Goal: Task Accomplishment & Management: Manage account settings

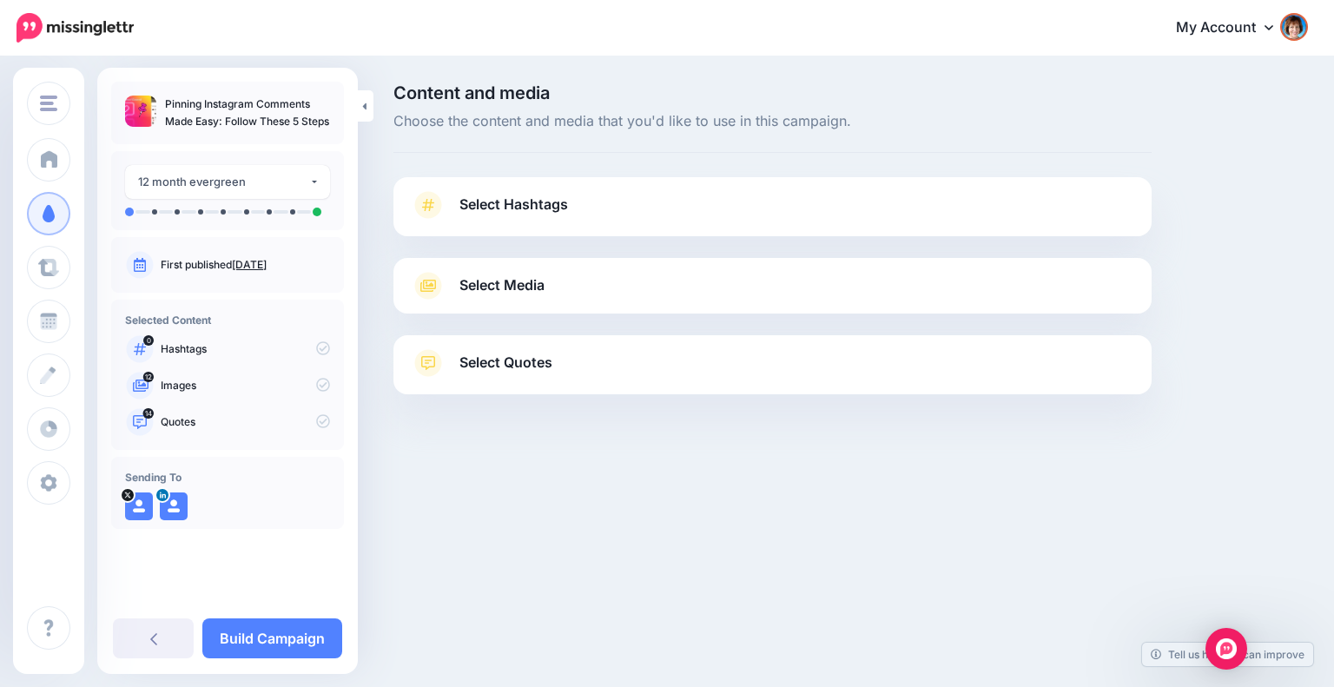
click at [550, 200] on span "Select Hashtags" at bounding box center [513, 204] width 109 height 23
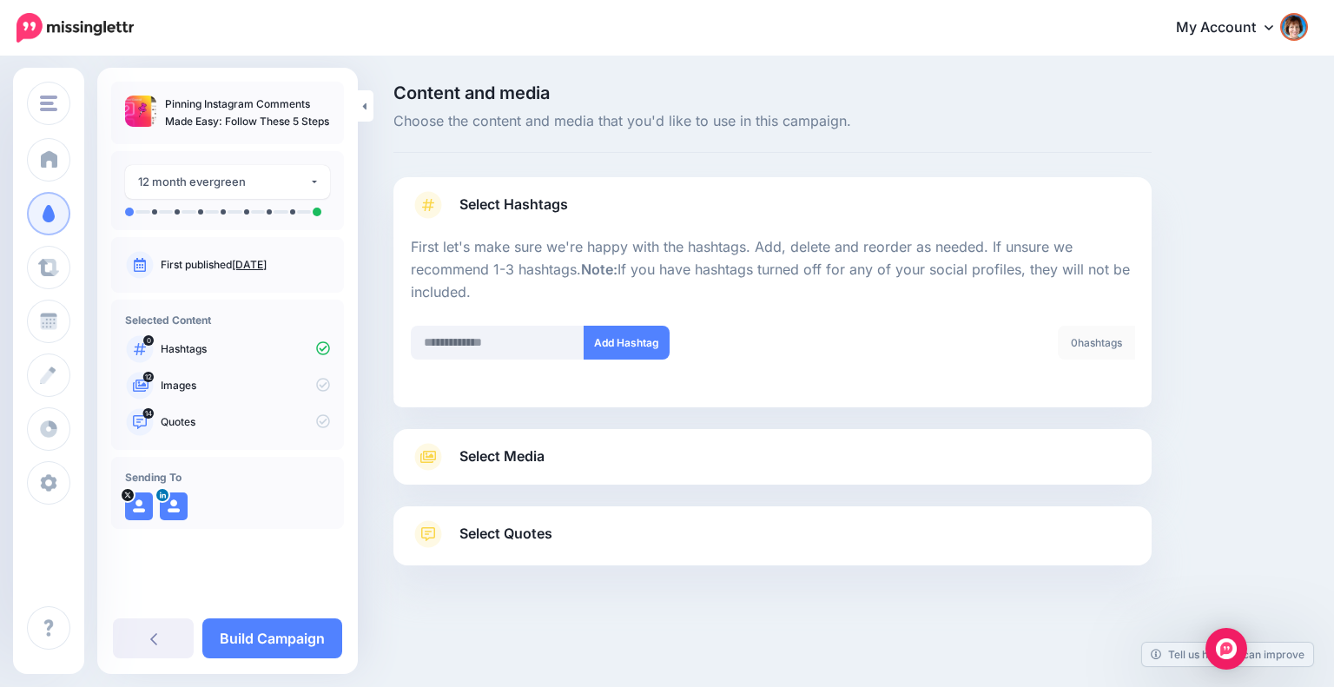
click at [888, 453] on link "Select Media" at bounding box center [772, 457] width 723 height 28
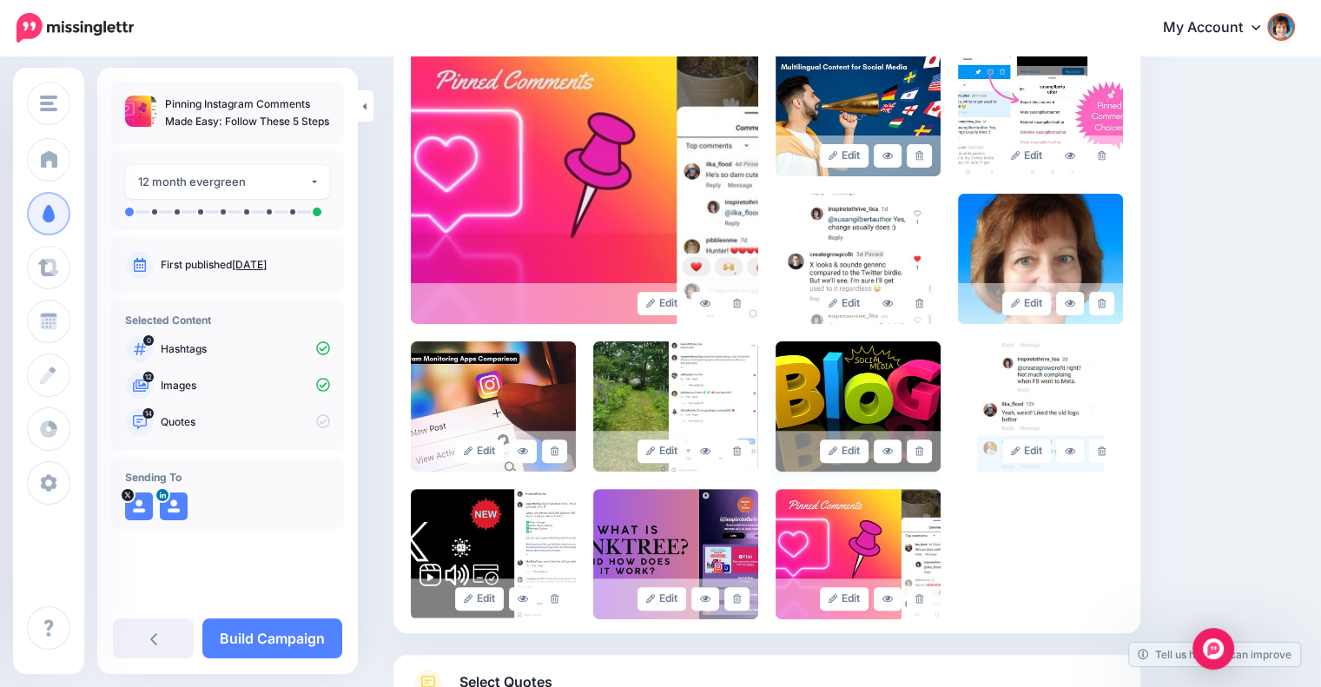
scroll to position [545, 0]
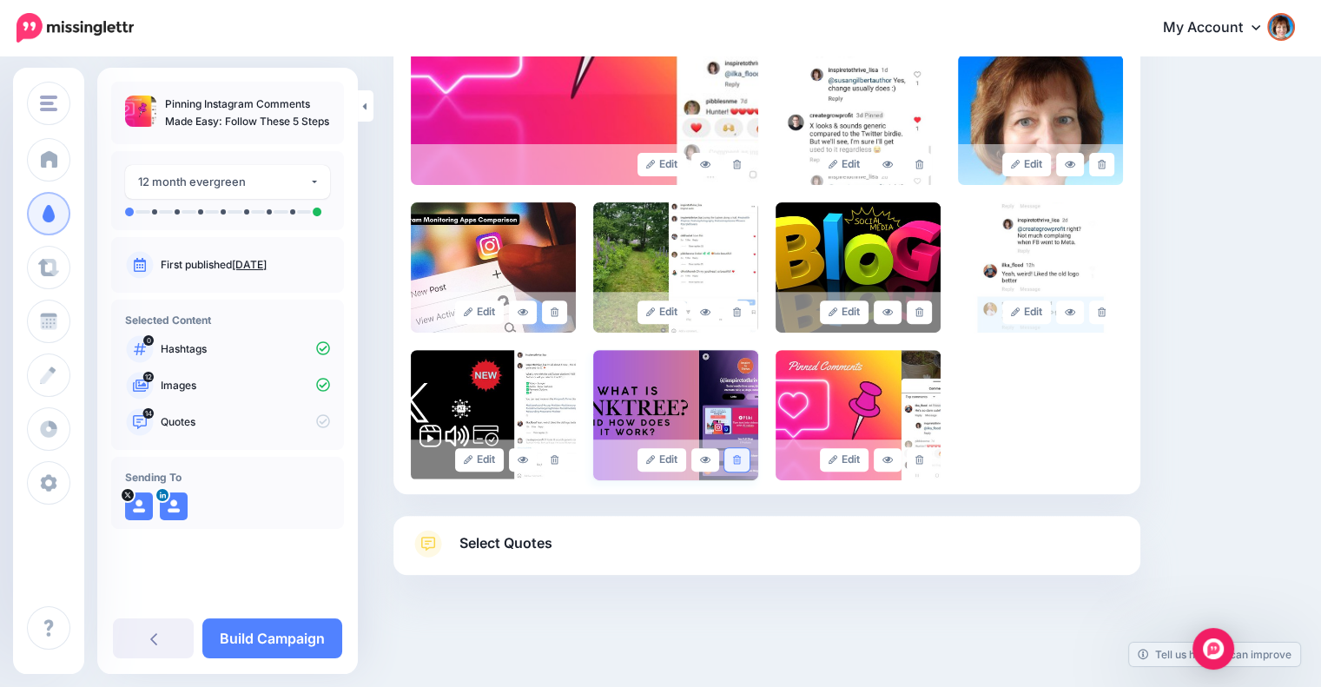
click at [740, 452] on link at bounding box center [736, 459] width 25 height 23
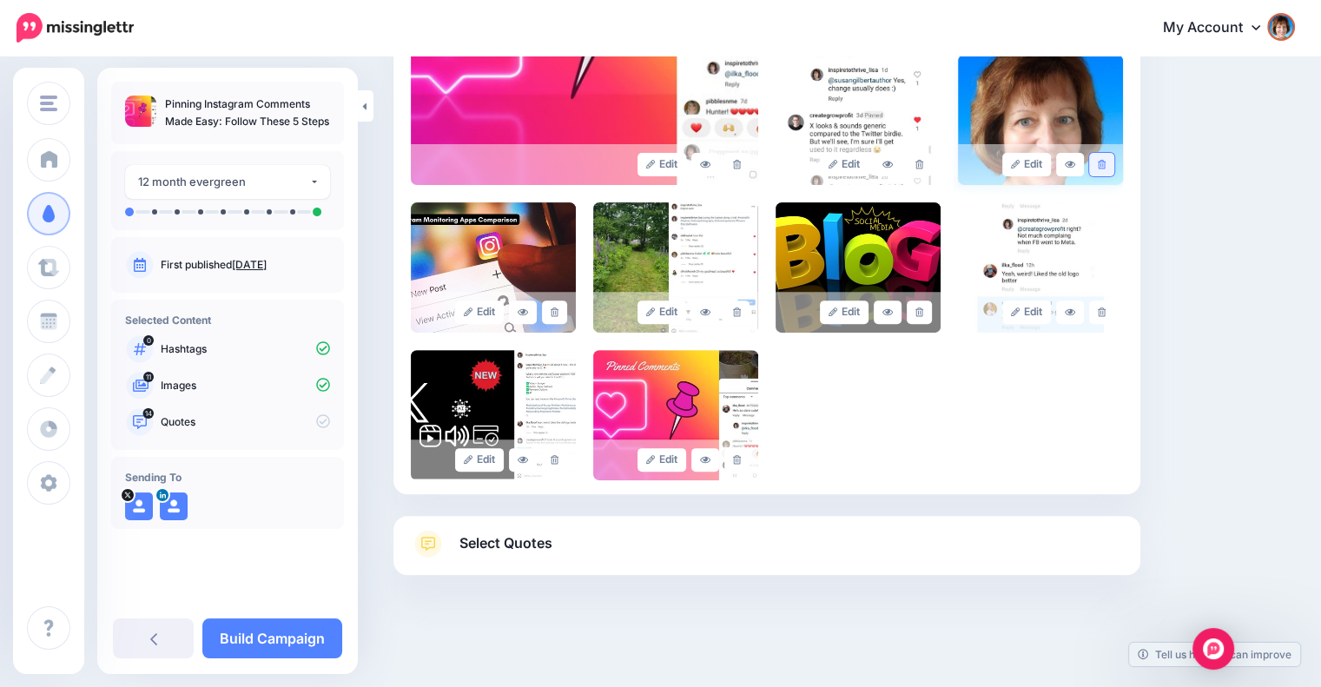
click at [1106, 164] on link at bounding box center [1101, 164] width 25 height 23
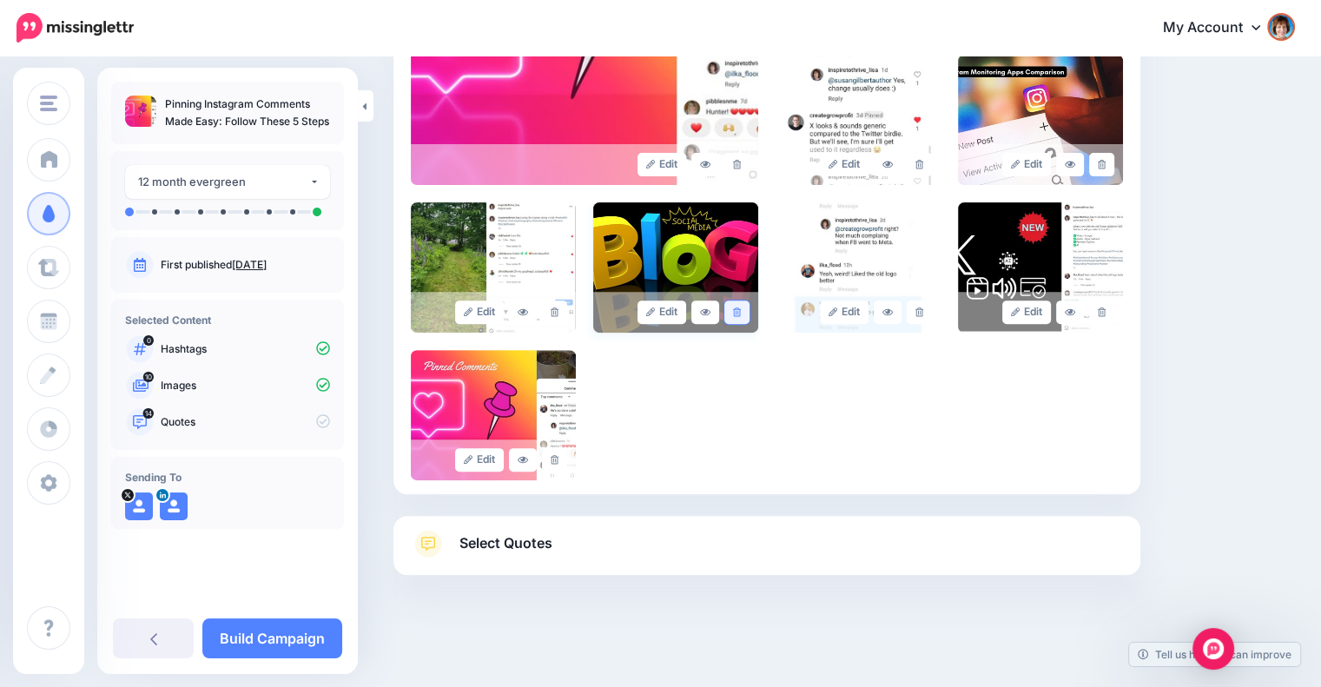
click at [741, 308] on icon at bounding box center [737, 312] width 8 height 10
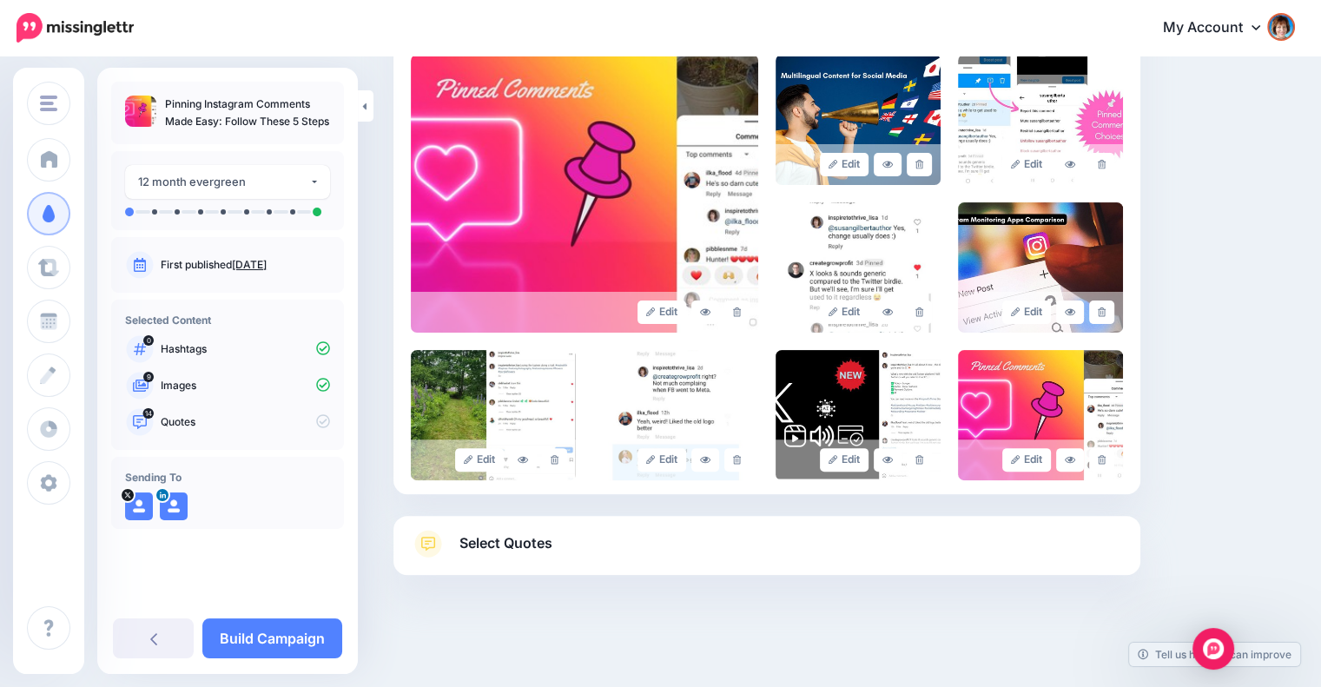
click at [655, 555] on link "Select Quotes" at bounding box center [767, 552] width 712 height 45
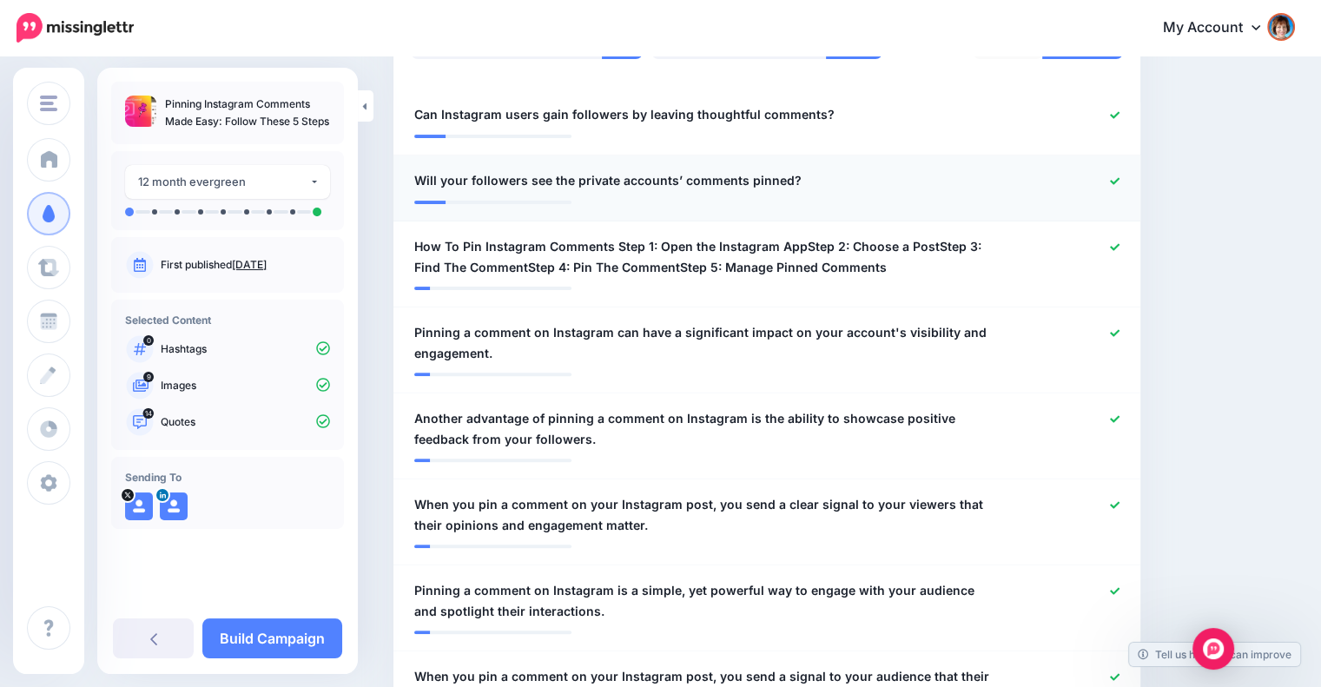
scroll to position [542, 0]
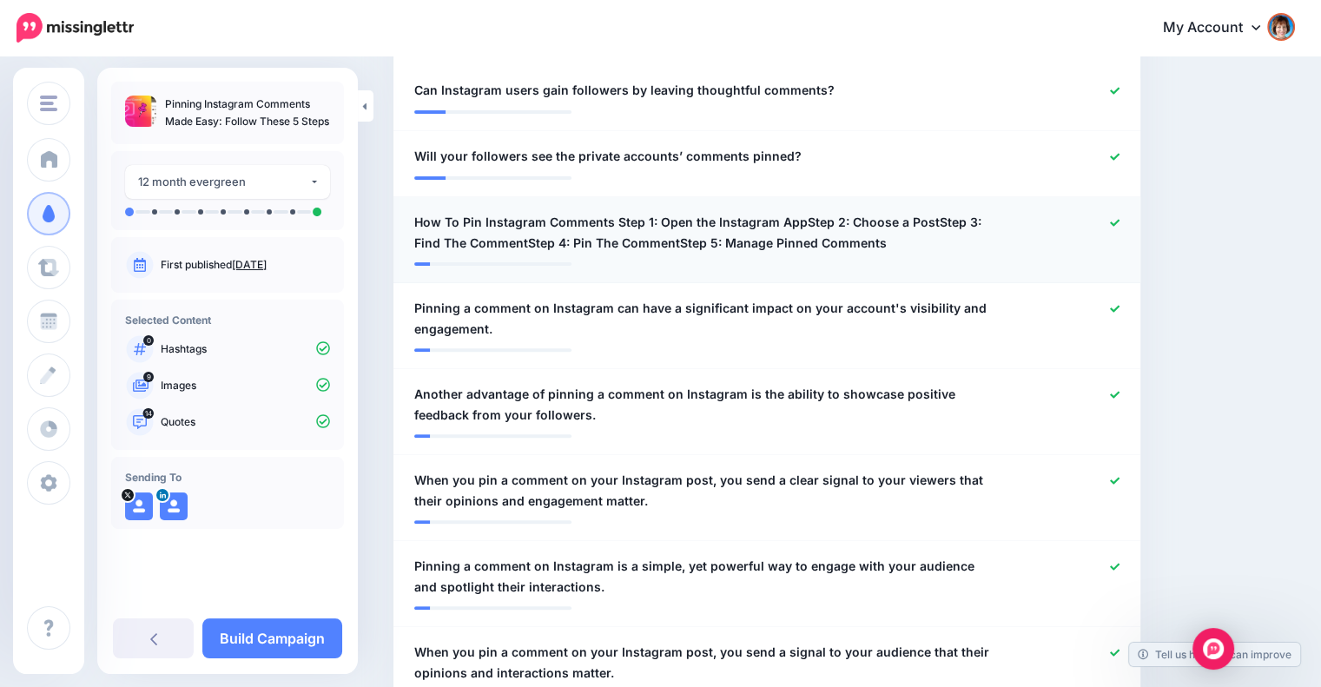
click at [1119, 219] on icon at bounding box center [1115, 223] width 10 height 10
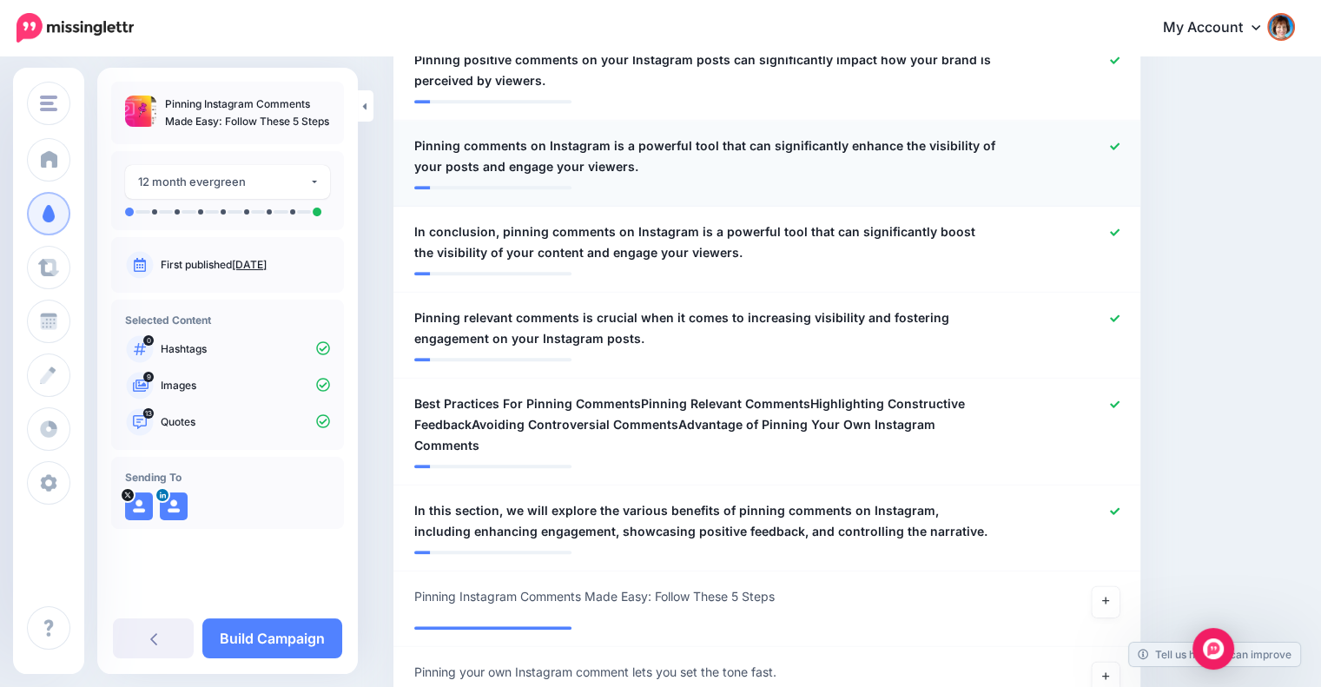
scroll to position [1266, 0]
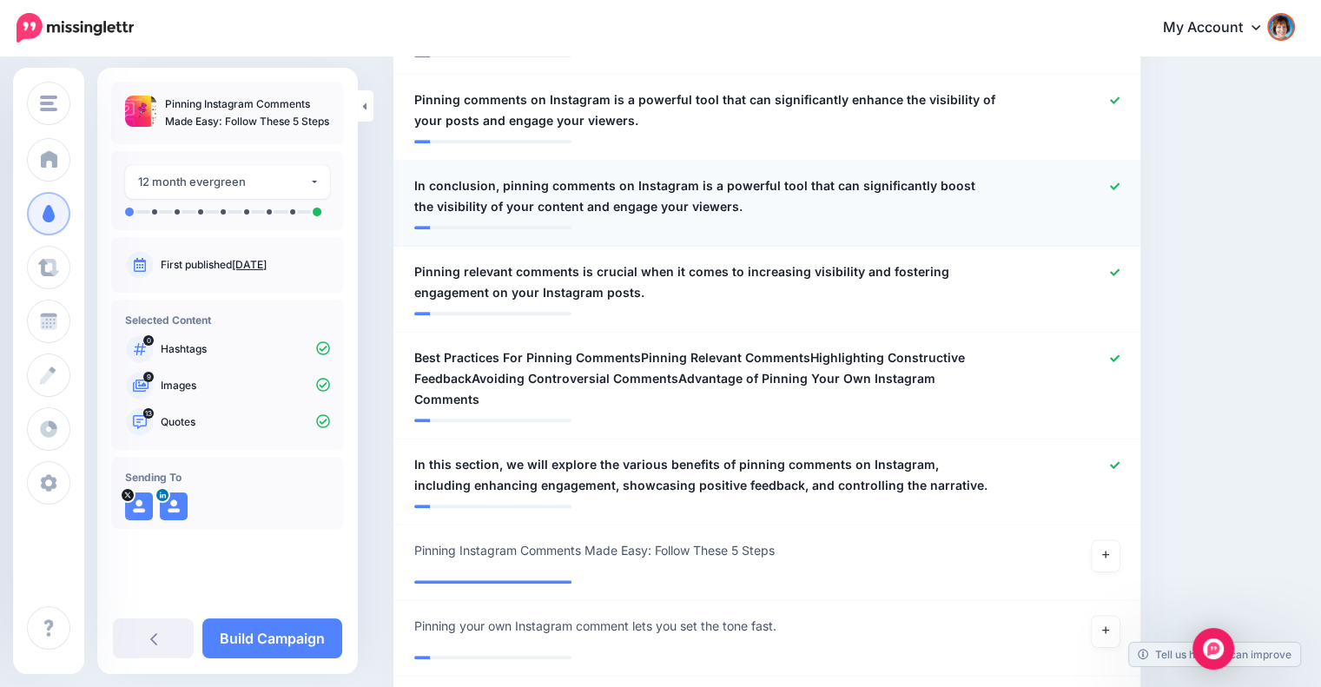
click at [1119, 183] on icon at bounding box center [1115, 186] width 10 height 10
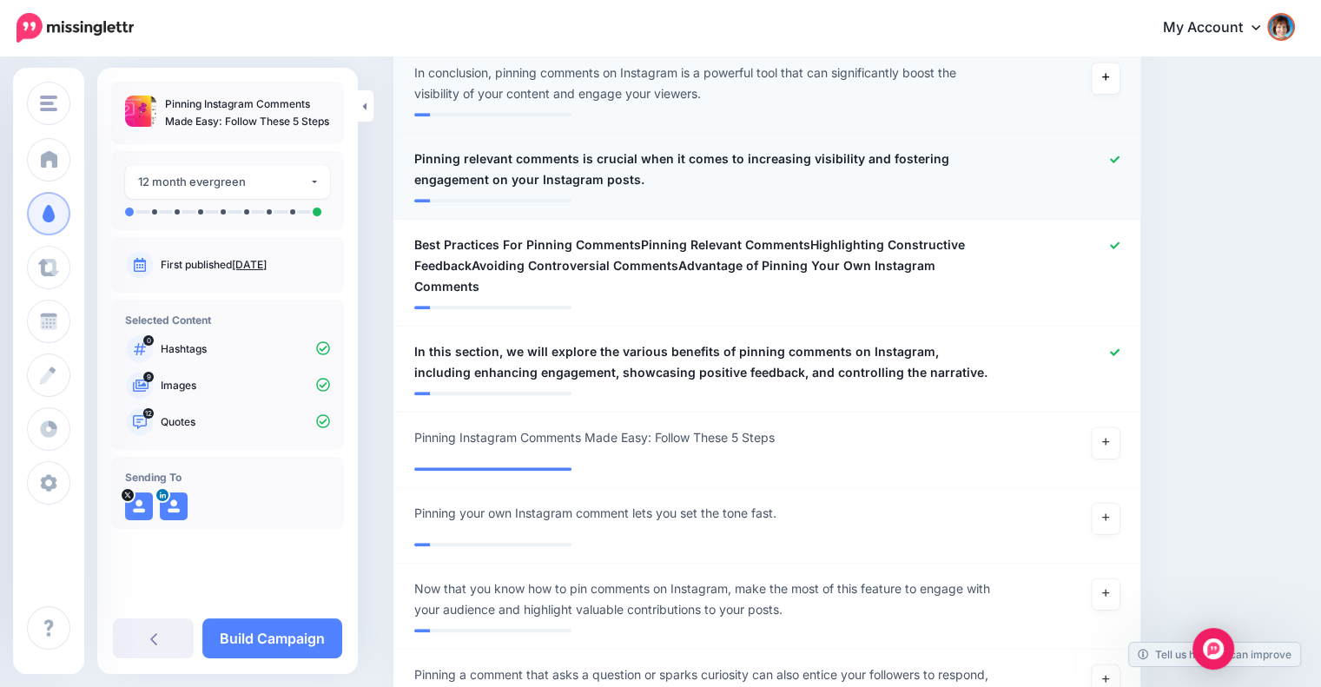
scroll to position [1410, 0]
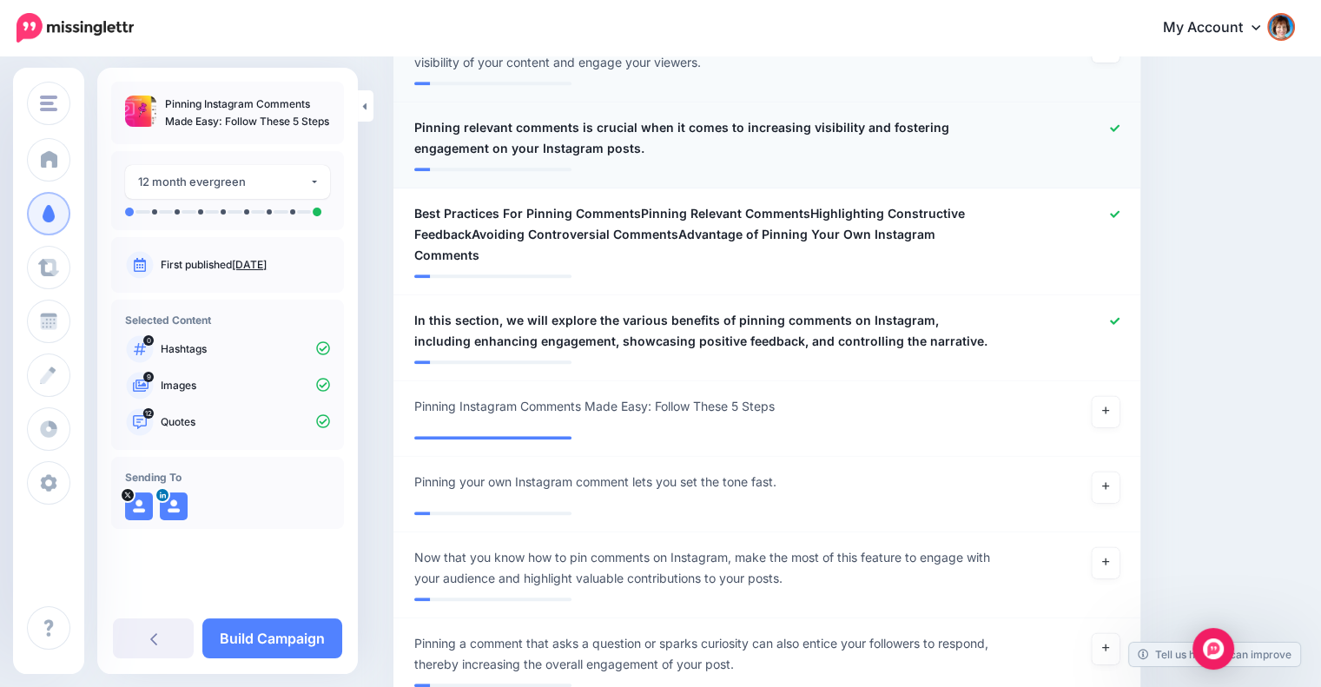
click at [955, 128] on span "Pinning relevant comments is crucial when it comes to increasing visibility and…" at bounding box center [705, 138] width 583 height 42
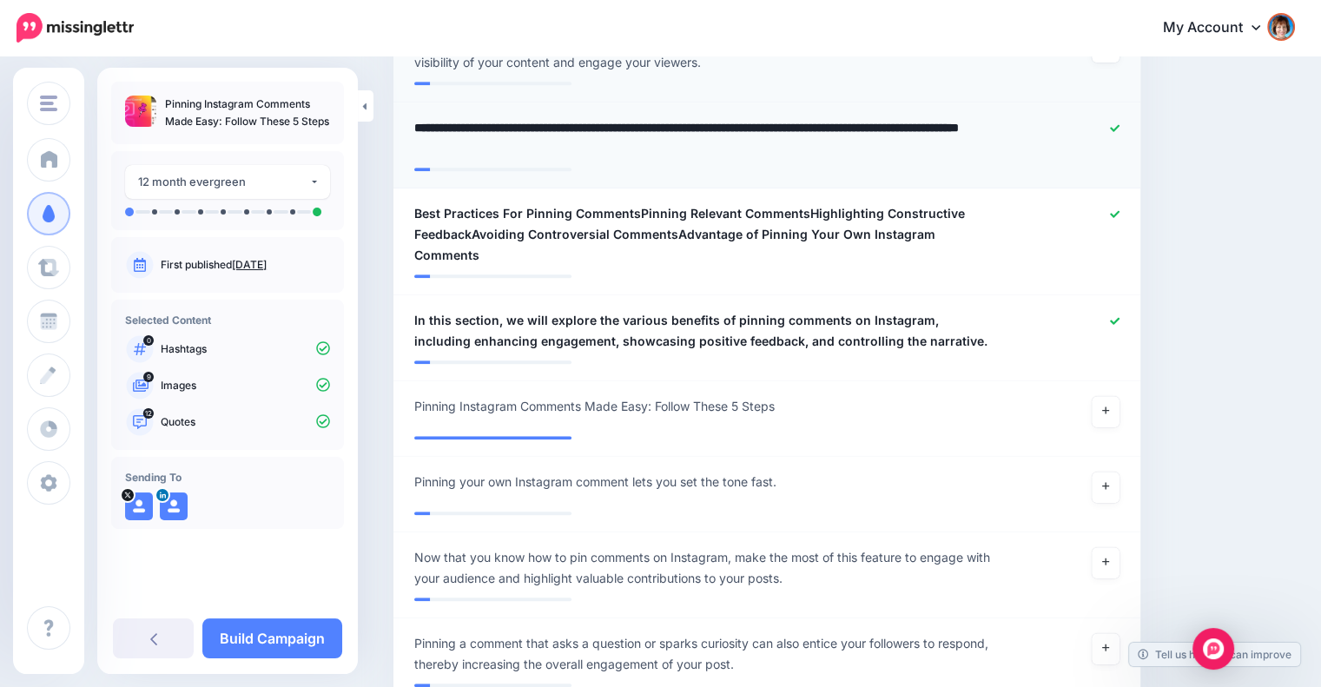
drag, startPoint x: 879, startPoint y: 124, endPoint x: 955, endPoint y: 129, distance: 76.5
click at [955, 129] on textarea "**********" at bounding box center [710, 138] width 592 height 42
click at [931, 121] on textarea "**********" at bounding box center [710, 138] width 592 height 42
type textarea "**********"
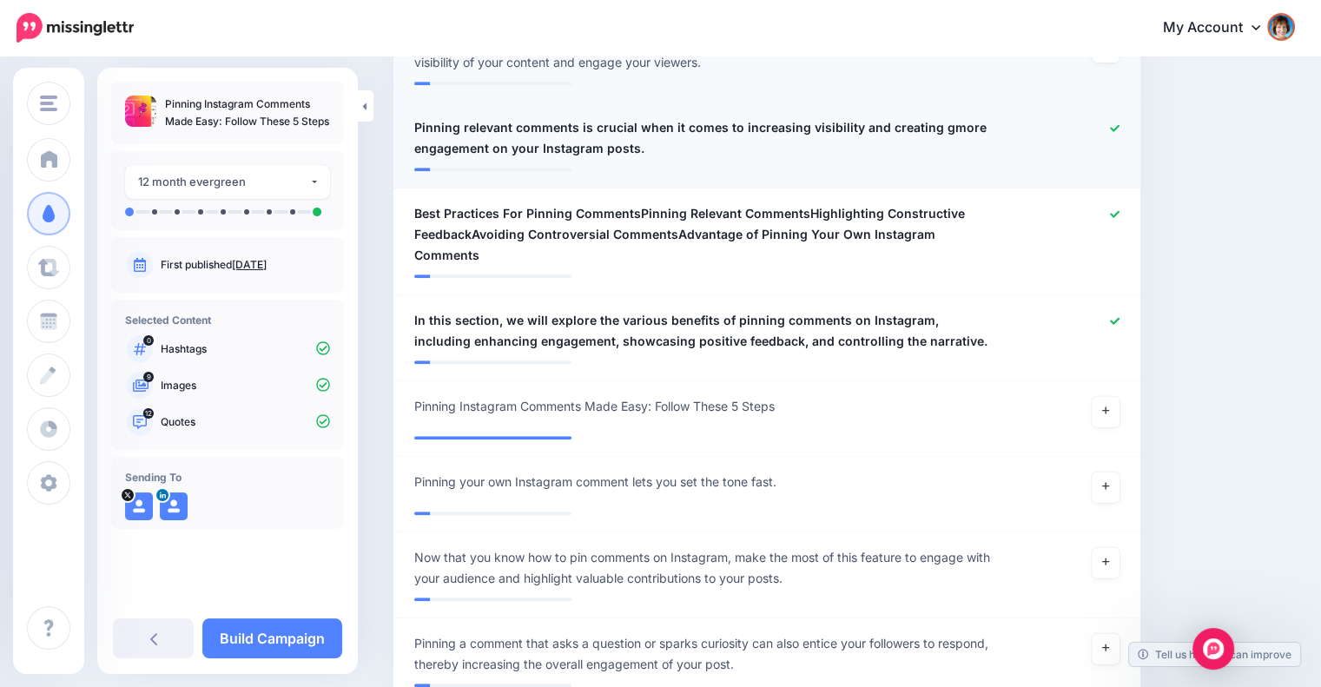
click at [925, 159] on div at bounding box center [766, 163] width 705 height 9
click at [1119, 209] on icon at bounding box center [1115, 214] width 10 height 10
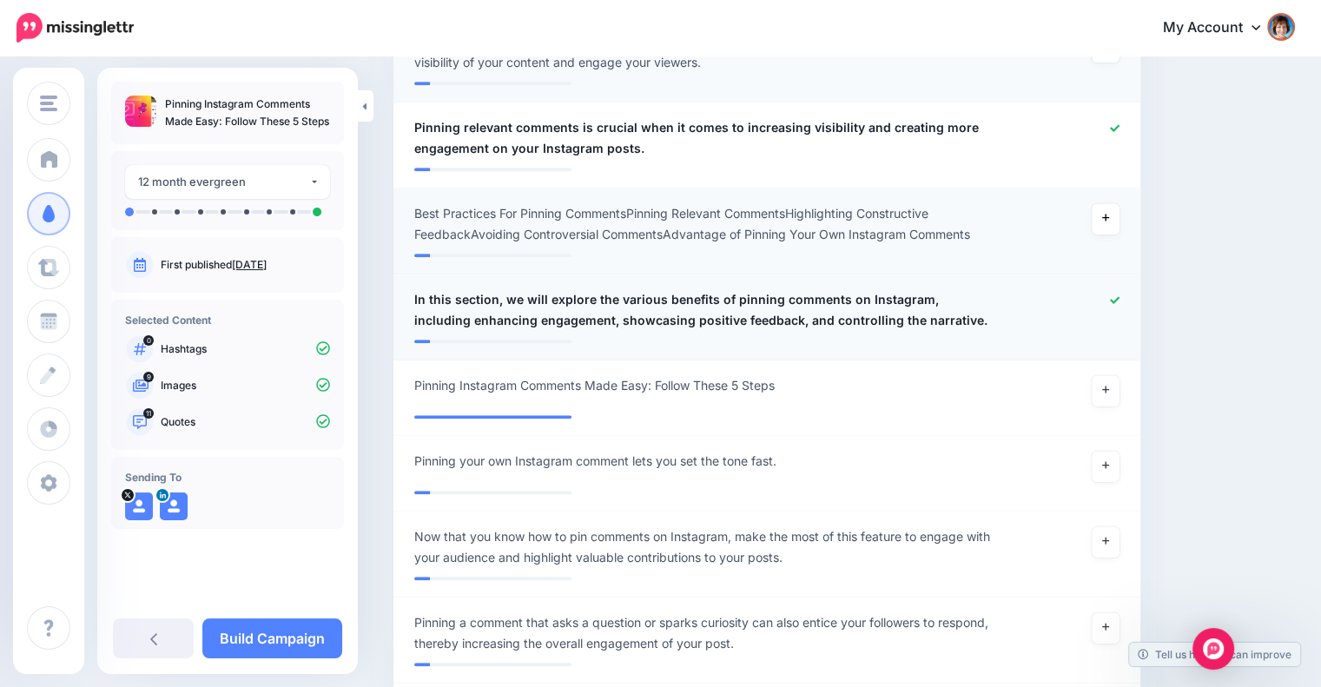
click at [1119, 295] on icon at bounding box center [1115, 300] width 10 height 10
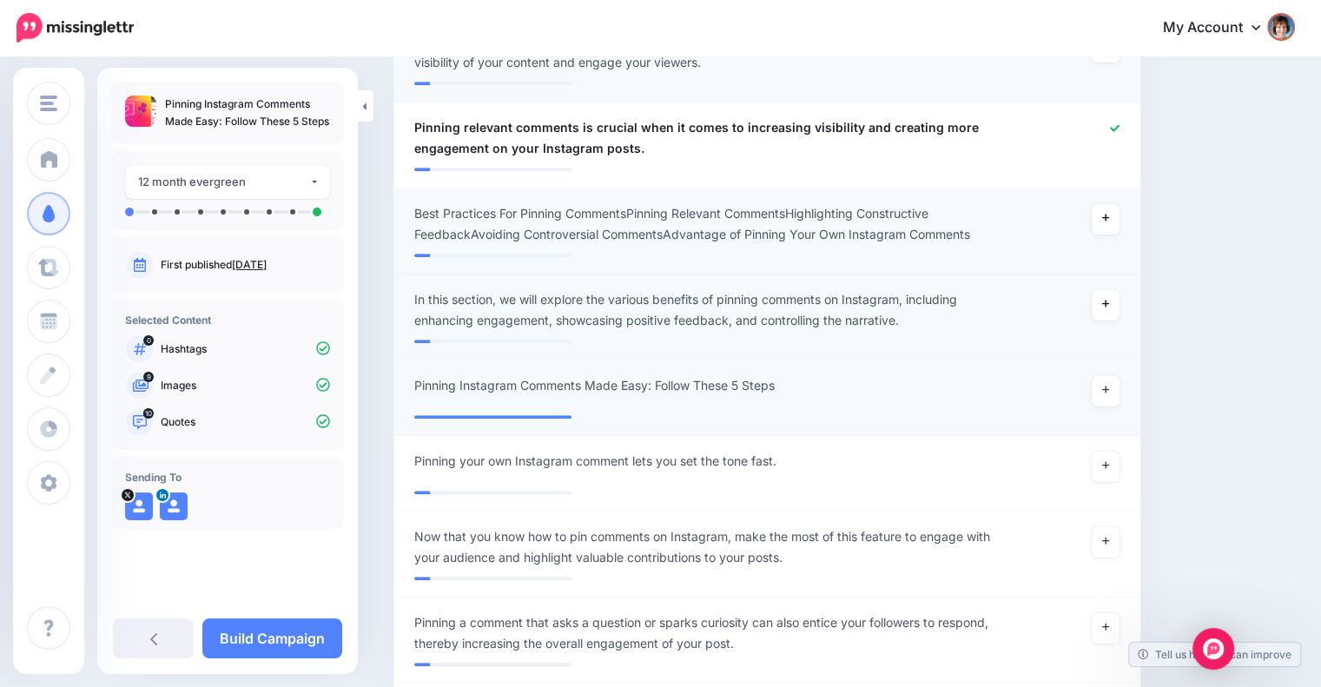
scroll to position [1556, 0]
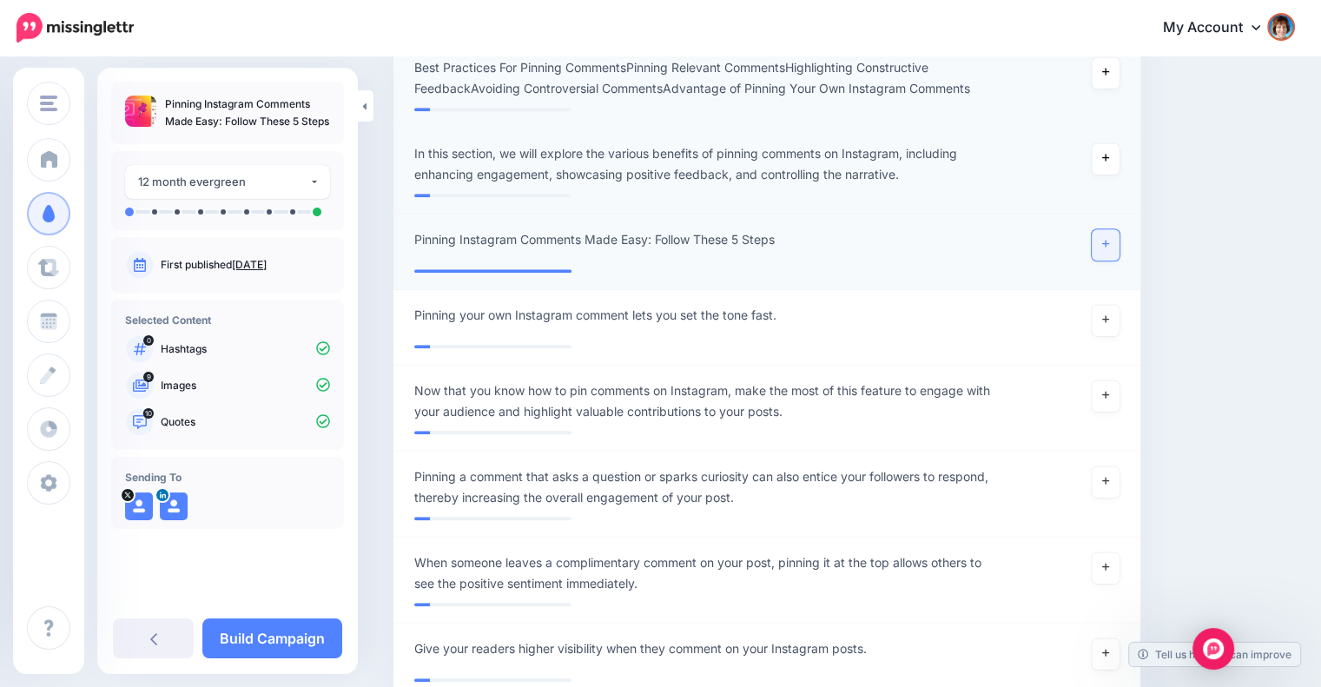
click at [1116, 237] on link at bounding box center [1105, 244] width 28 height 31
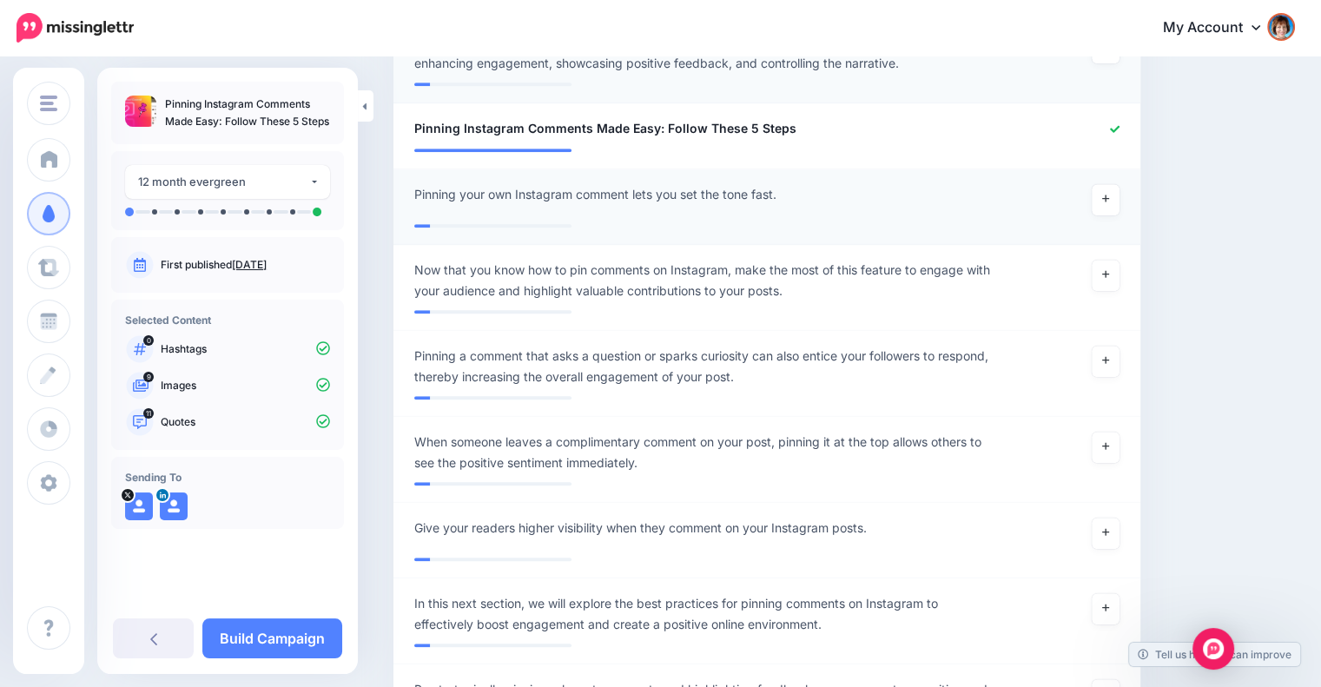
scroll to position [1700, 0]
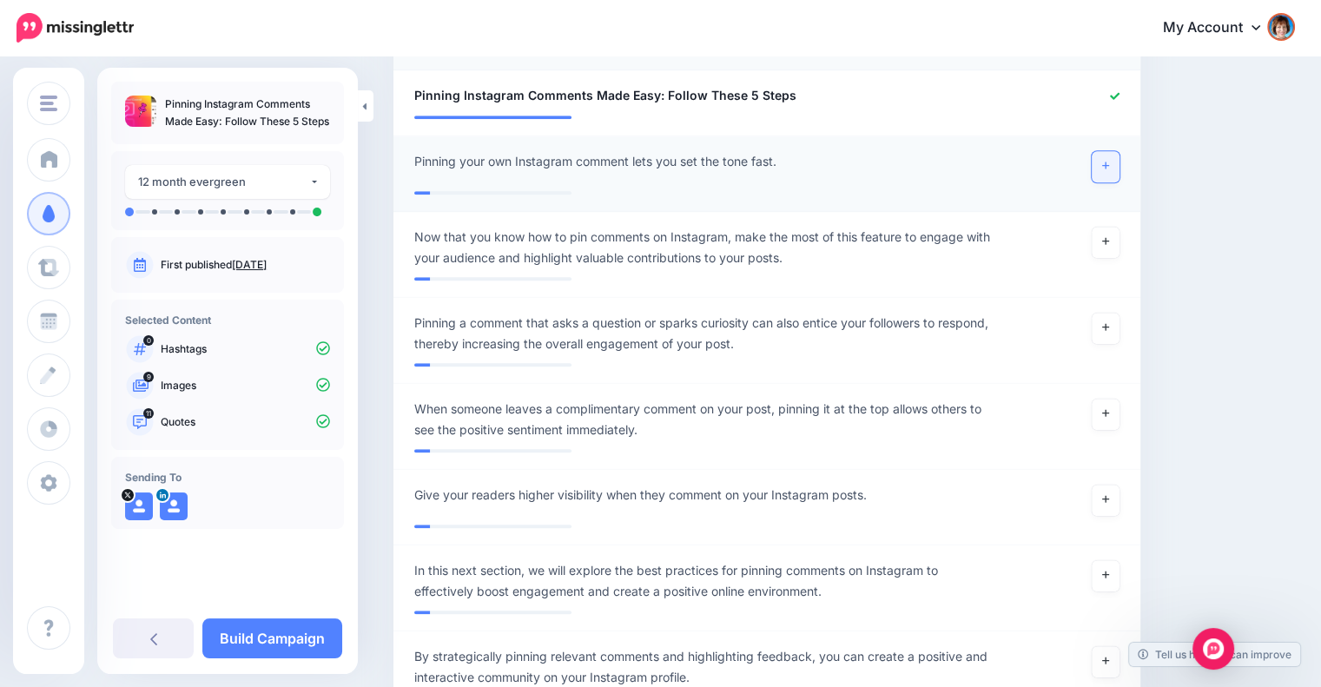
click at [1109, 162] on icon at bounding box center [1105, 166] width 7 height 10
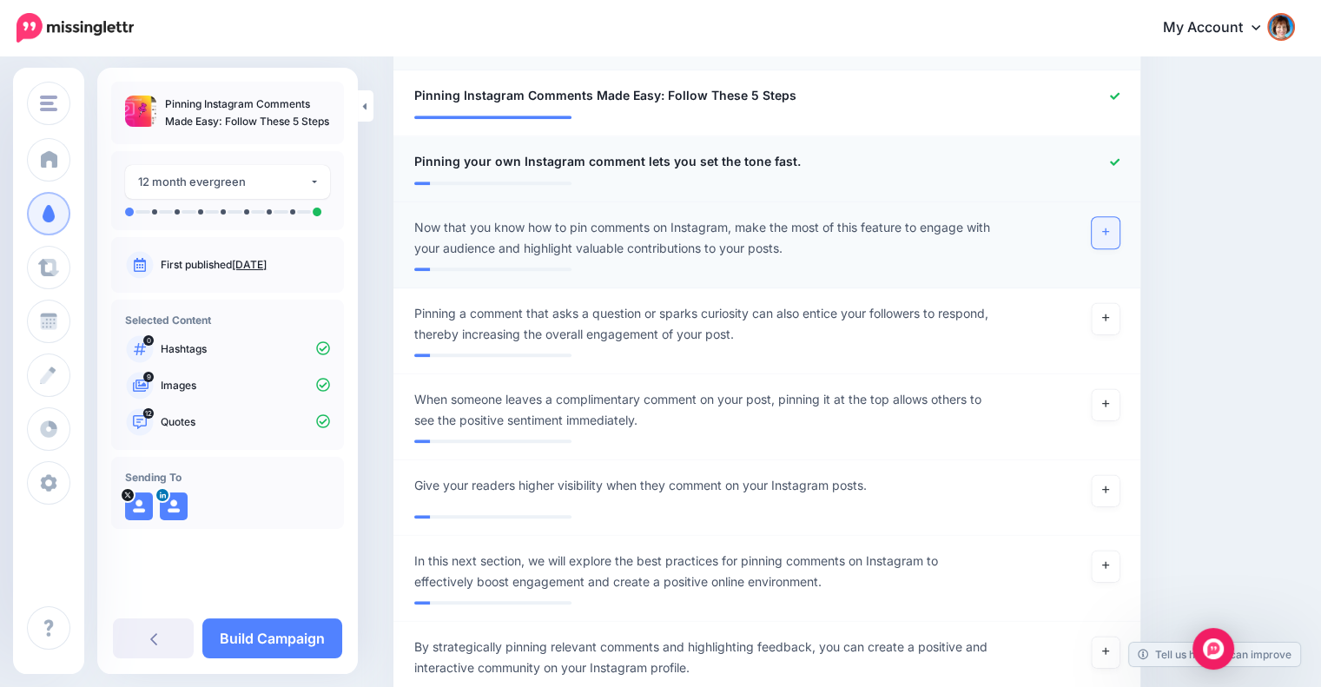
click at [1109, 234] on icon at bounding box center [1105, 232] width 7 height 10
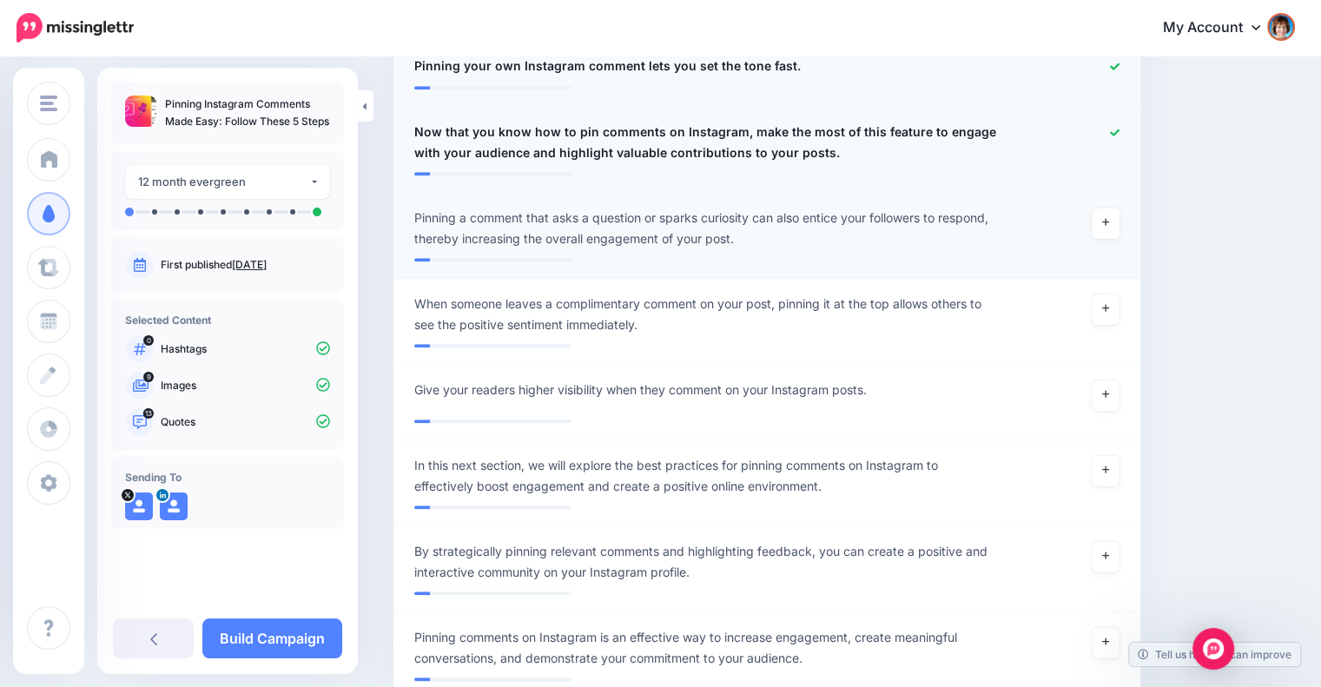
scroll to position [1844, 0]
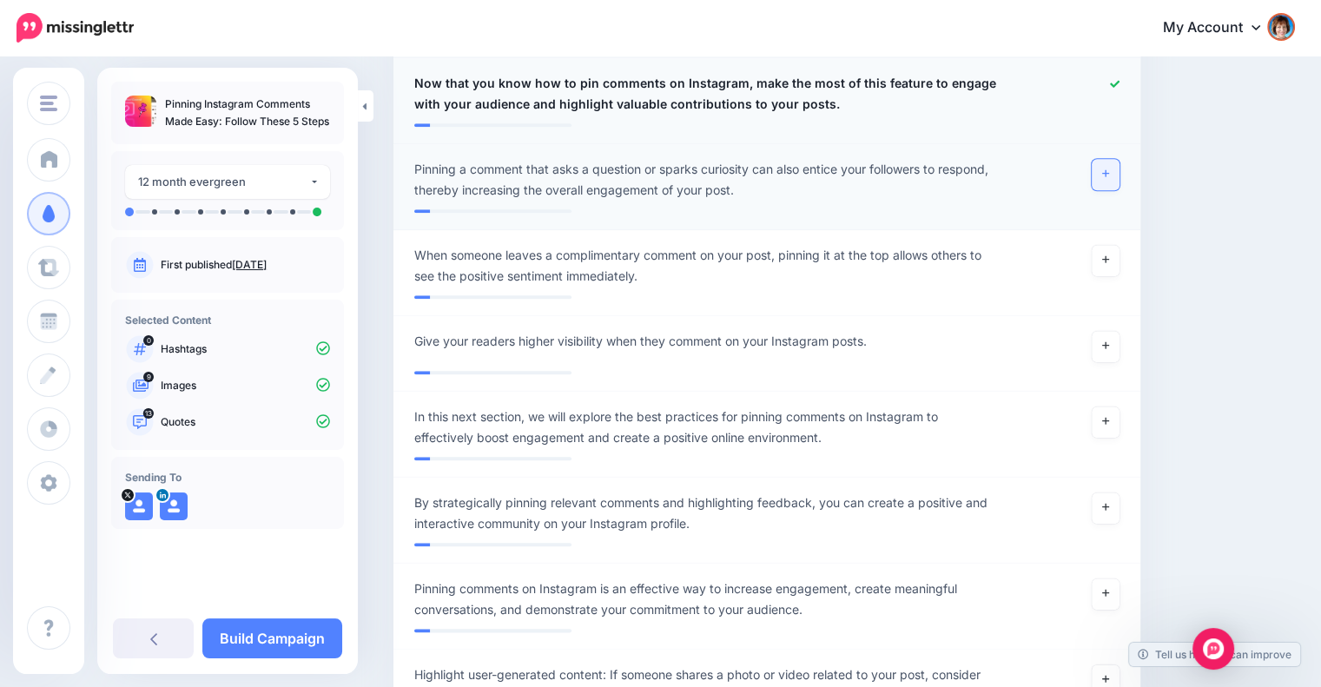
click at [1111, 167] on link at bounding box center [1105, 174] width 28 height 31
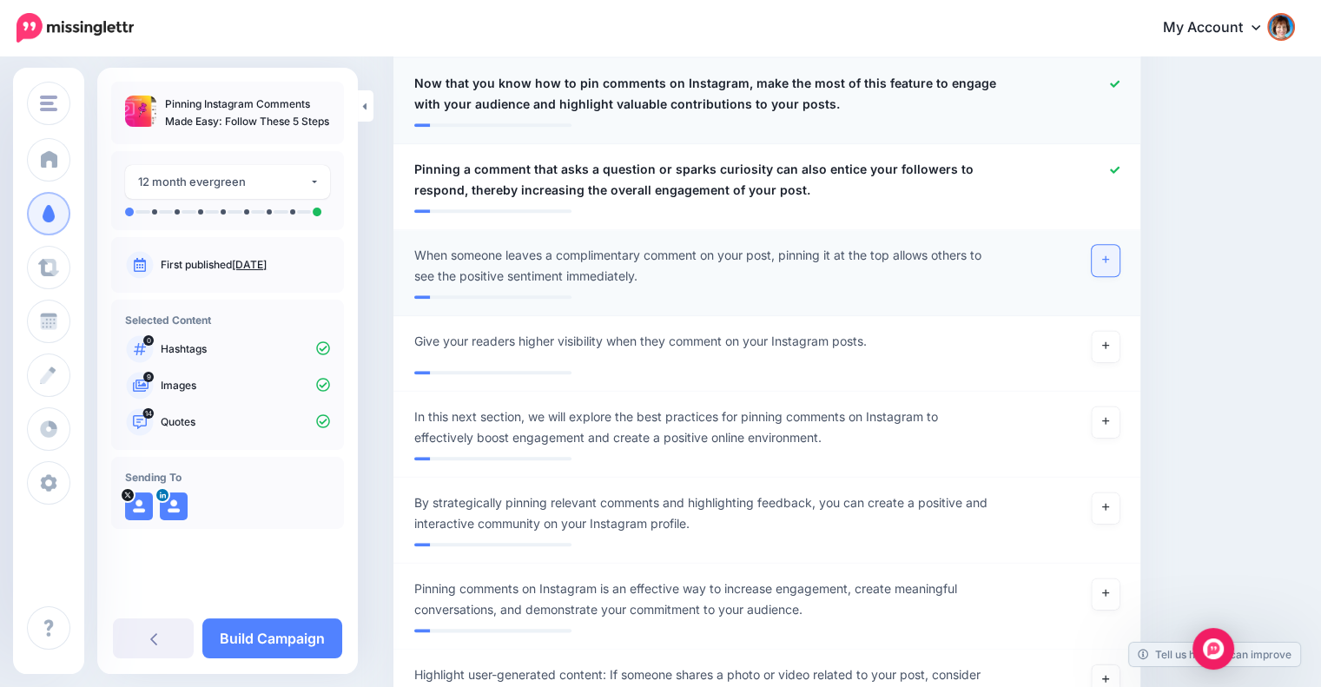
click at [1110, 255] on link at bounding box center [1105, 260] width 28 height 31
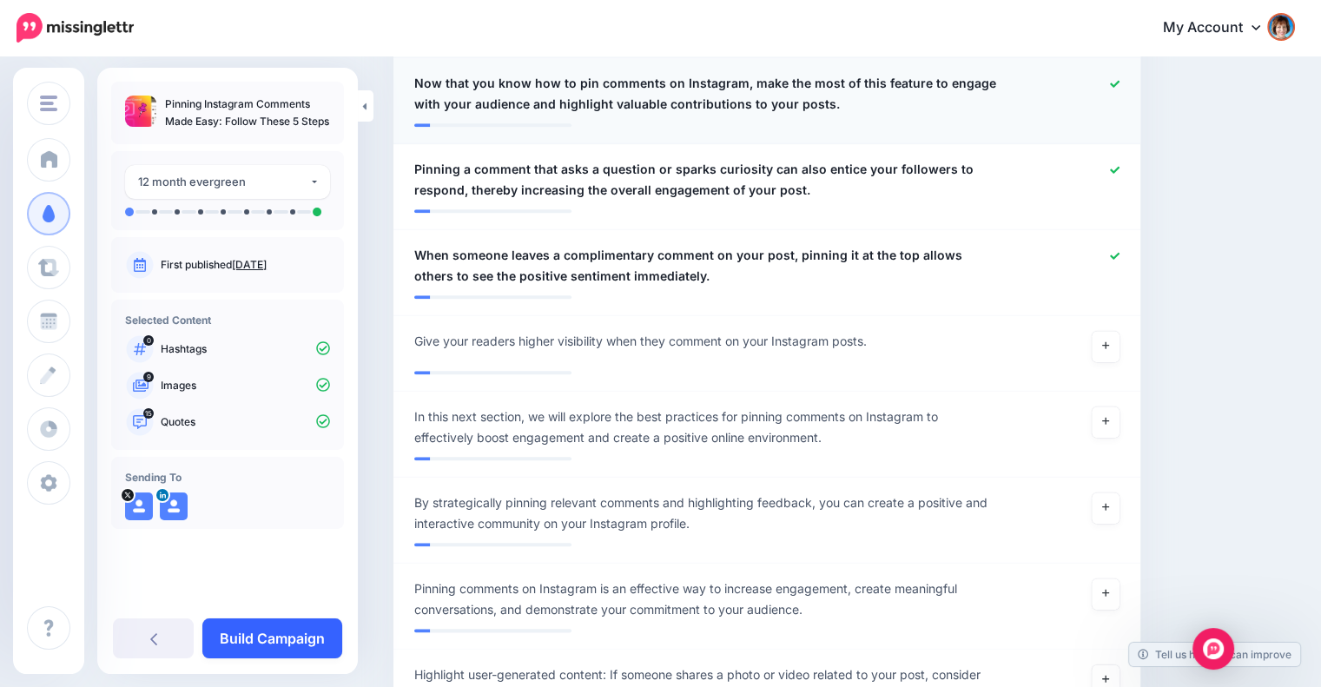
click at [313, 632] on link "Build Campaign" at bounding box center [272, 638] width 140 height 40
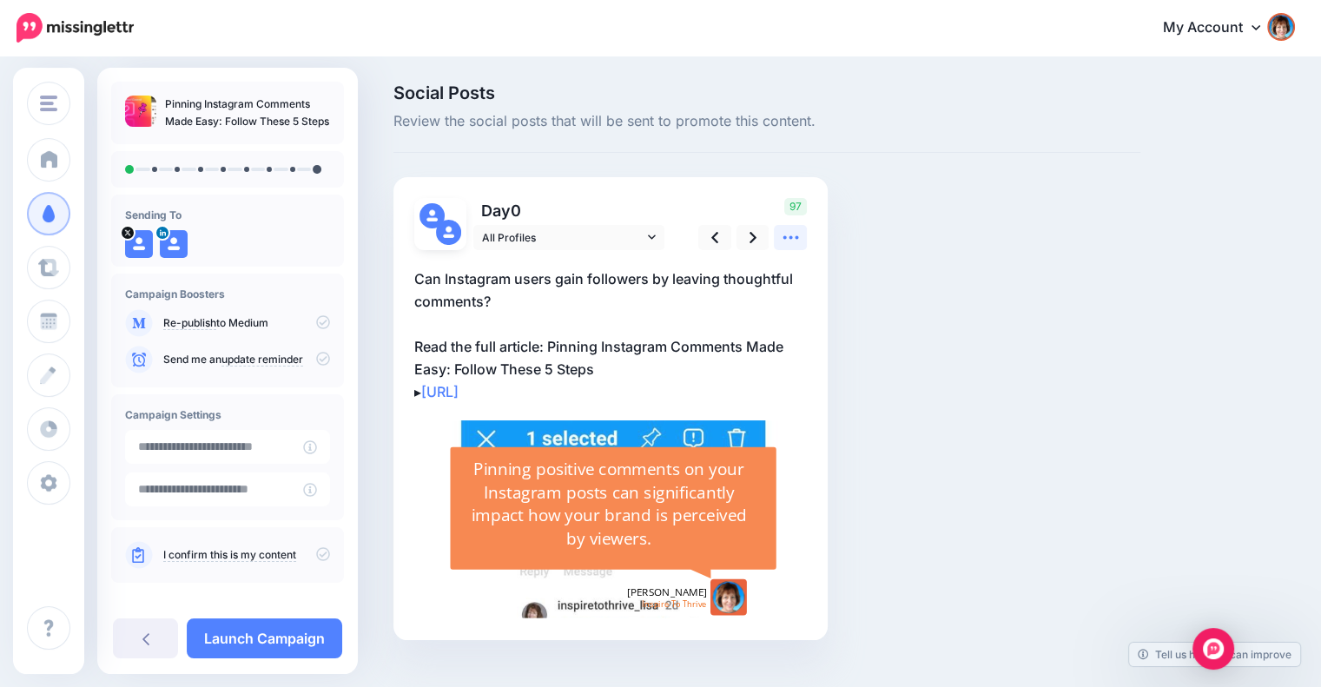
click at [791, 236] on icon at bounding box center [790, 237] width 16 height 3
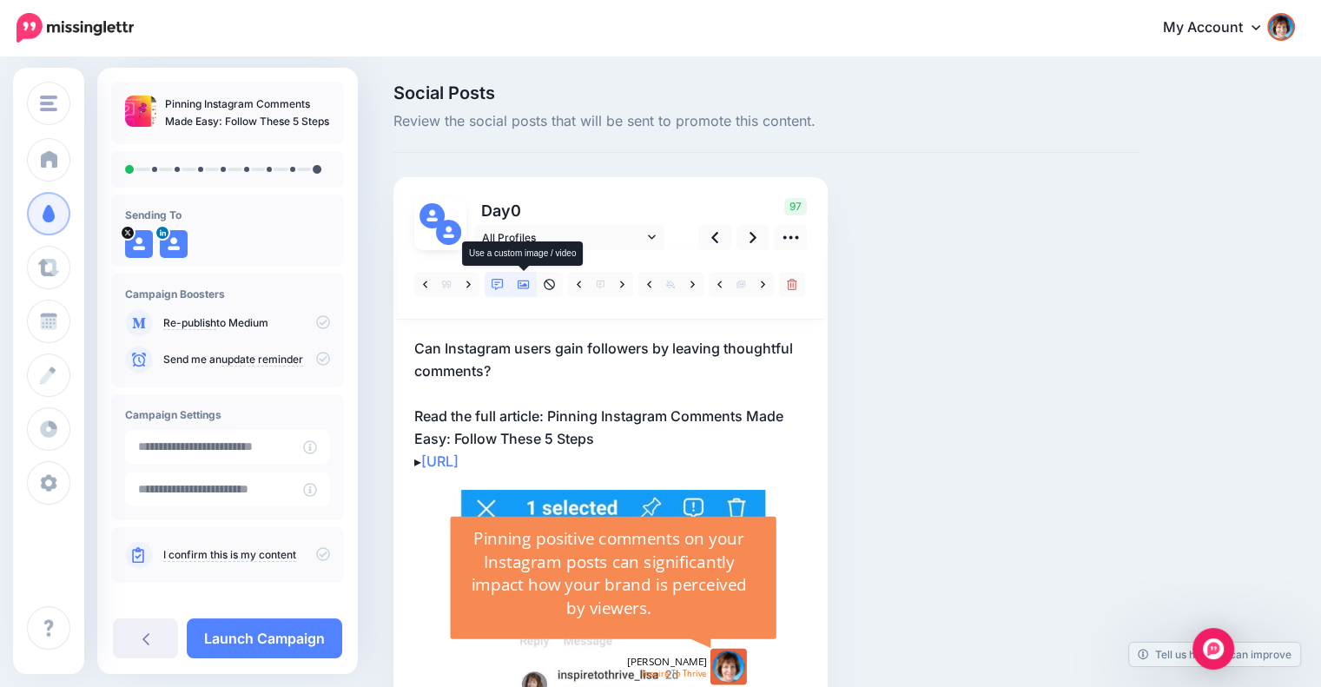
click at [528, 285] on icon at bounding box center [523, 284] width 12 height 9
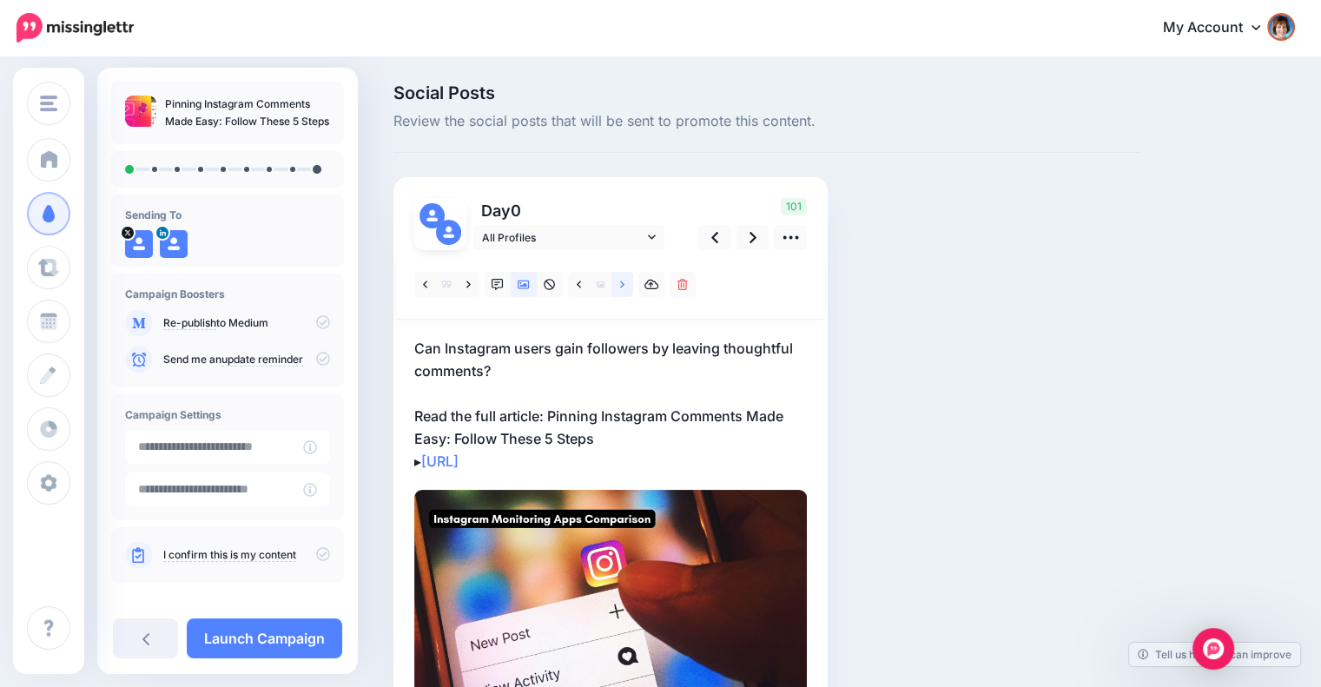
click at [623, 287] on icon at bounding box center [622, 285] width 4 height 12
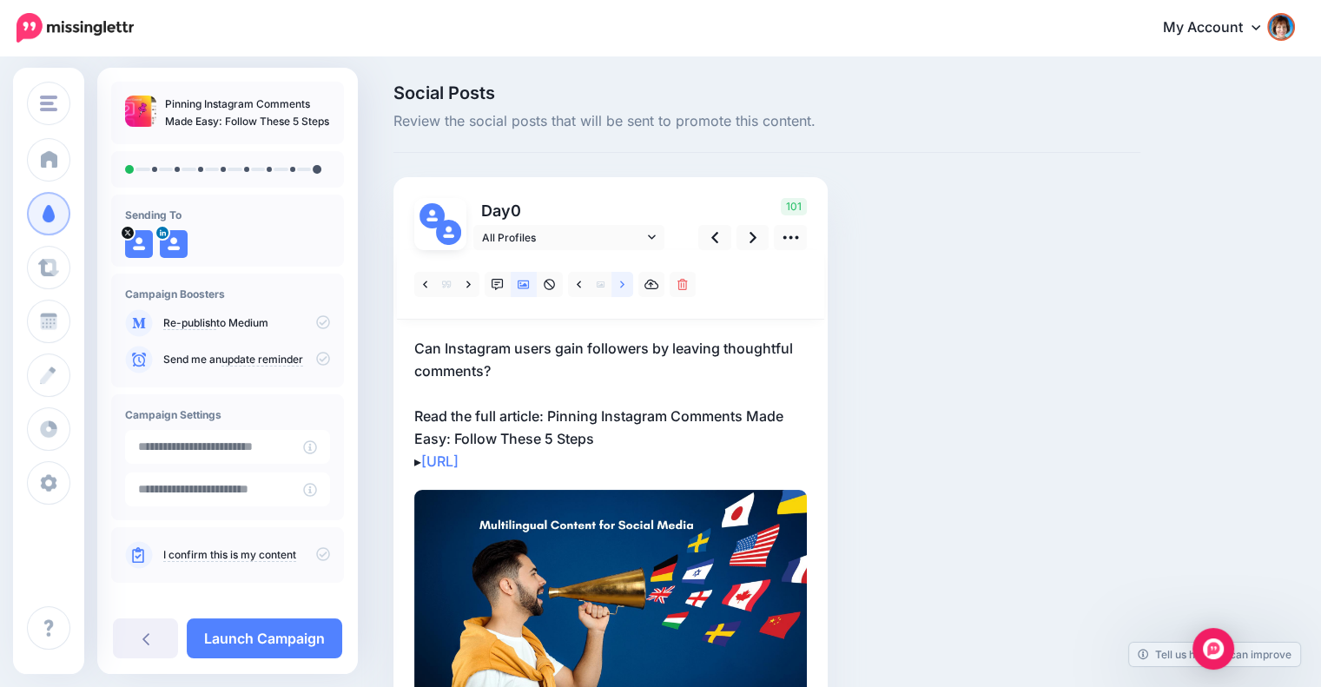
click at [623, 287] on icon at bounding box center [622, 285] width 4 height 12
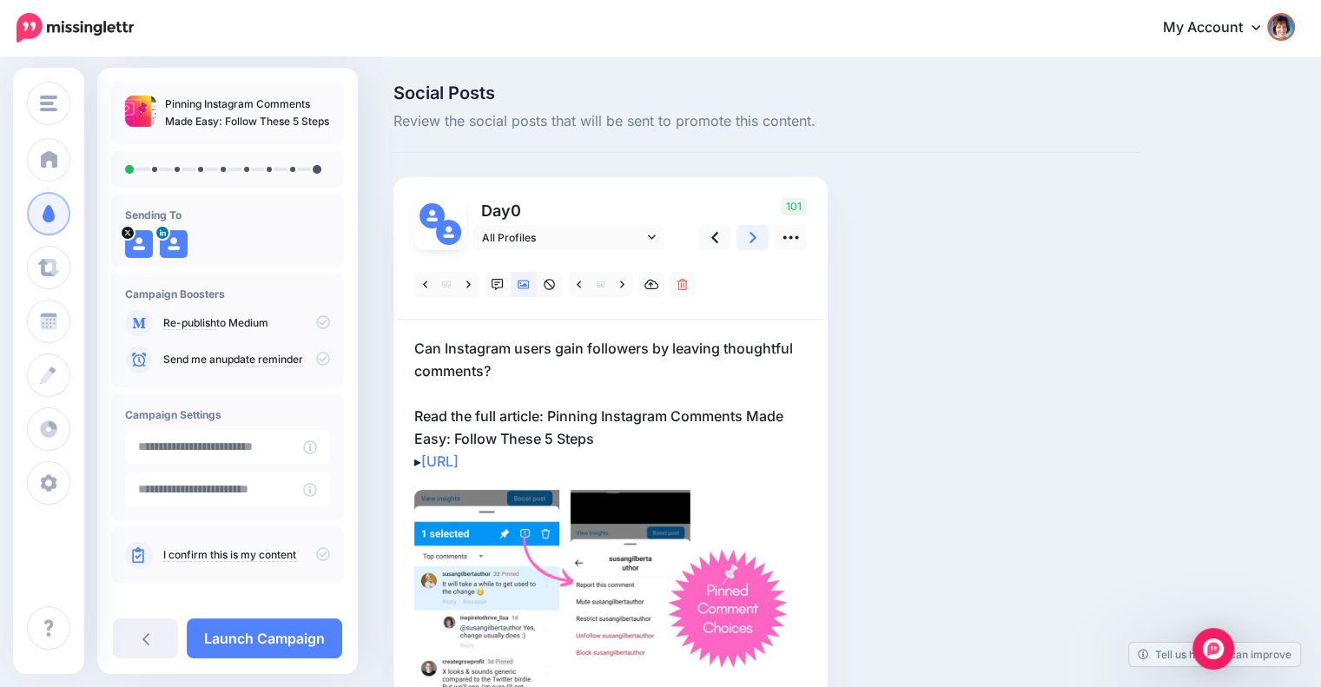
click at [747, 234] on link at bounding box center [752, 237] width 33 height 25
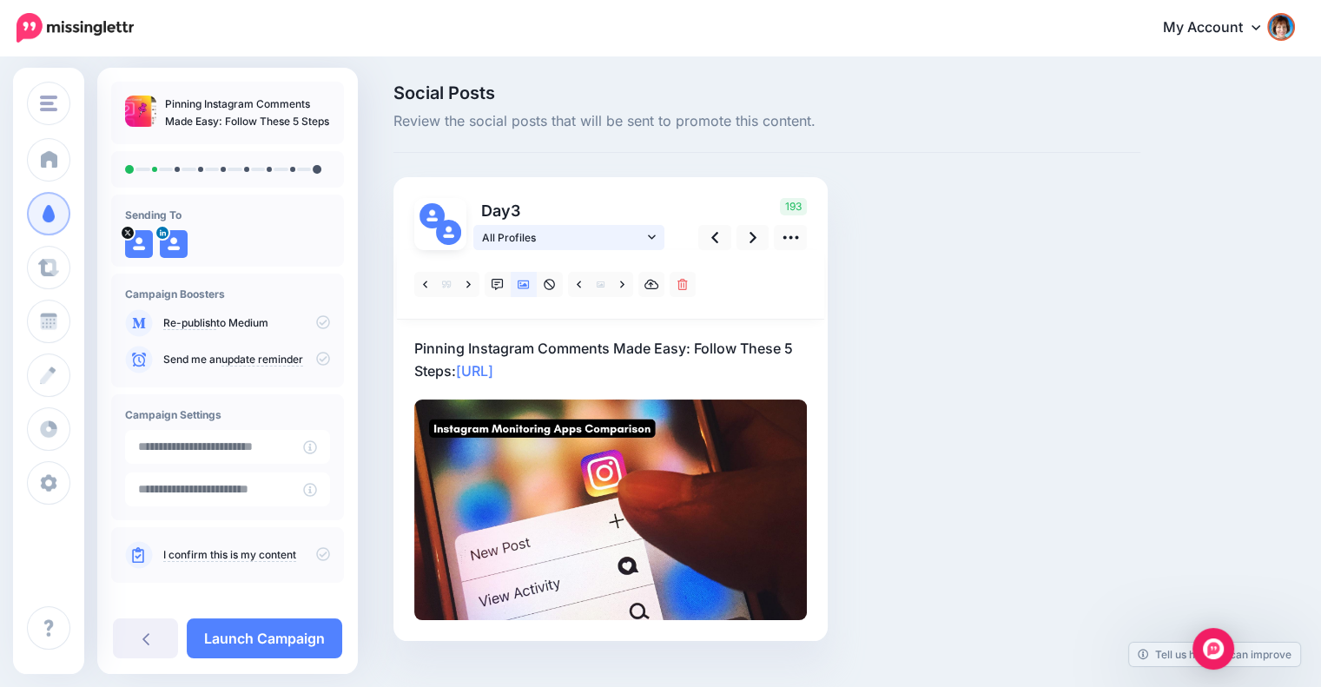
click at [643, 234] on span "All Profiles" at bounding box center [562, 237] width 161 height 18
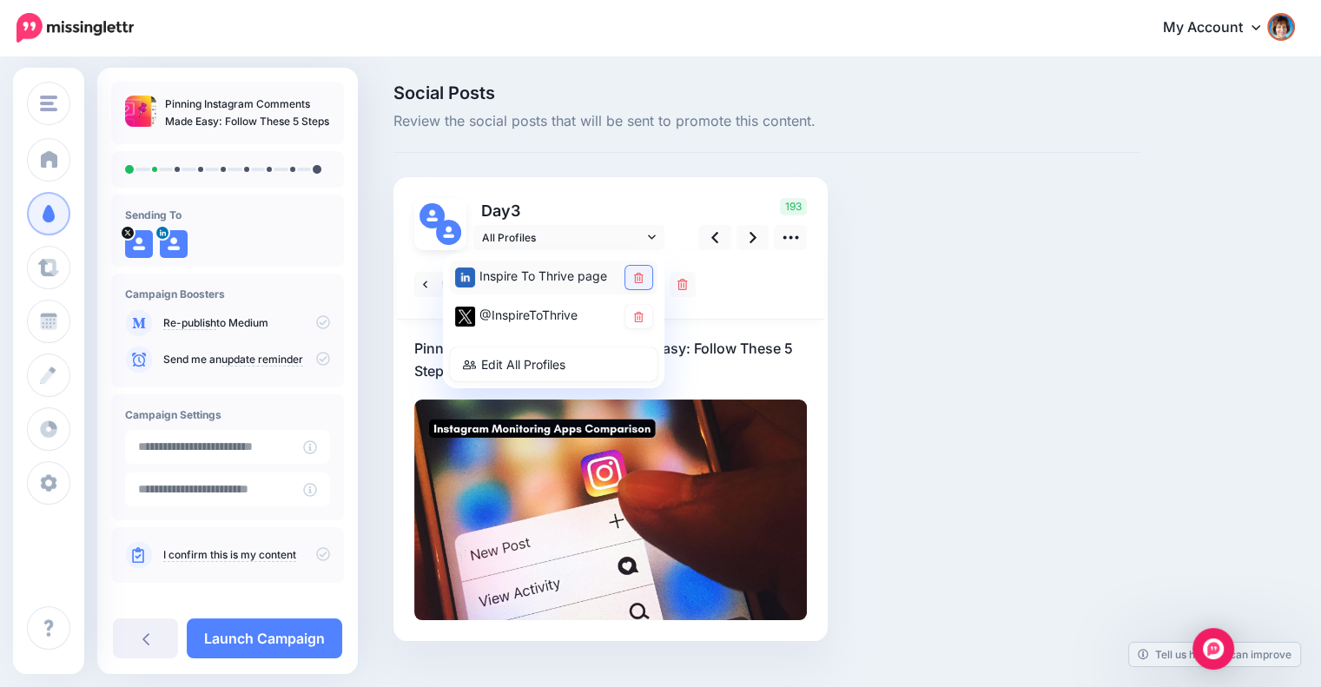
click at [646, 271] on link at bounding box center [638, 277] width 27 height 23
click at [747, 287] on div at bounding box center [610, 284] width 427 height 69
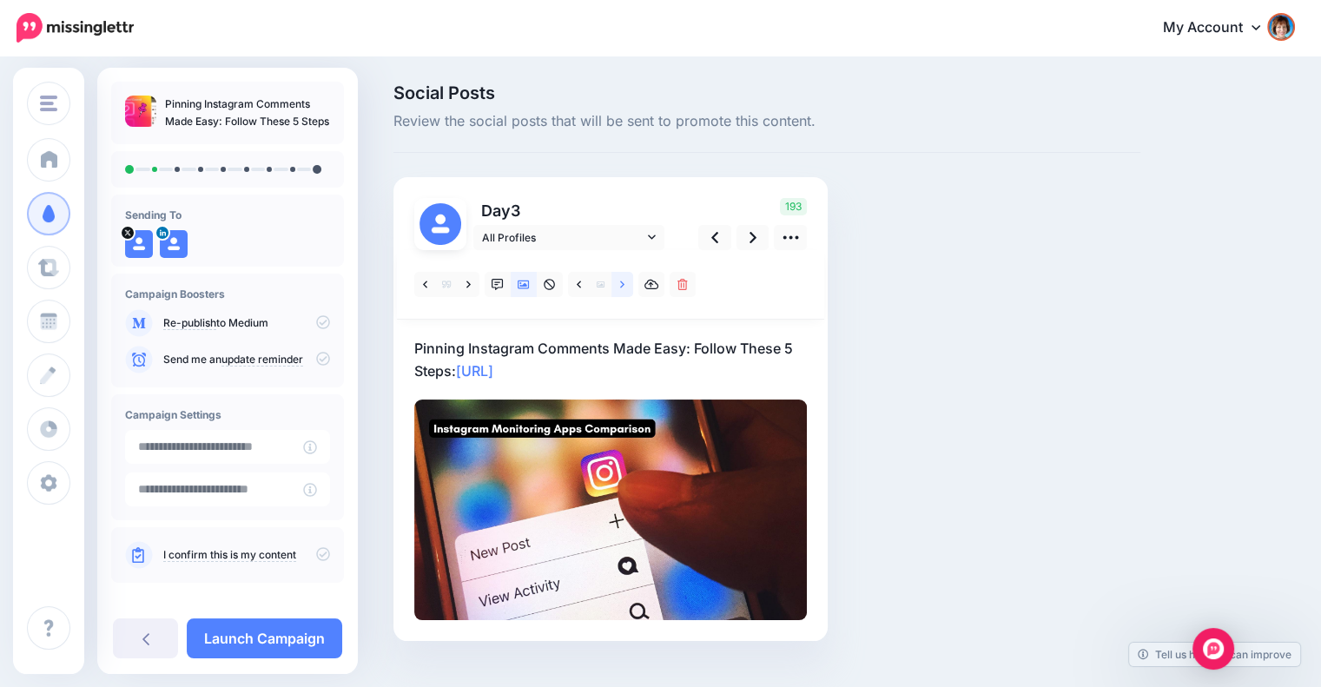
click at [614, 281] on link at bounding box center [622, 284] width 22 height 25
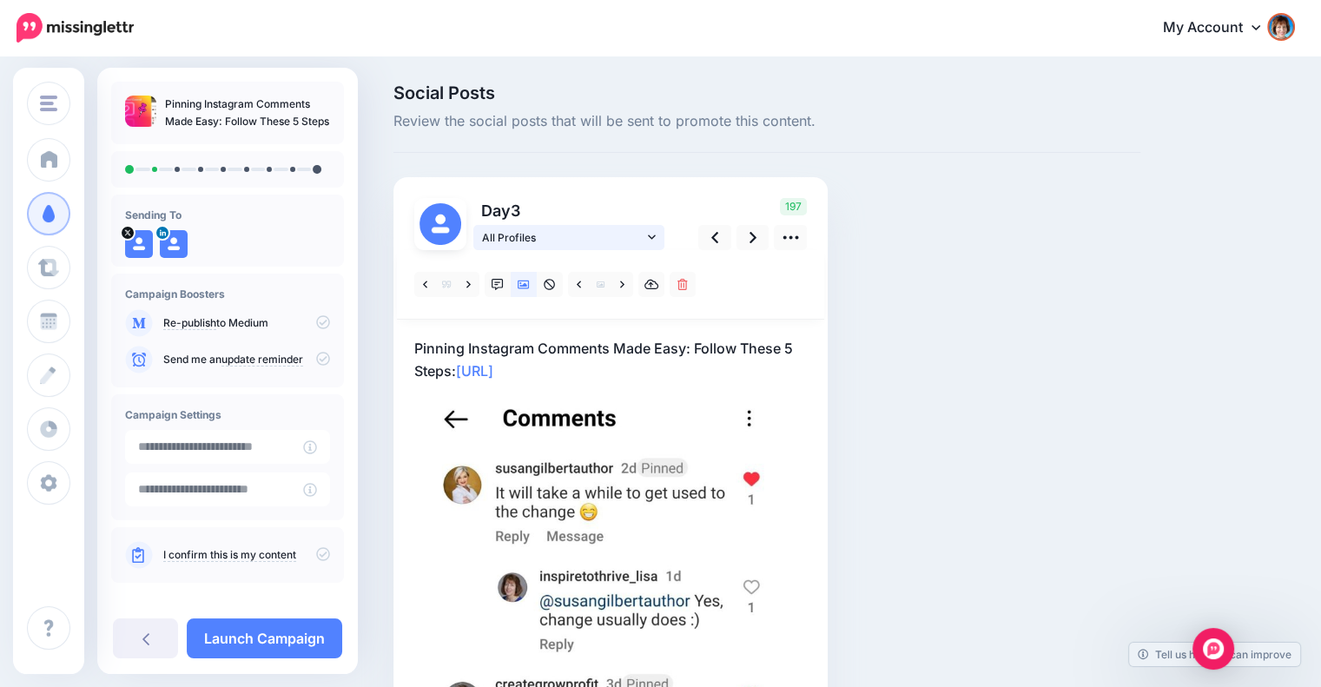
click at [650, 236] on icon at bounding box center [652, 237] width 8 height 12
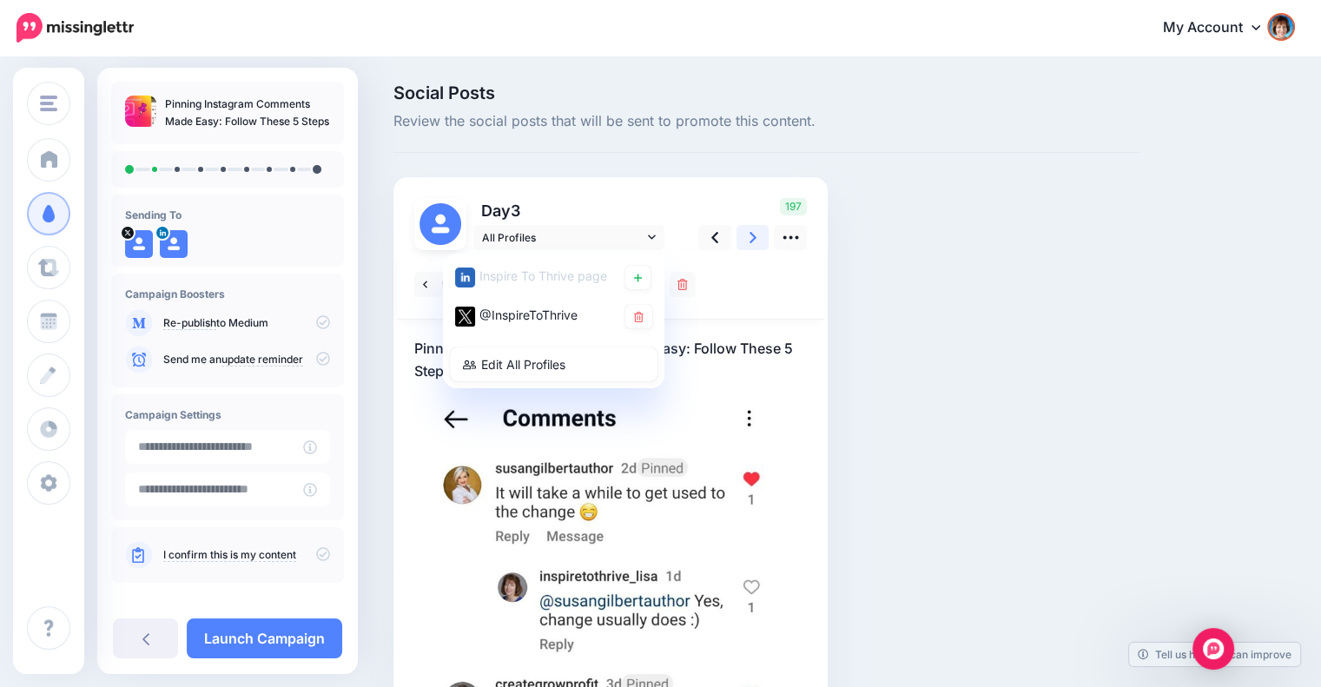
click at [749, 238] on icon at bounding box center [752, 237] width 7 height 18
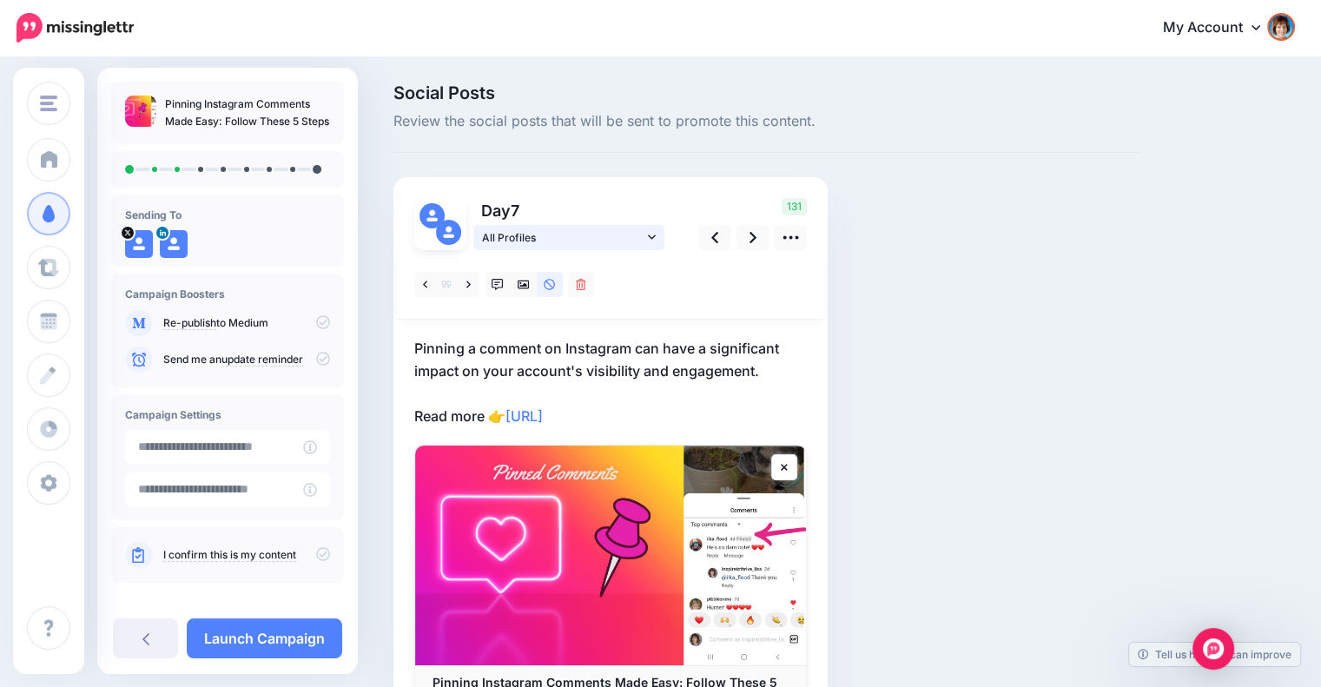
click at [648, 239] on icon at bounding box center [652, 237] width 8 height 12
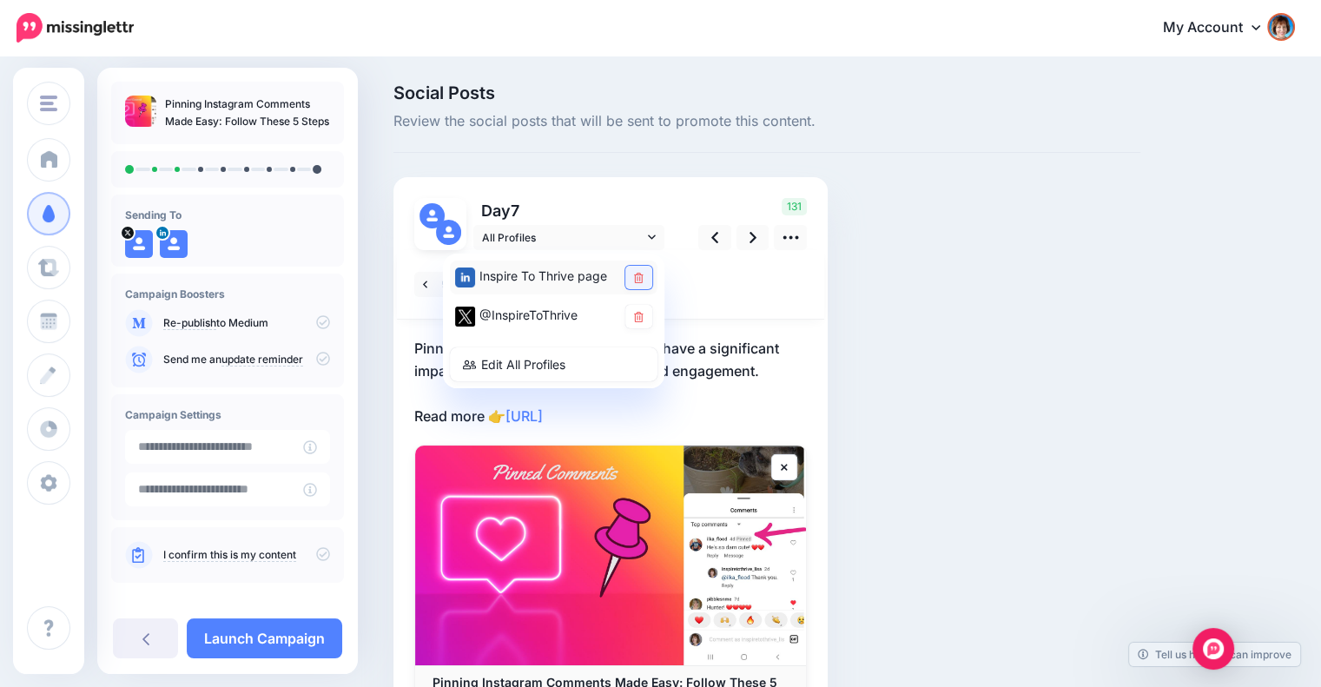
click at [642, 269] on link at bounding box center [638, 277] width 27 height 23
click at [754, 243] on icon at bounding box center [752, 237] width 7 height 18
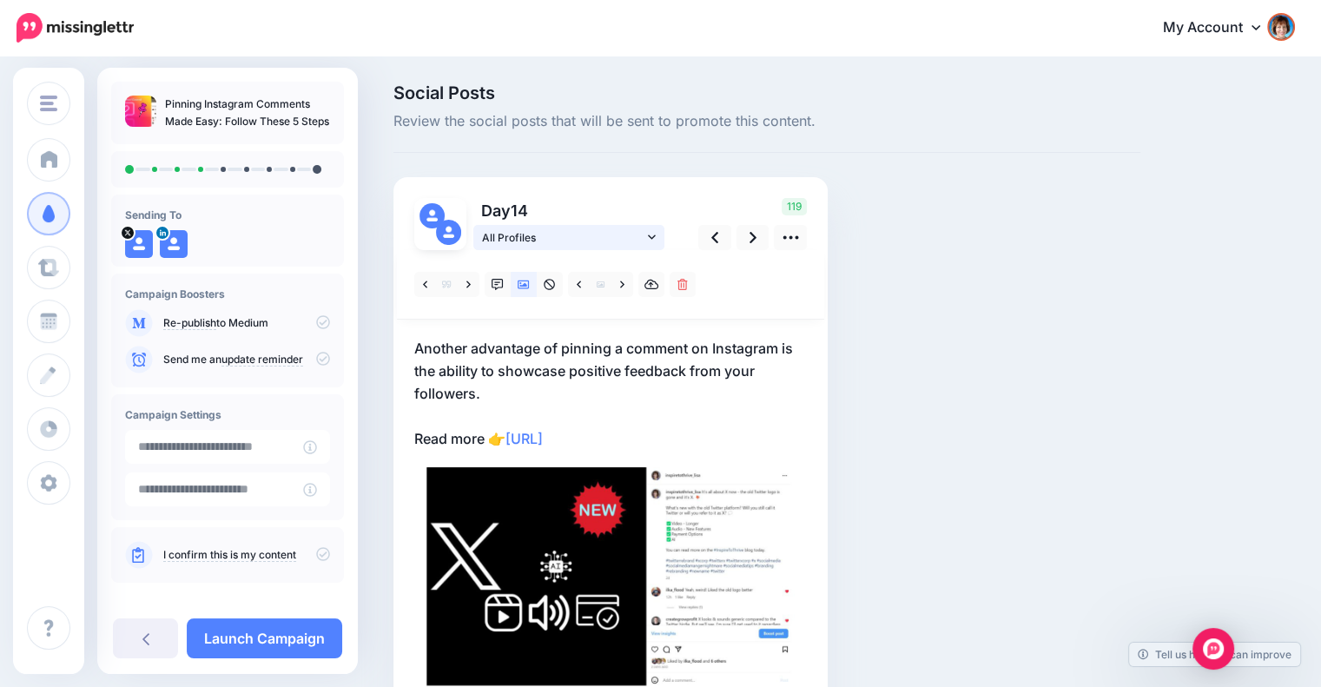
click at [656, 239] on link "All Profiles" at bounding box center [568, 237] width 191 height 25
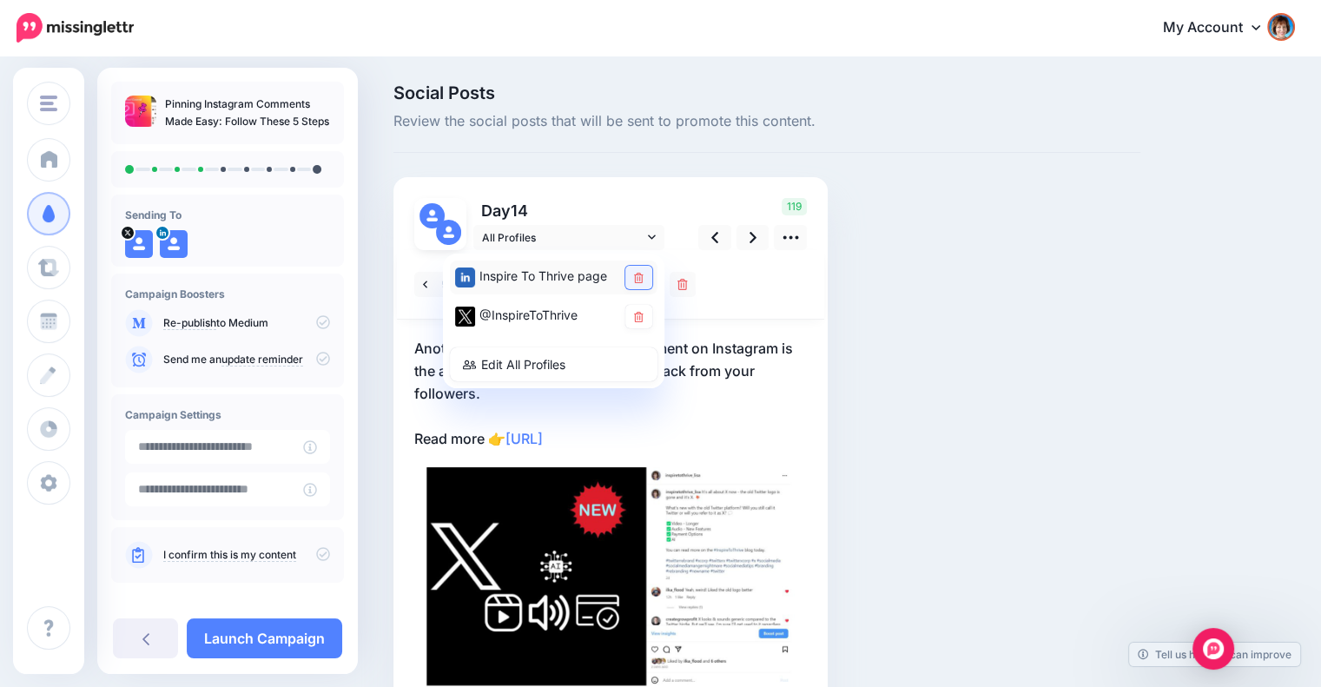
click at [643, 277] on link at bounding box center [638, 277] width 27 height 23
click at [743, 277] on div at bounding box center [610, 284] width 427 height 69
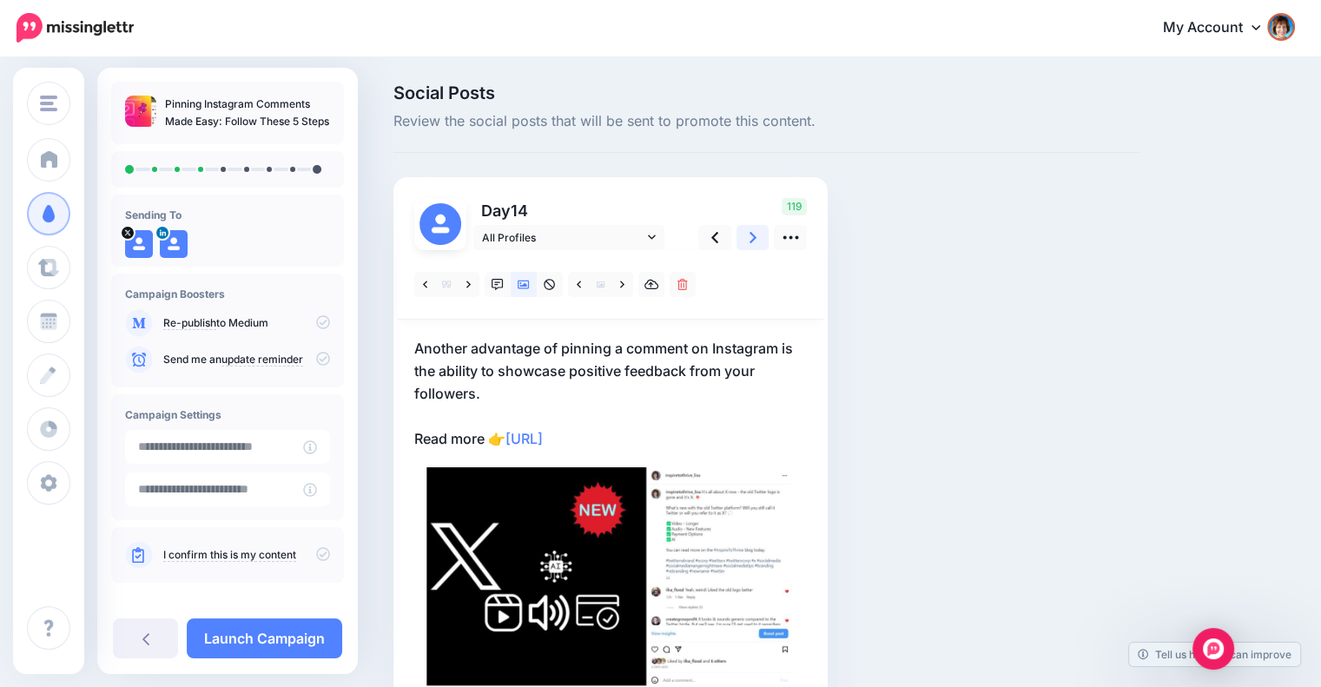
click at [747, 230] on link at bounding box center [752, 237] width 33 height 25
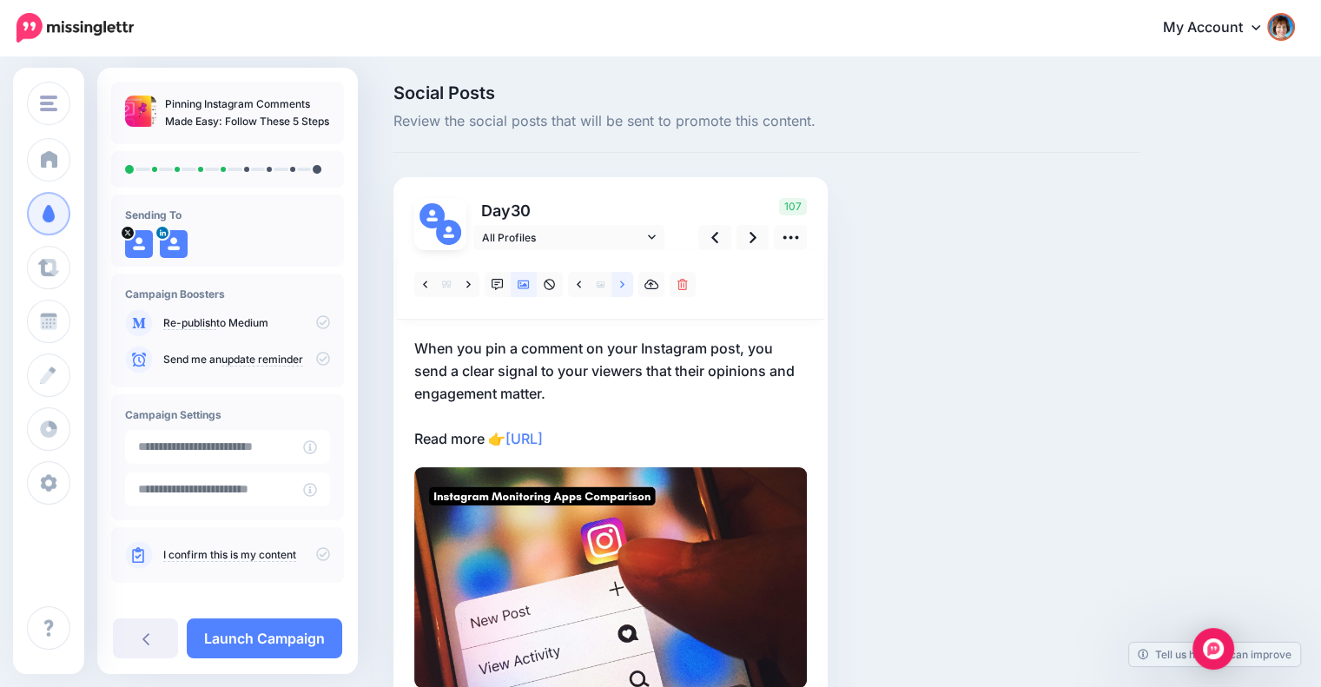
click at [618, 282] on link at bounding box center [622, 284] width 22 height 25
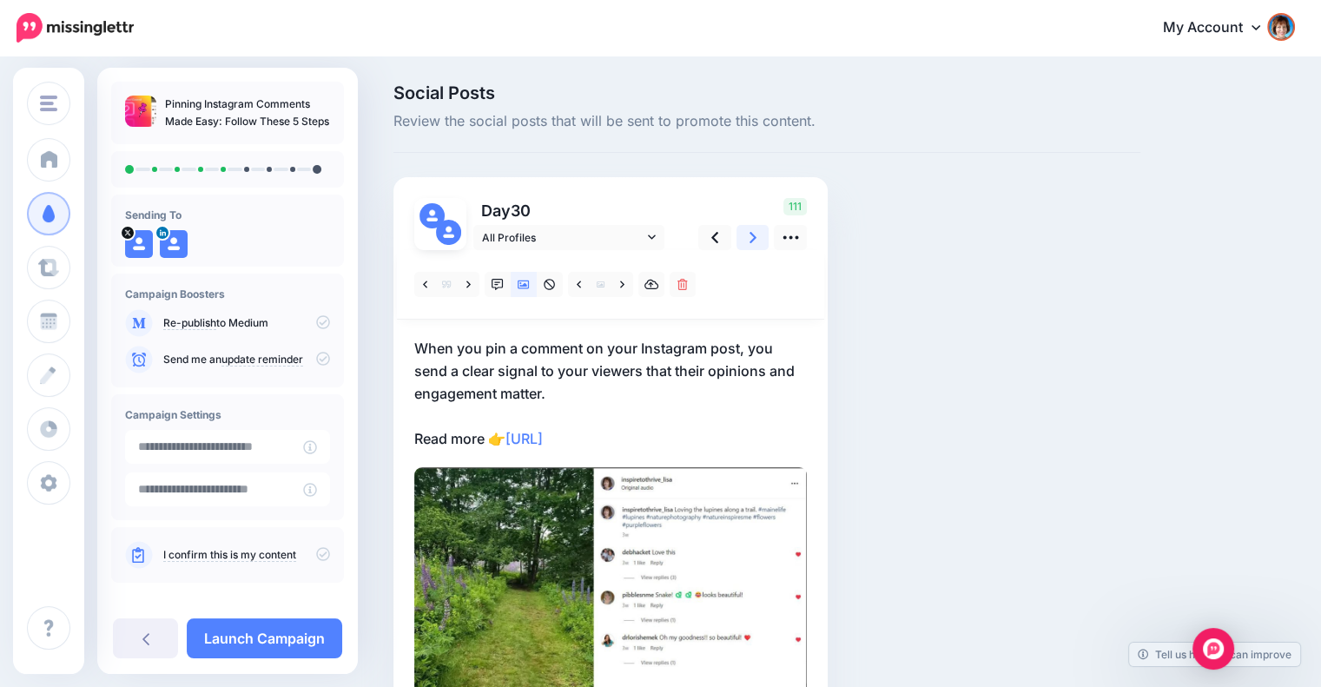
click at [747, 242] on link at bounding box center [752, 237] width 33 height 25
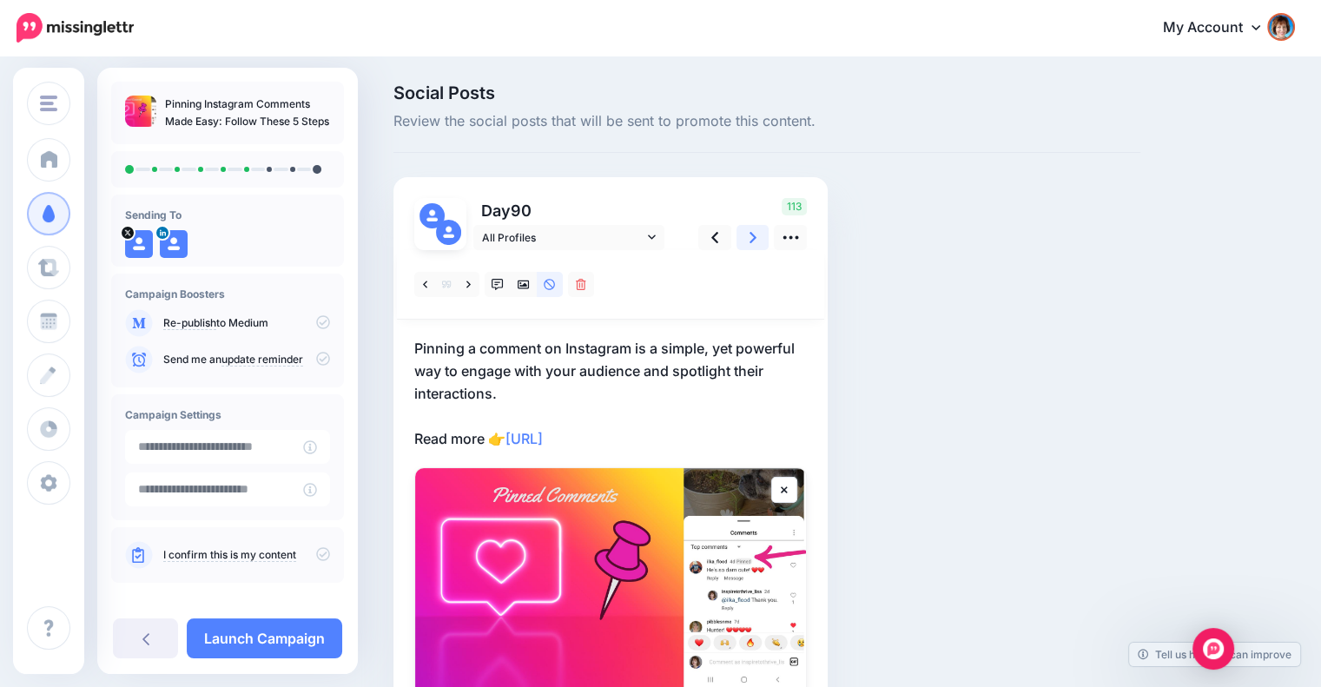
click at [747, 242] on link at bounding box center [752, 237] width 33 height 25
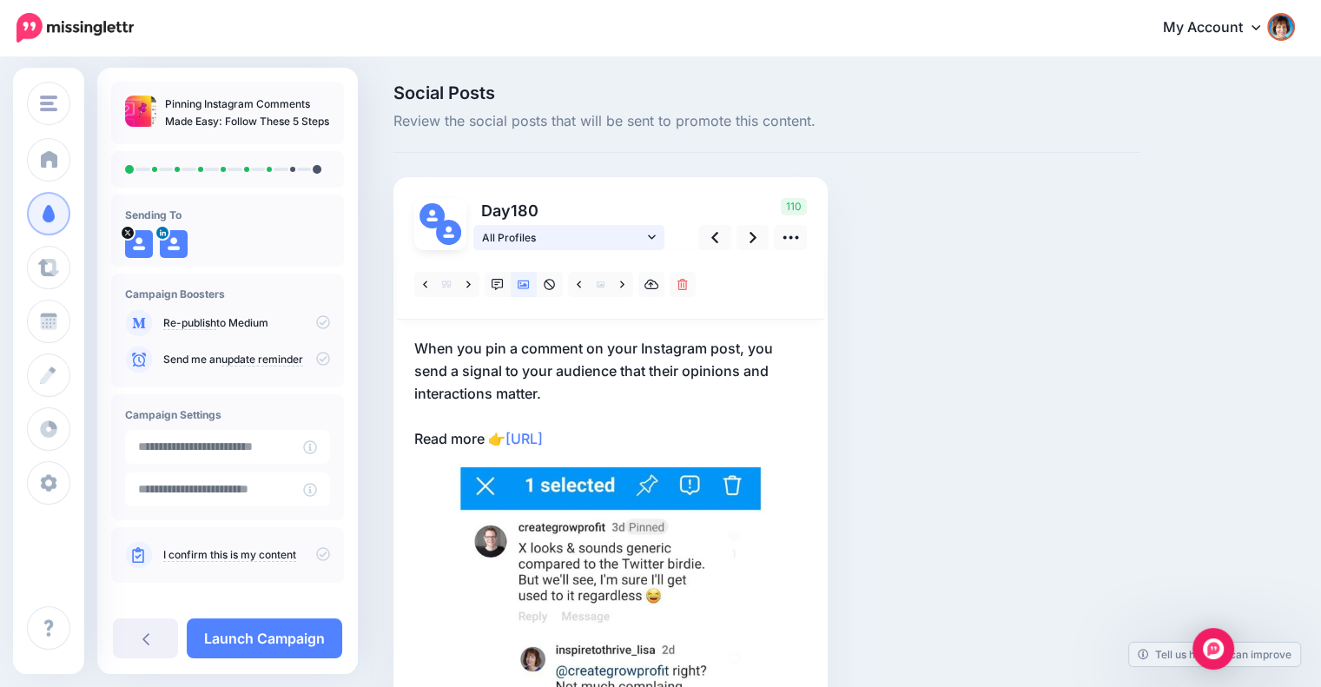
click at [654, 237] on icon at bounding box center [652, 237] width 8 height 12
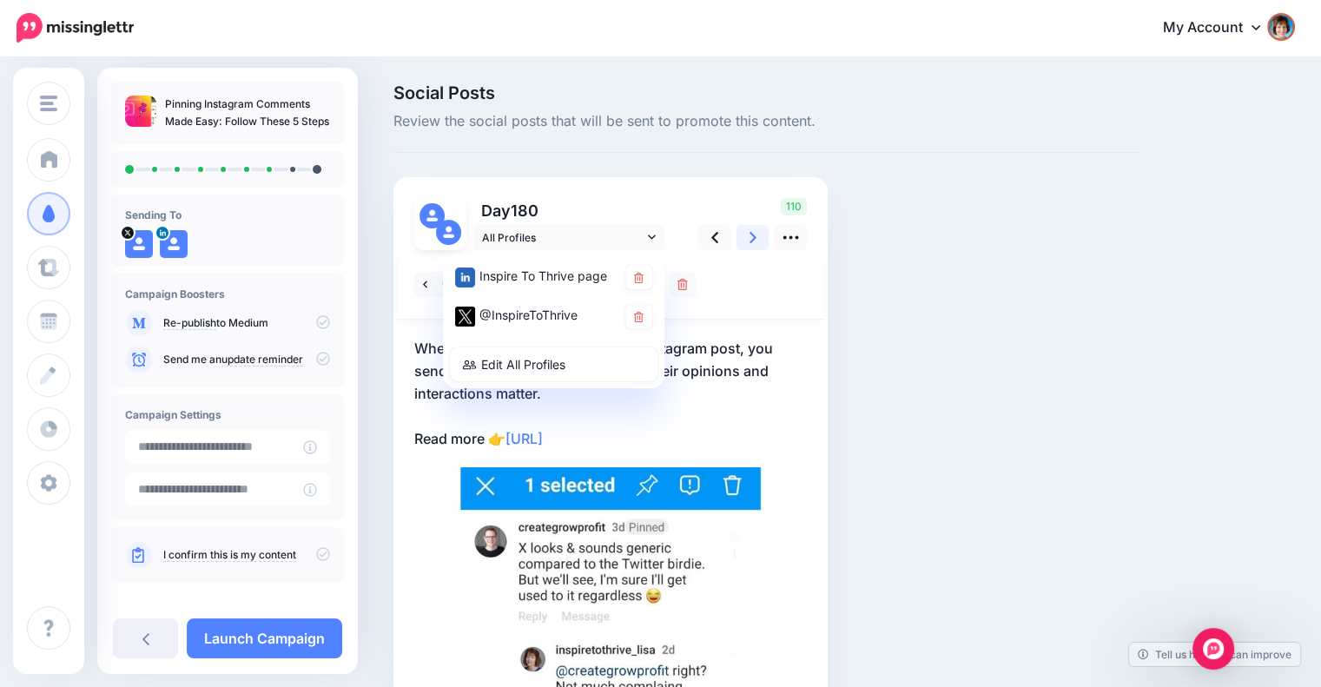
click at [747, 244] on link at bounding box center [752, 237] width 33 height 25
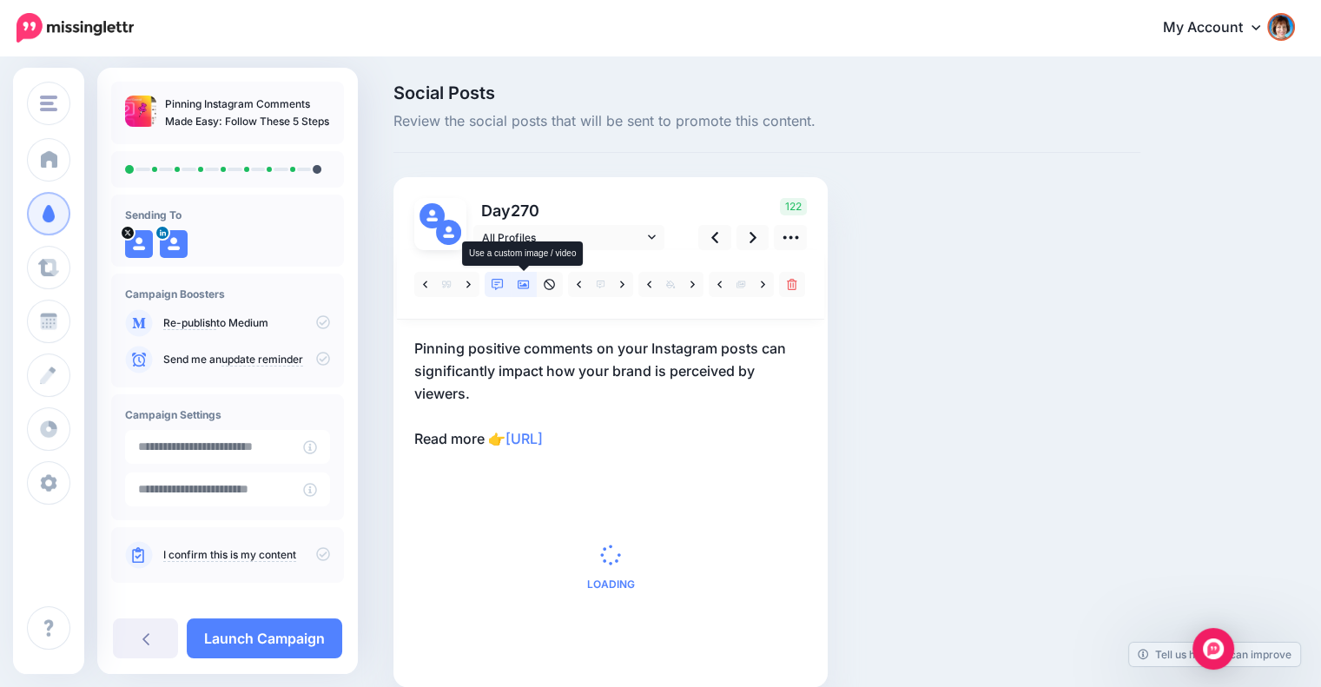
click at [524, 286] on icon at bounding box center [523, 284] width 12 height 9
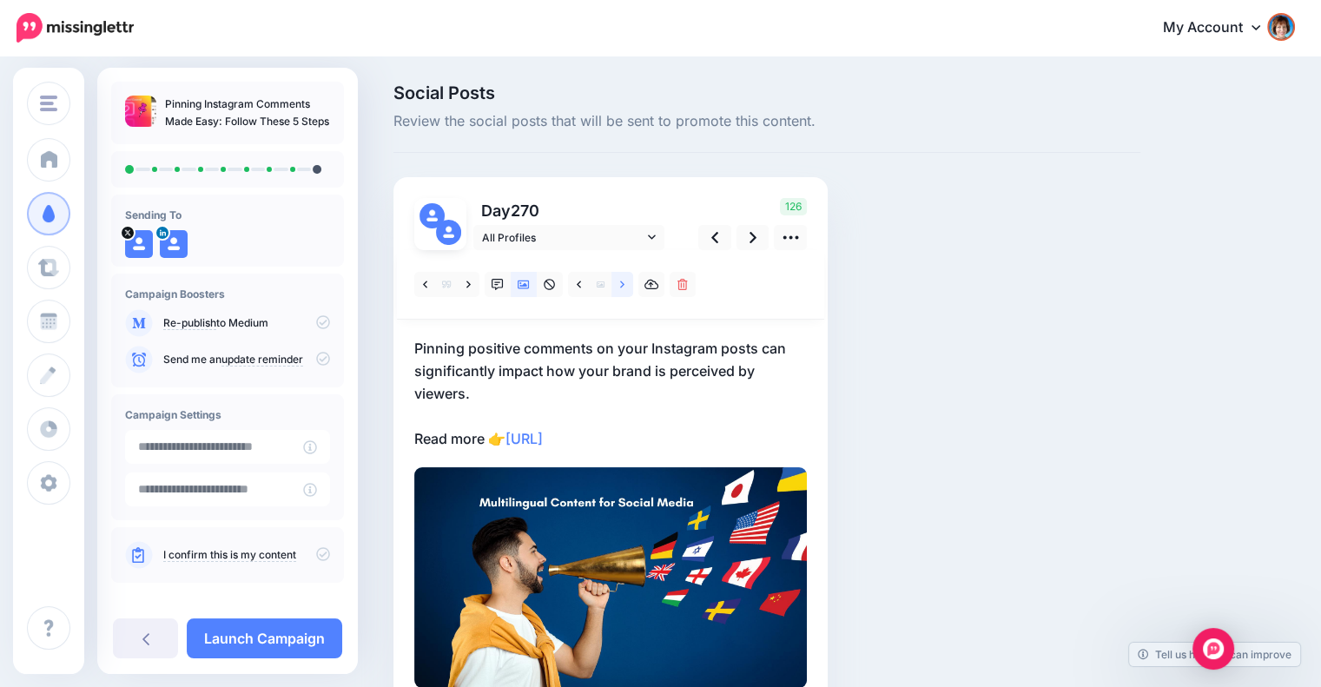
click at [614, 286] on link at bounding box center [622, 284] width 22 height 25
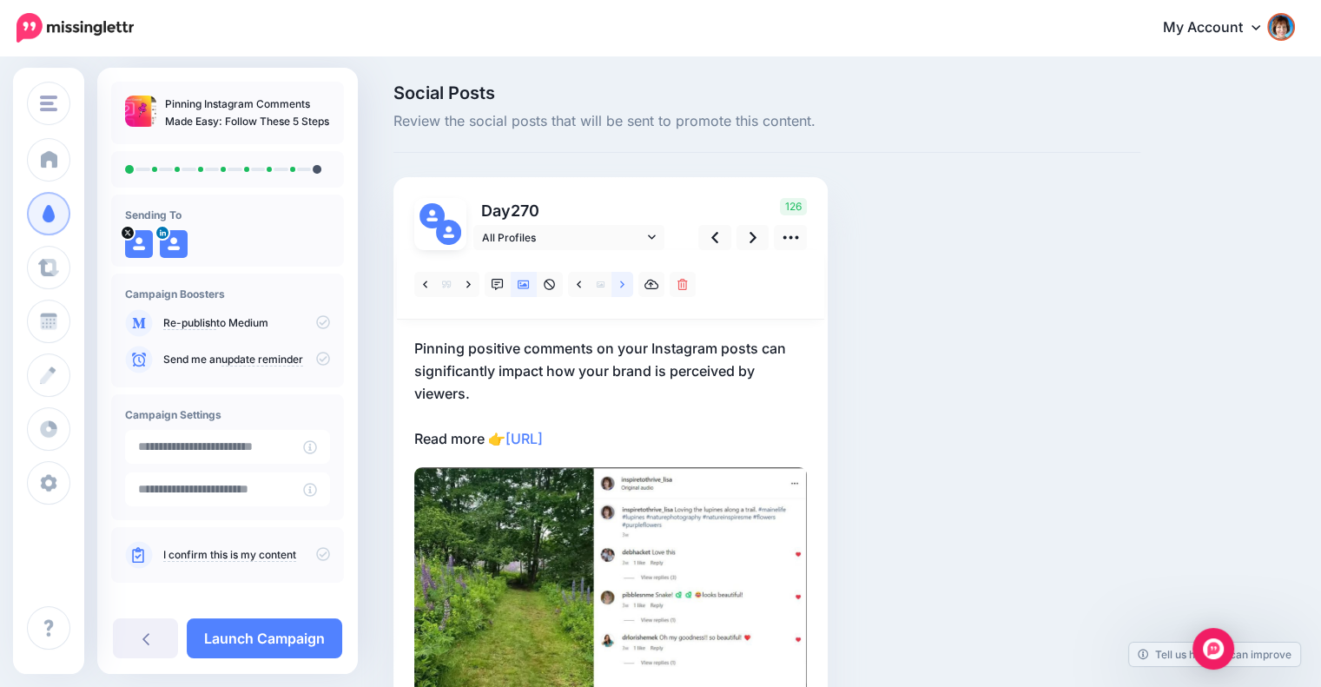
click at [614, 286] on link at bounding box center [622, 284] width 22 height 25
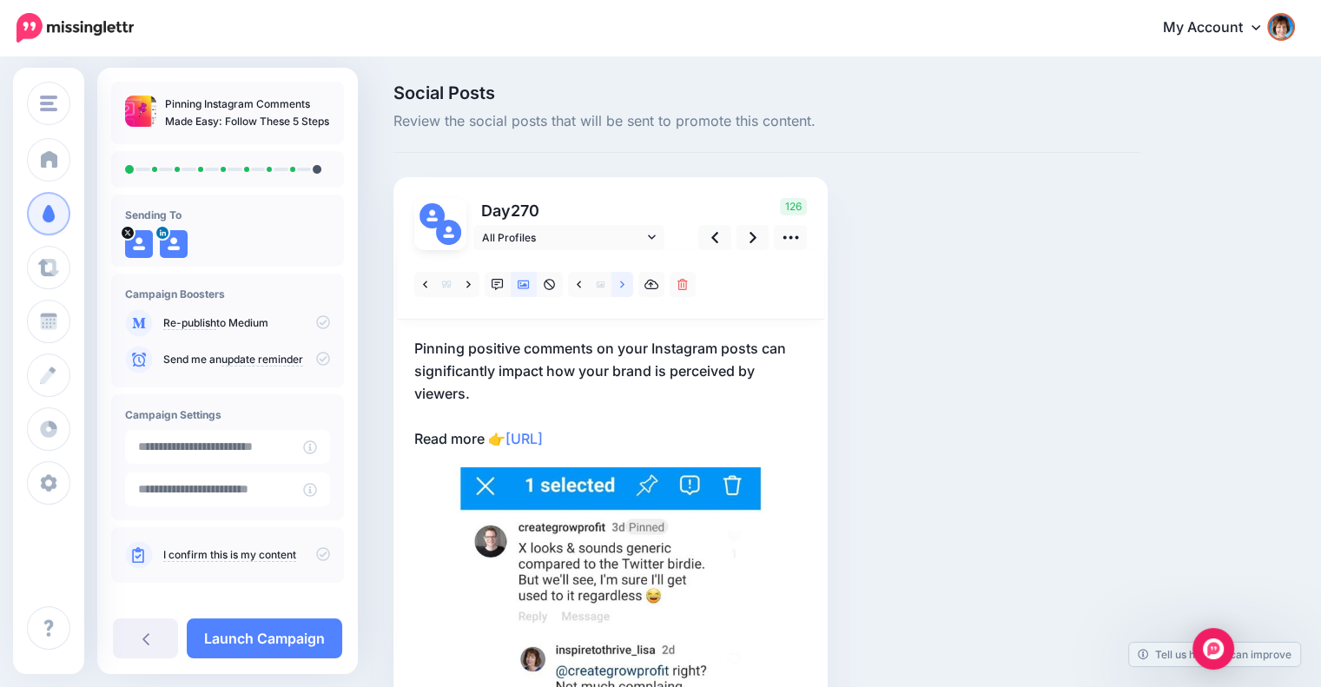
click at [614, 286] on link at bounding box center [622, 284] width 22 height 25
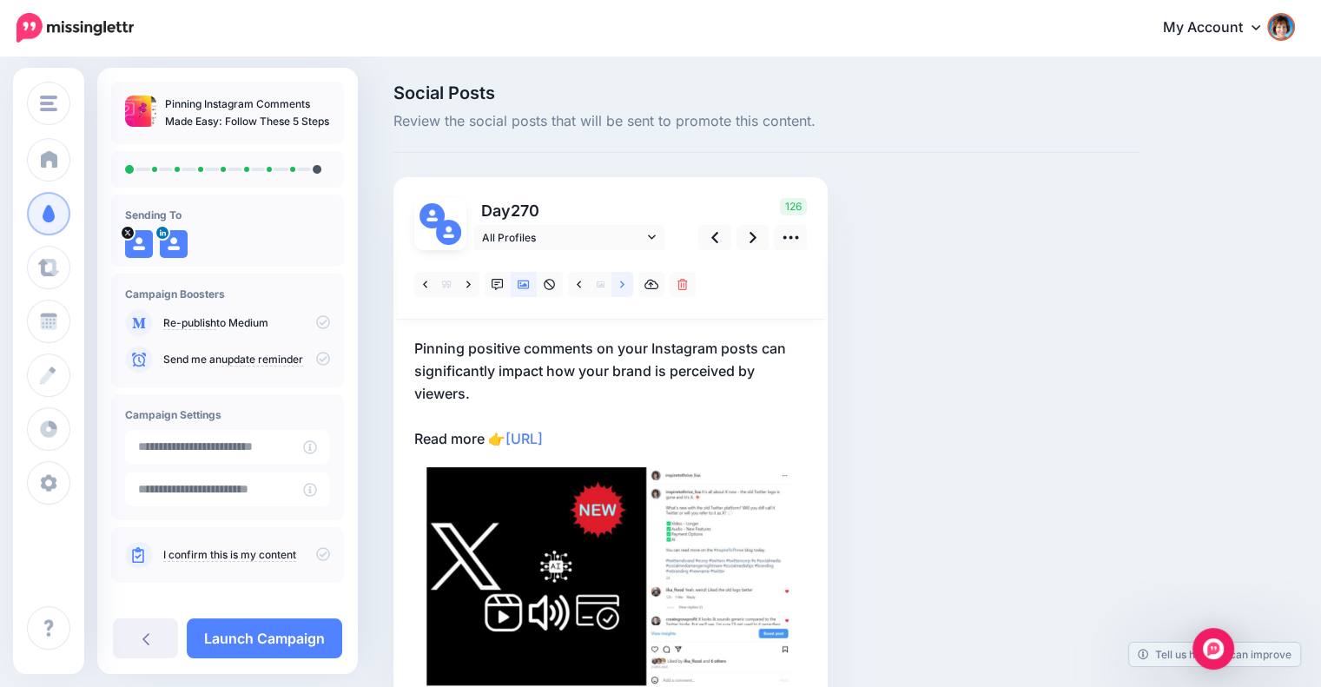
click at [614, 286] on link at bounding box center [622, 284] width 22 height 25
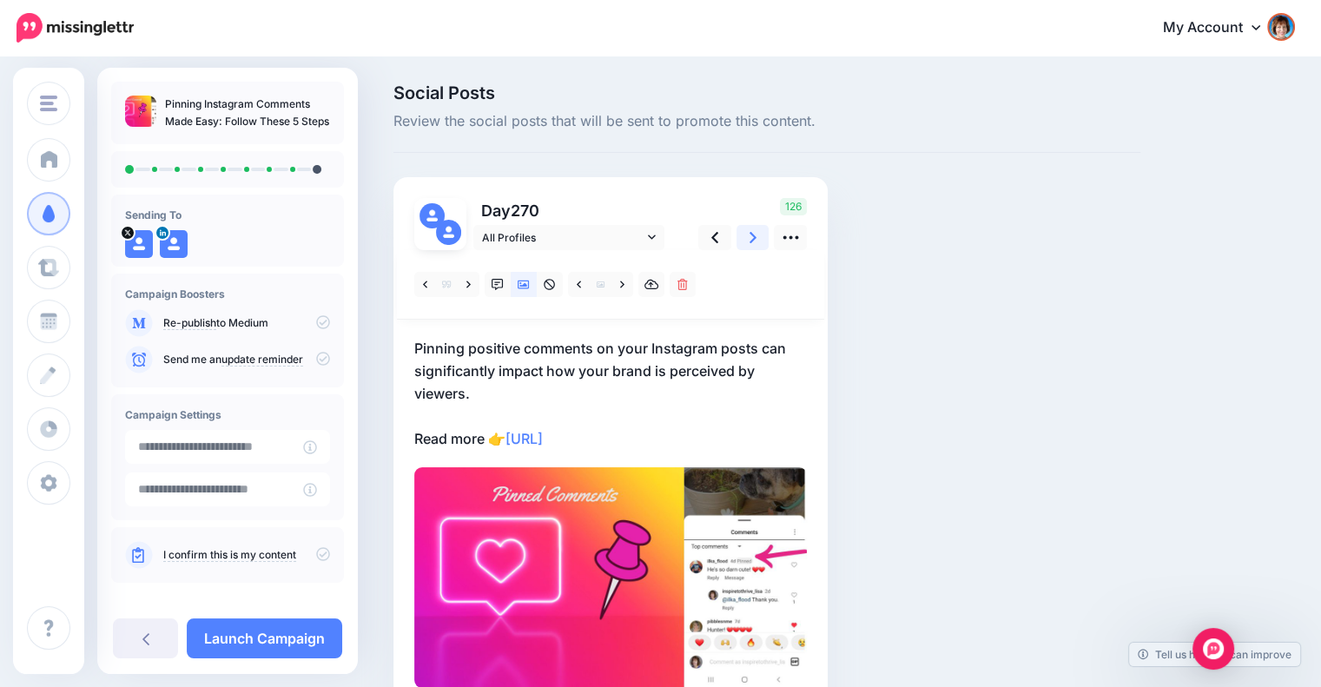
click at [748, 240] on link at bounding box center [752, 237] width 33 height 25
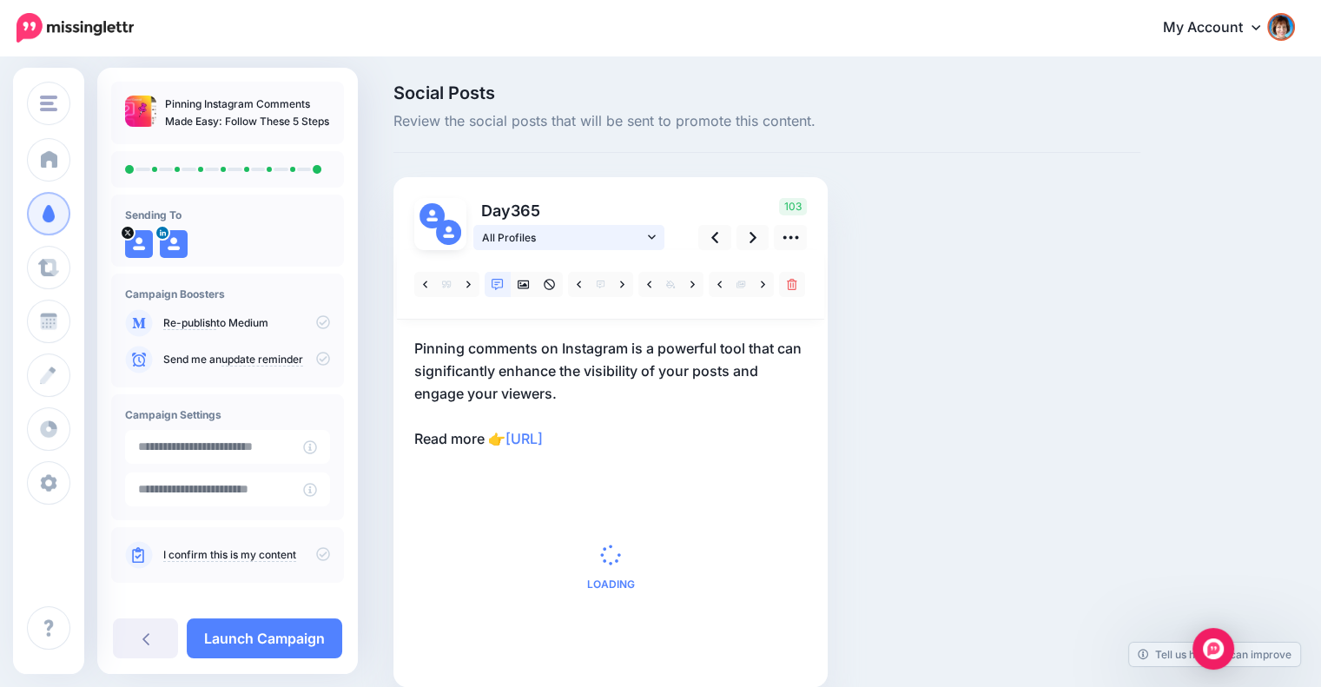
click at [649, 236] on icon at bounding box center [652, 237] width 8 height 12
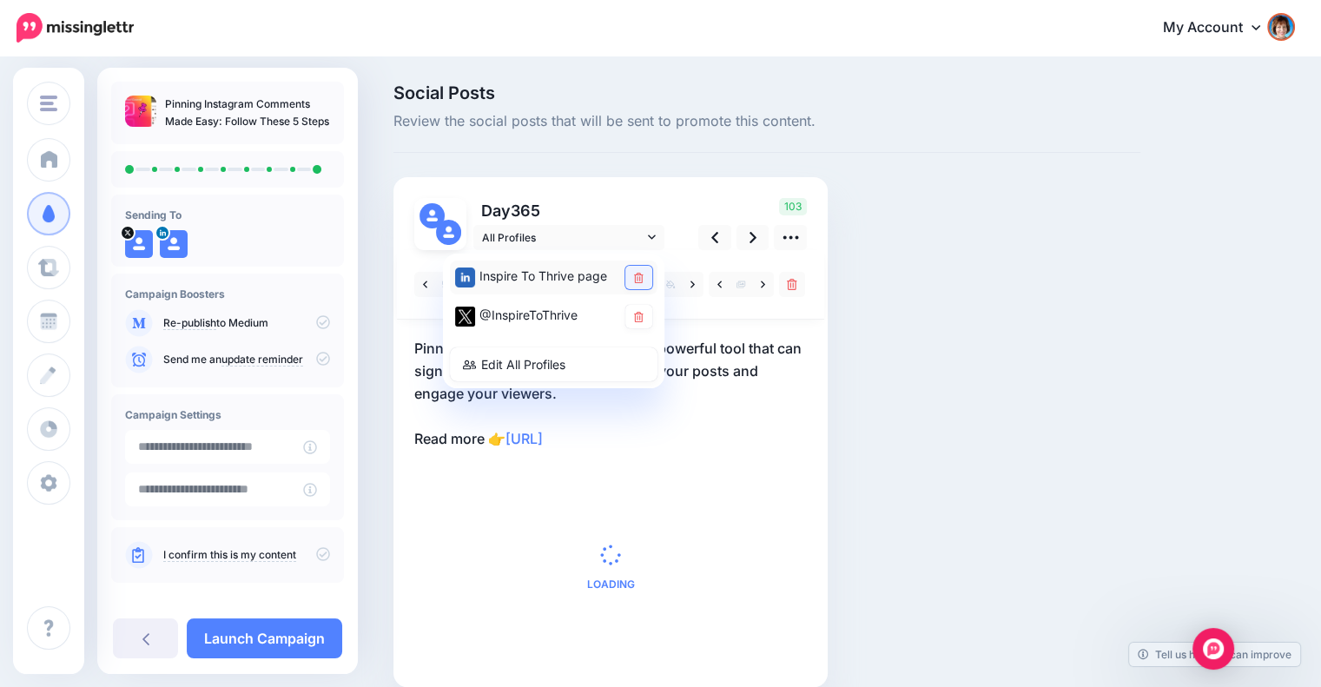
click at [640, 270] on link at bounding box center [638, 277] width 27 height 23
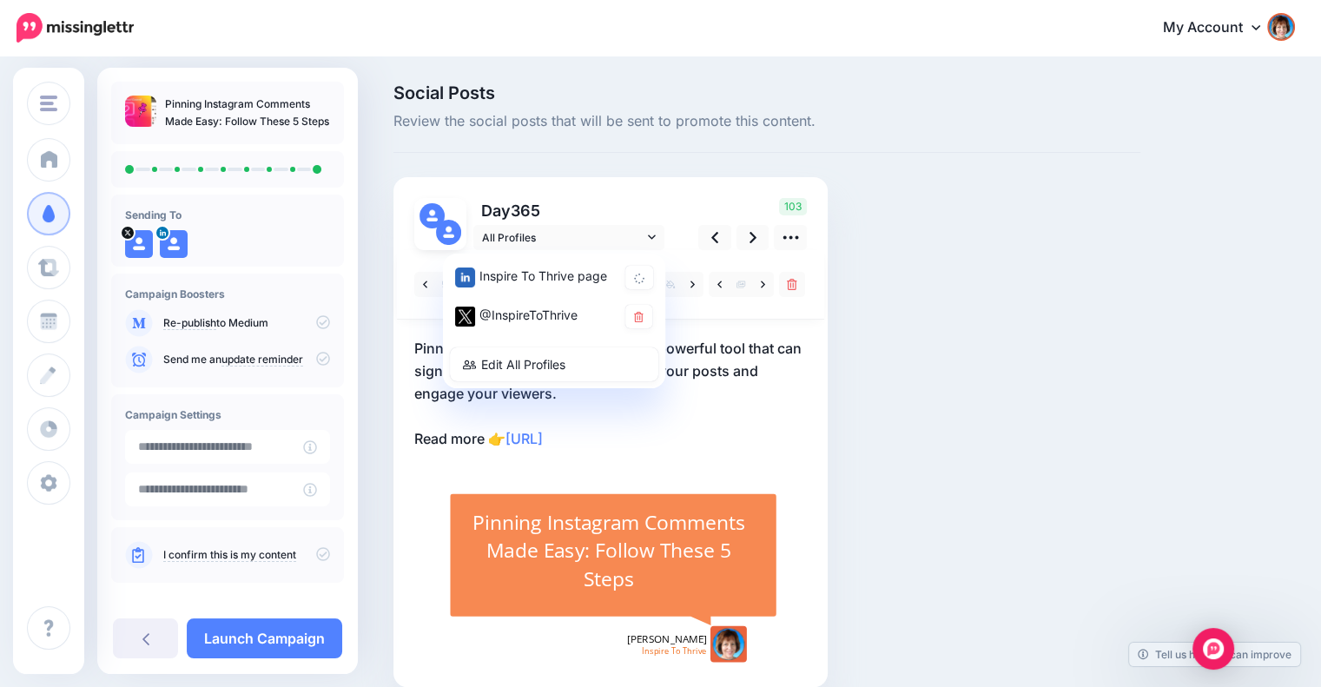
click at [867, 306] on div "Social Posts Review the social posts that will be sent to promote this content.…" at bounding box center [766, 411] width 773 height 655
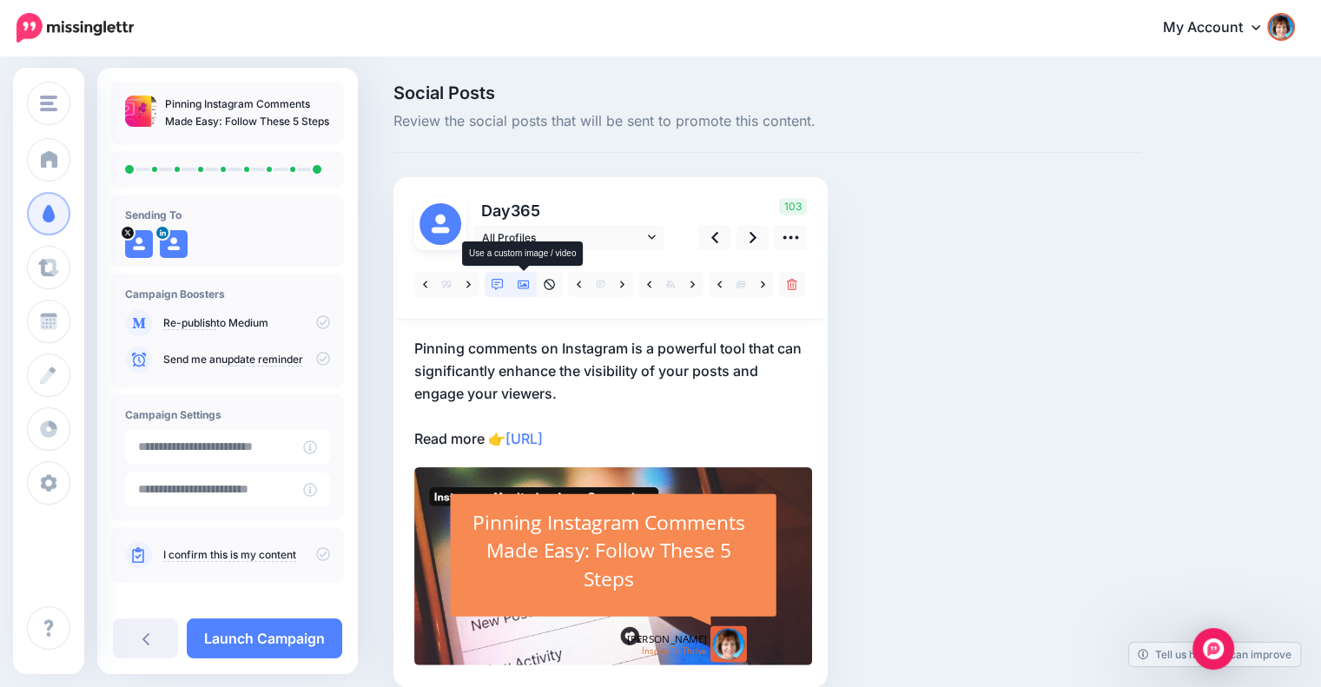
click at [522, 285] on icon at bounding box center [523, 284] width 12 height 9
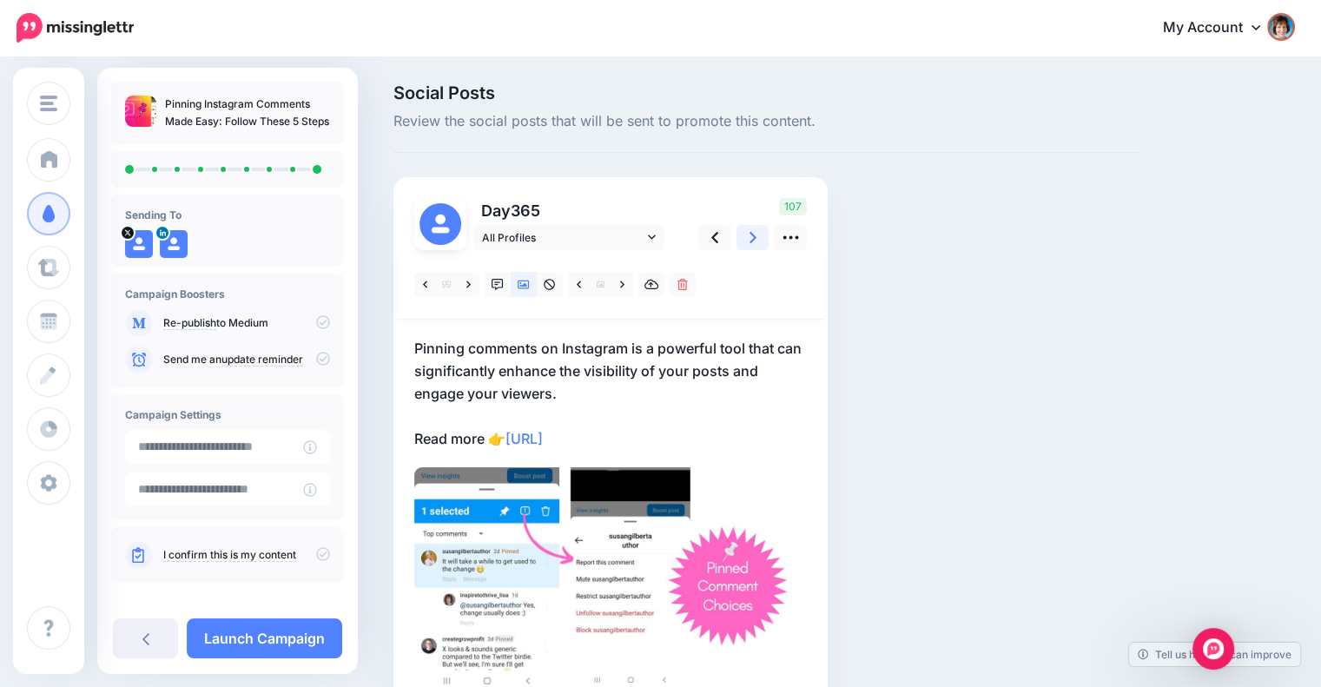
click at [747, 247] on link at bounding box center [752, 237] width 33 height 25
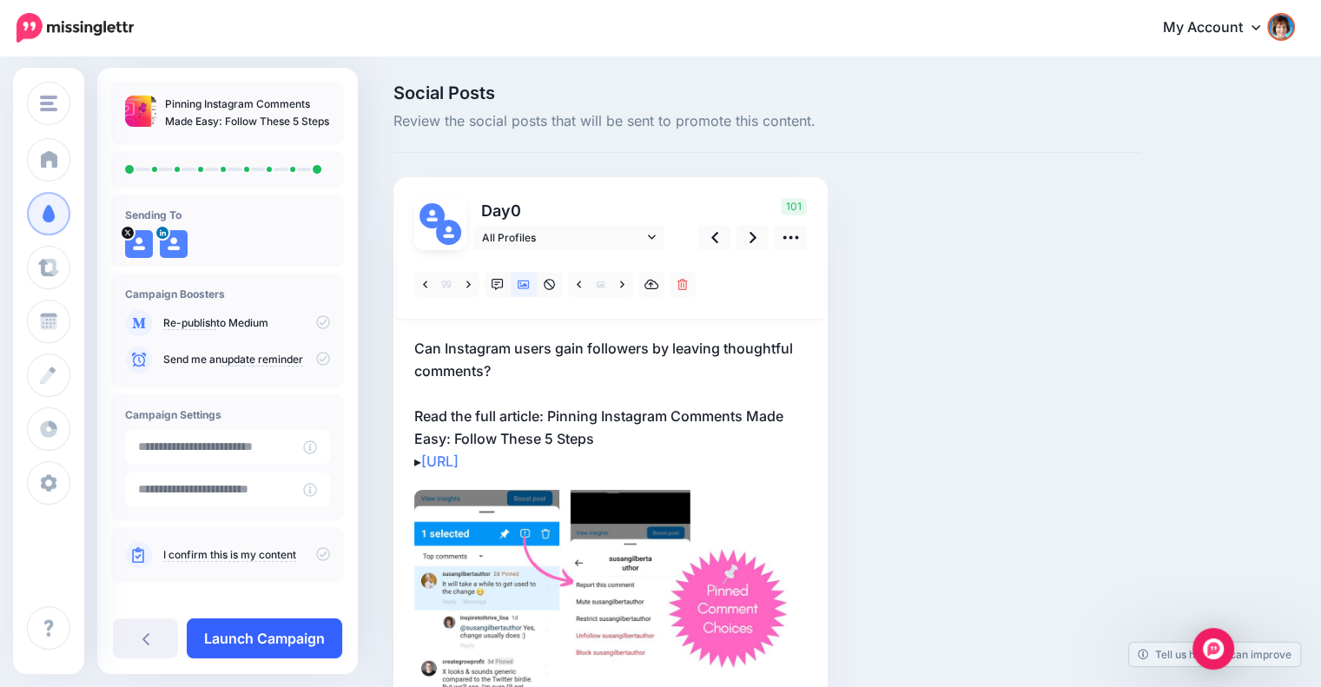
click at [236, 635] on link "Launch Campaign" at bounding box center [264, 638] width 155 height 40
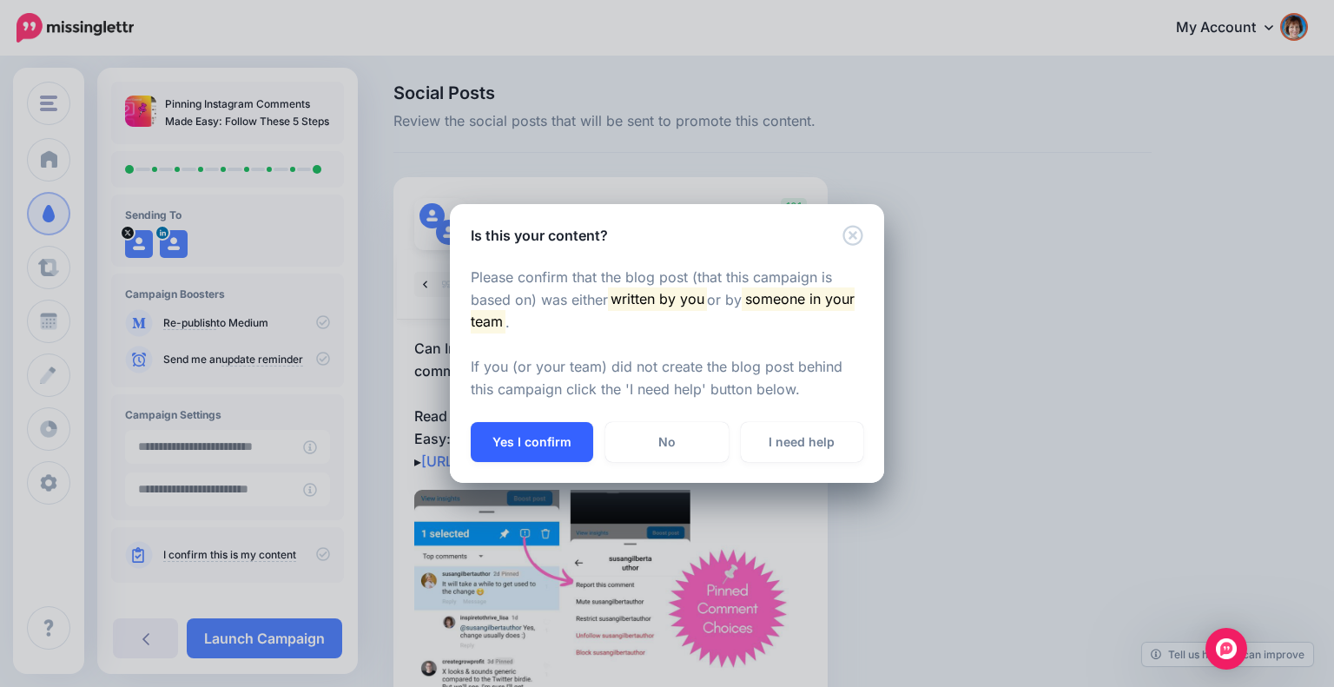
click at [504, 440] on button "Yes I confirm" at bounding box center [532, 442] width 122 height 40
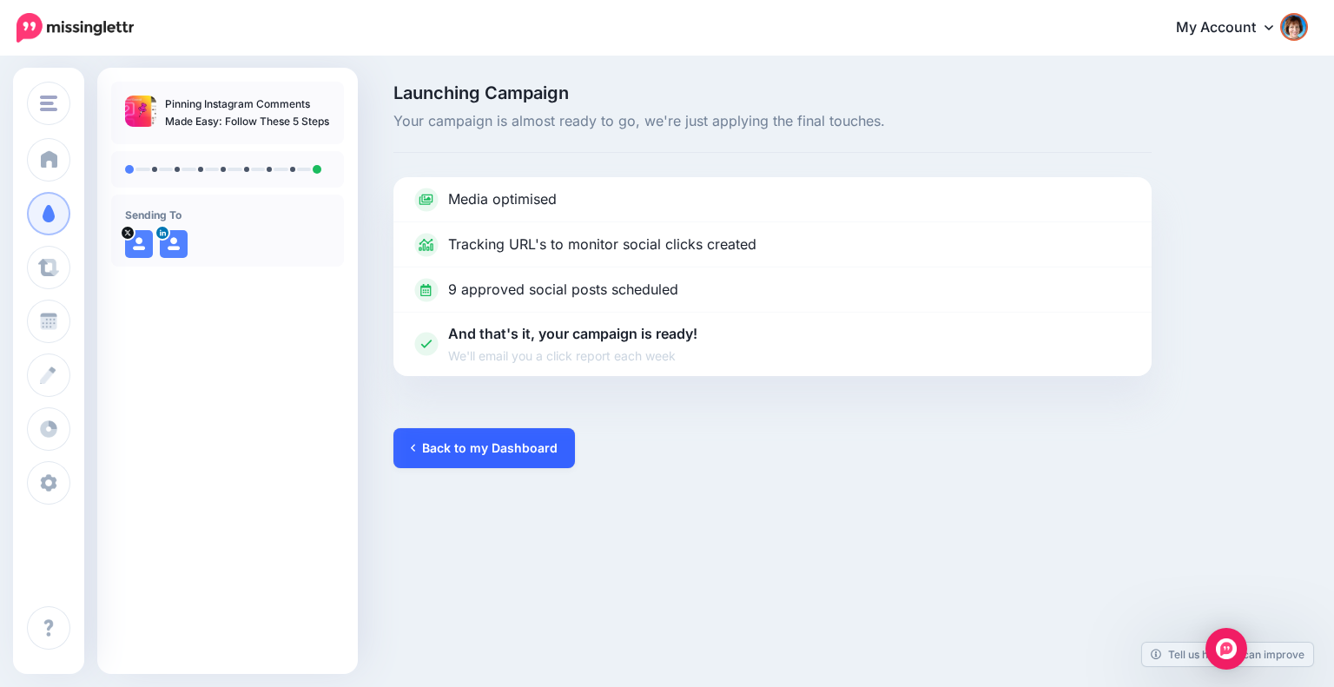
click at [466, 440] on link "Back to my Dashboard" at bounding box center [483, 448] width 181 height 40
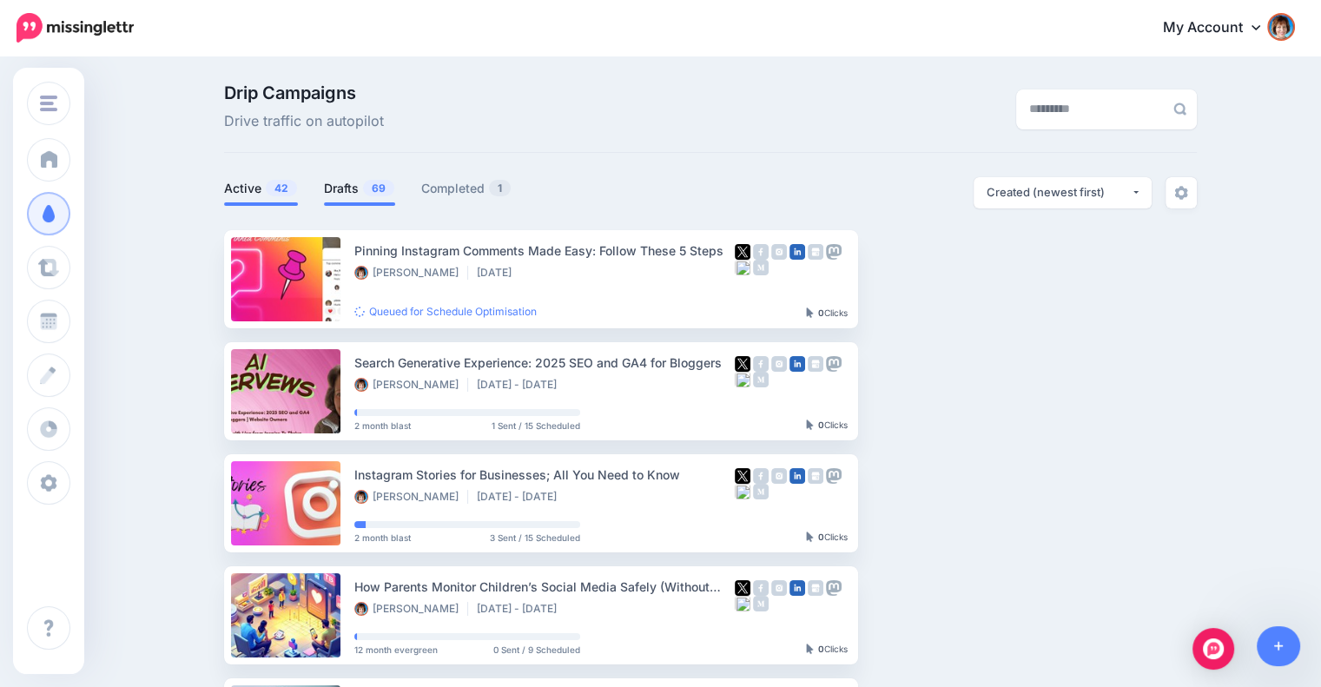
click at [353, 183] on link "Drafts 69" at bounding box center [359, 188] width 71 height 21
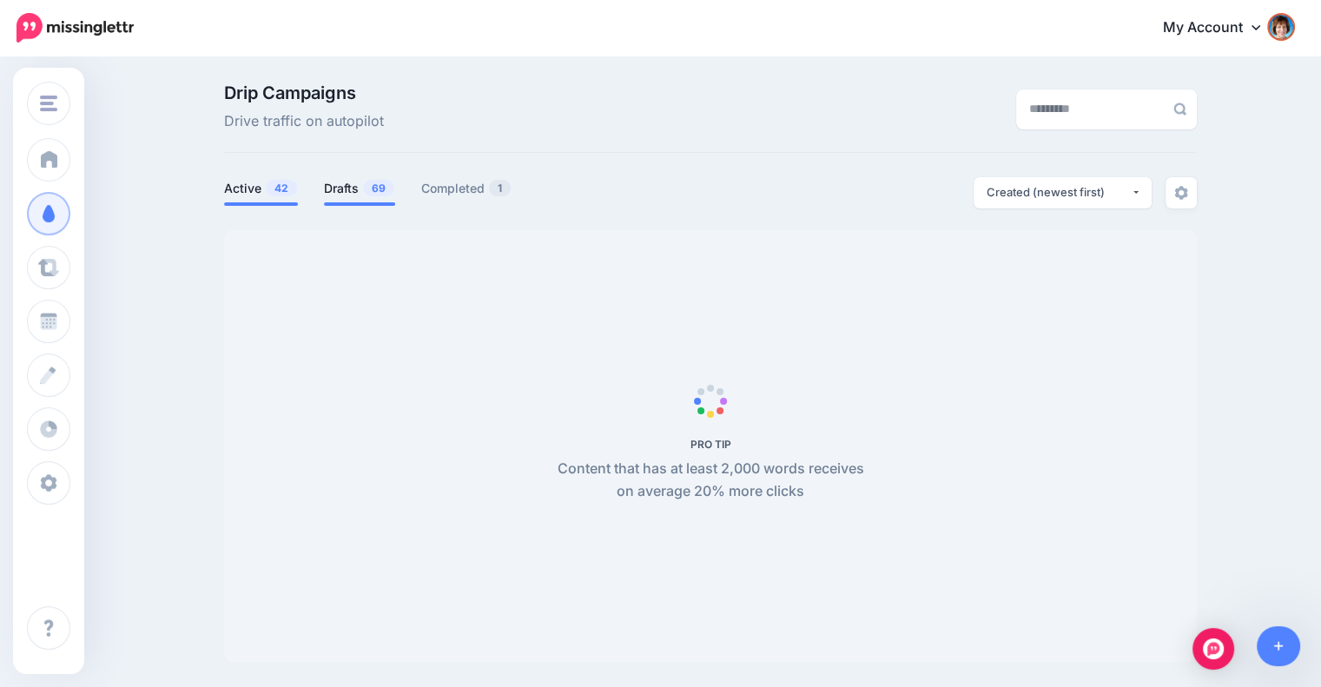
click at [280, 187] on span "42" at bounding box center [281, 188] width 31 height 16
click at [284, 194] on span "42" at bounding box center [281, 188] width 31 height 16
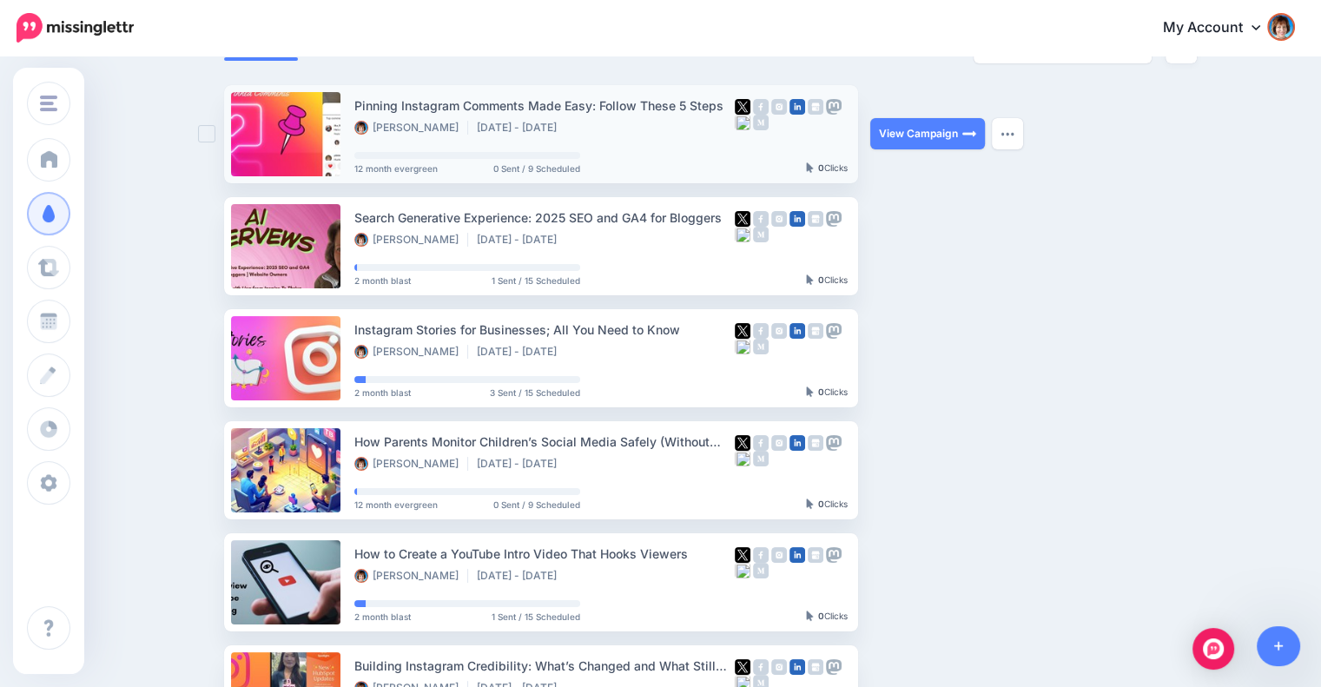
scroll to position [289, 0]
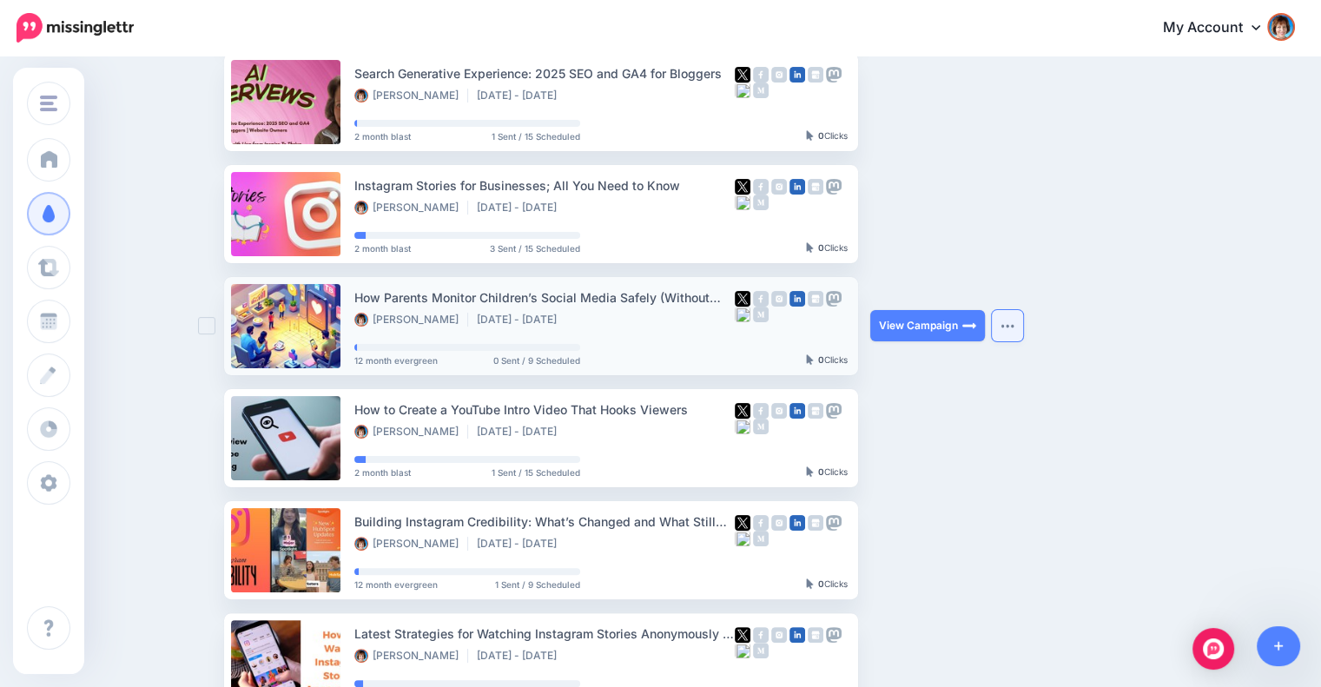
click at [1012, 328] on button "button" at bounding box center [1007, 325] width 31 height 31
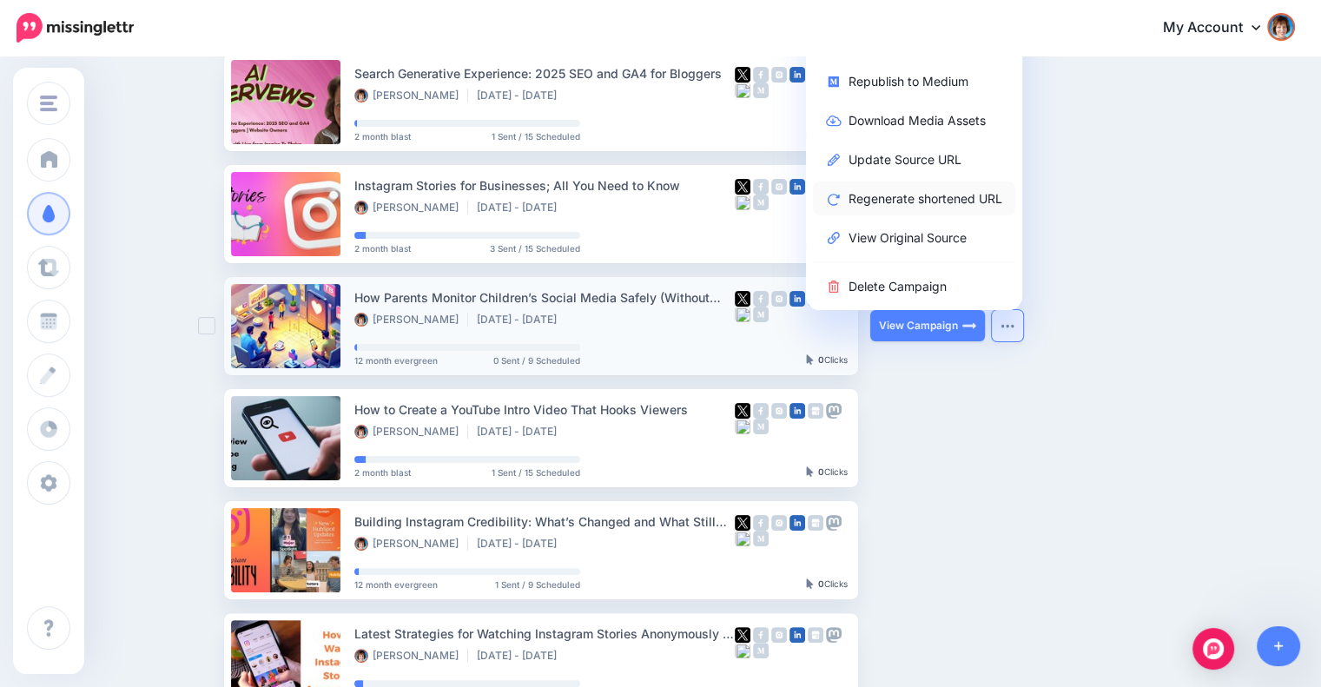
click at [880, 202] on link "Regenerate shortened URL" at bounding box center [914, 198] width 202 height 34
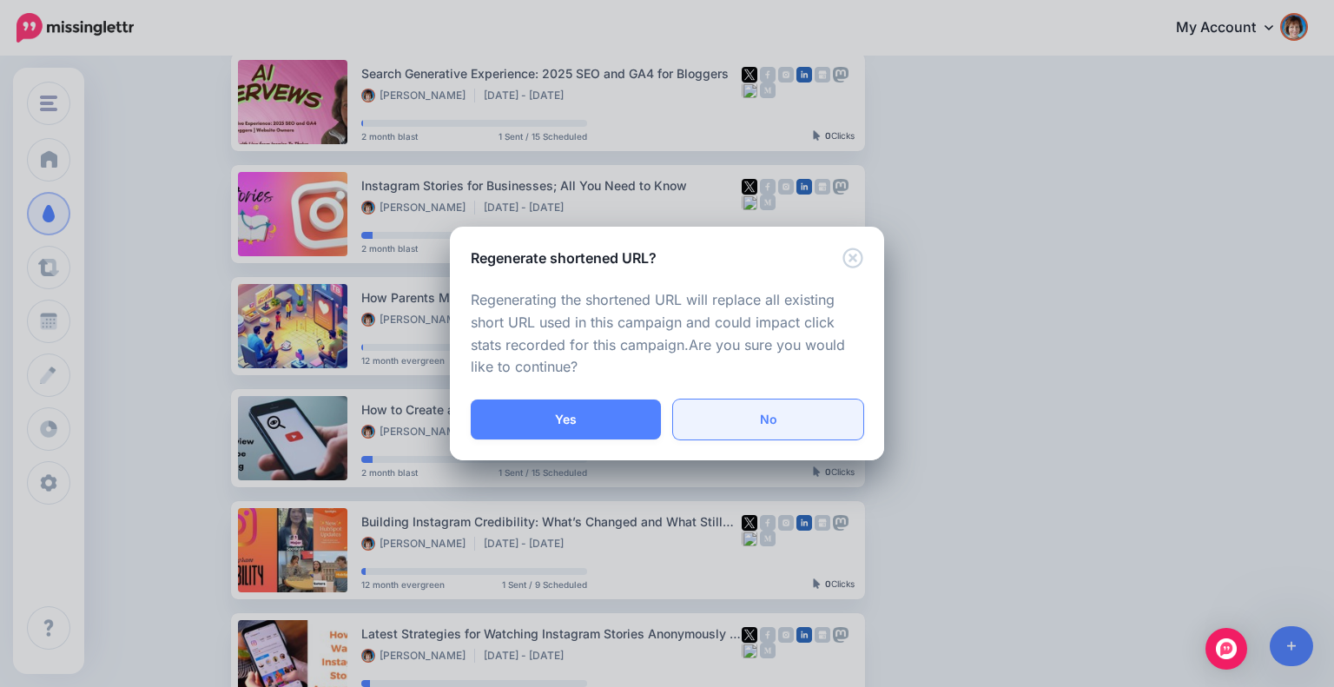
click at [767, 416] on link "No" at bounding box center [768, 419] width 190 height 40
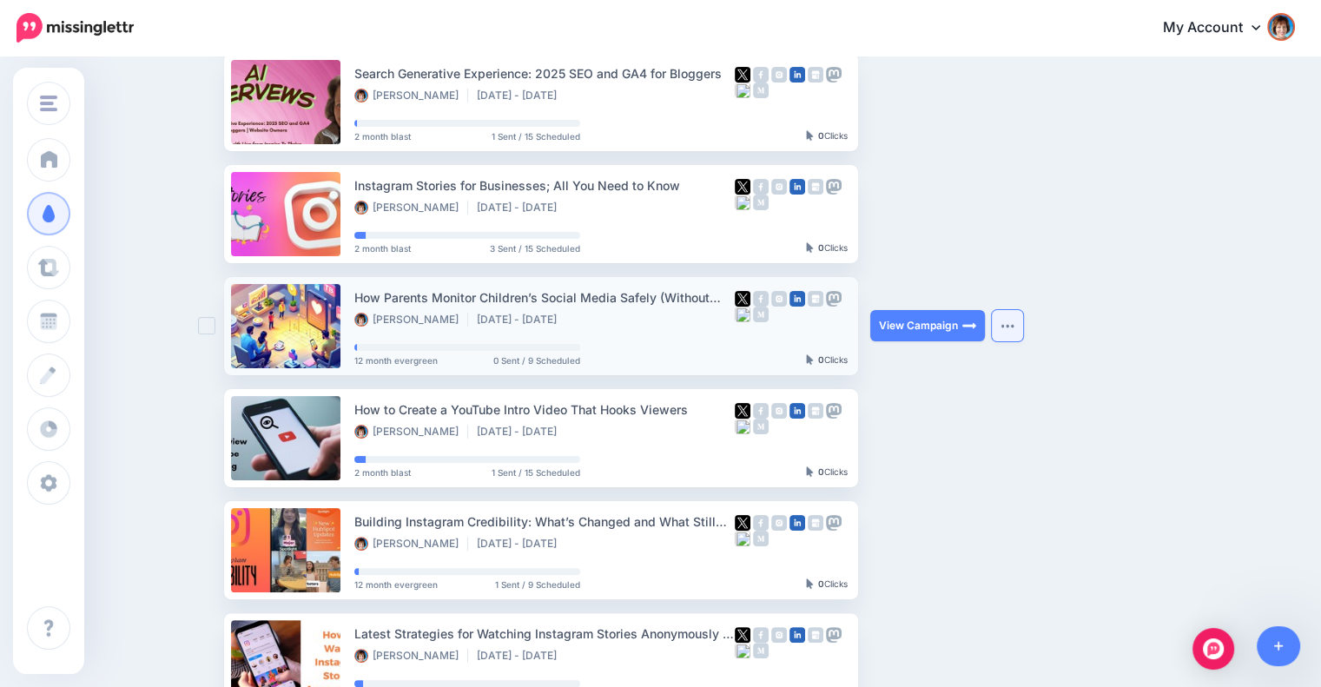
click at [1017, 320] on button "button" at bounding box center [1007, 325] width 31 height 31
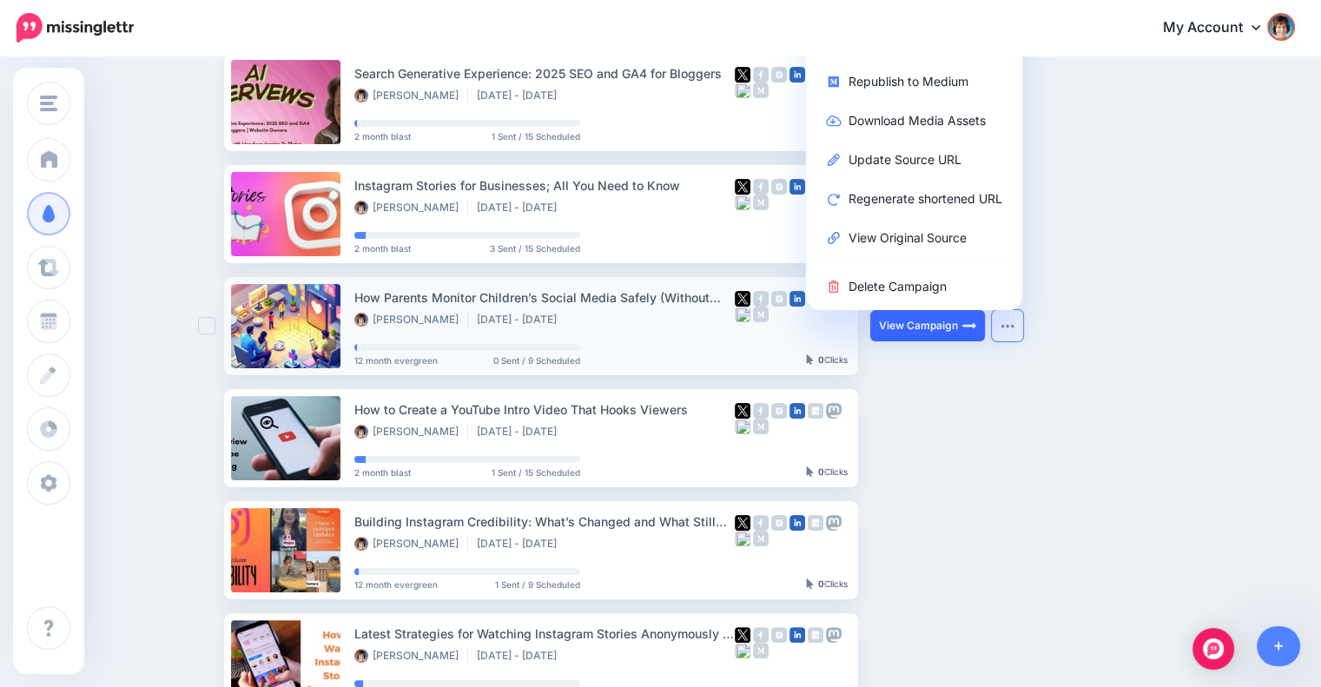
click at [909, 320] on link "View Campaign" at bounding box center [927, 325] width 115 height 31
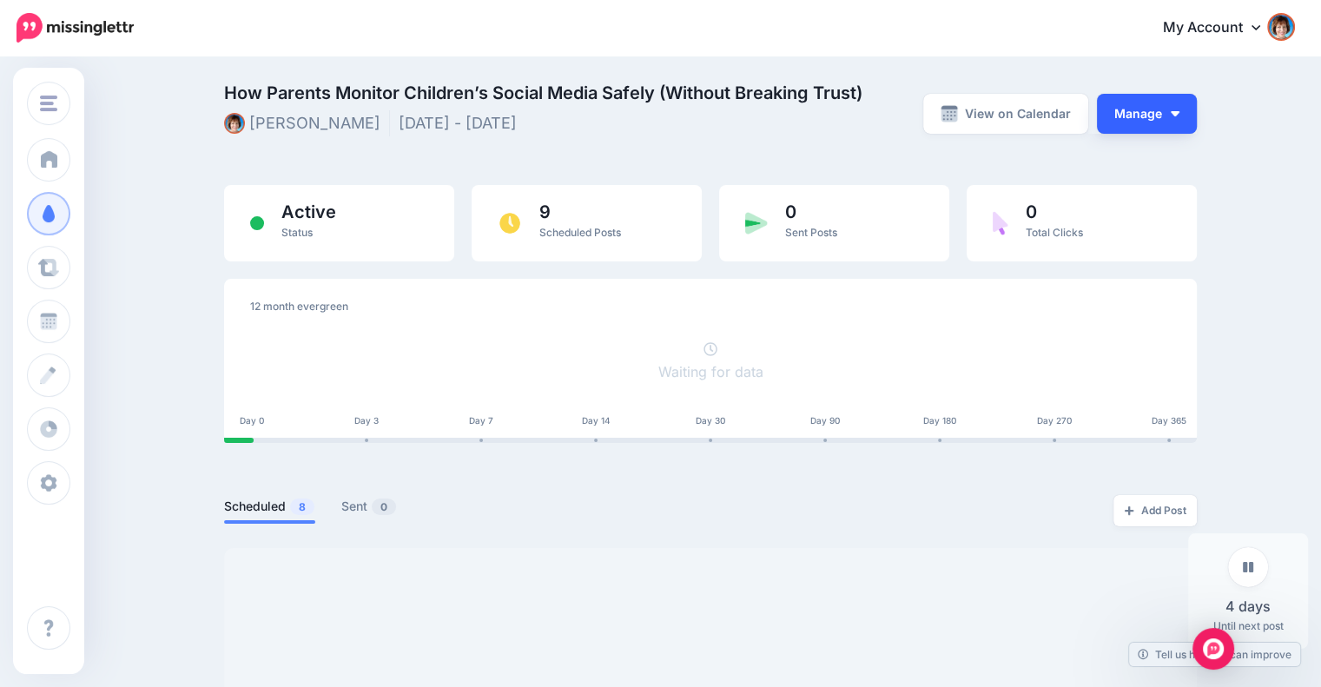
click at [1146, 127] on button "Manage" at bounding box center [1147, 114] width 100 height 40
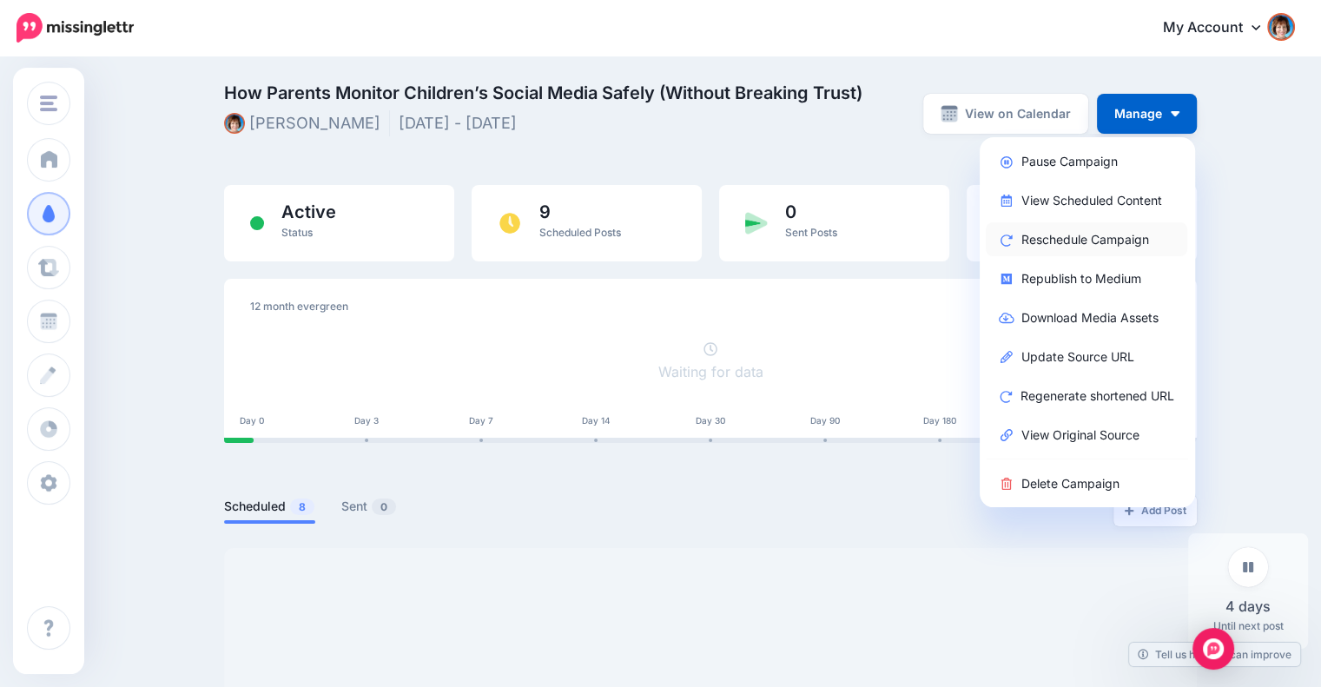
click at [1057, 246] on link "Reschedule Campaign" at bounding box center [1085, 239] width 201 height 34
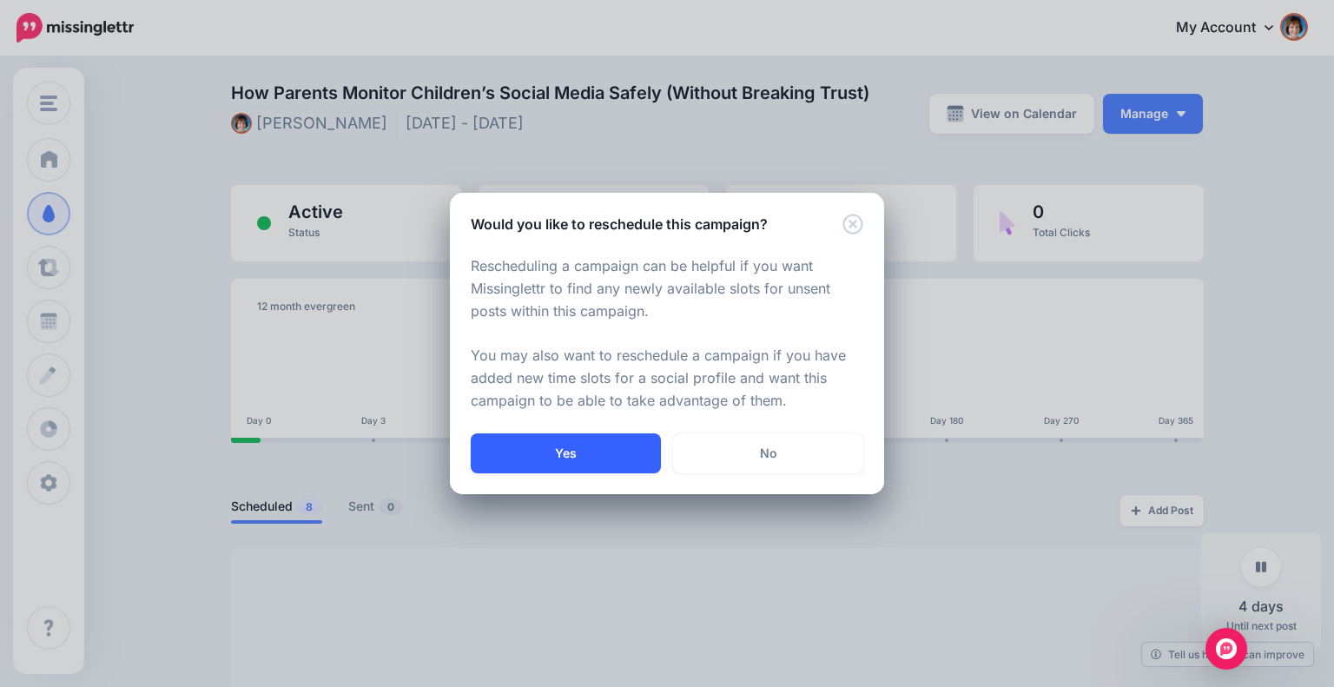
click at [538, 450] on button "Yes" at bounding box center [566, 453] width 190 height 40
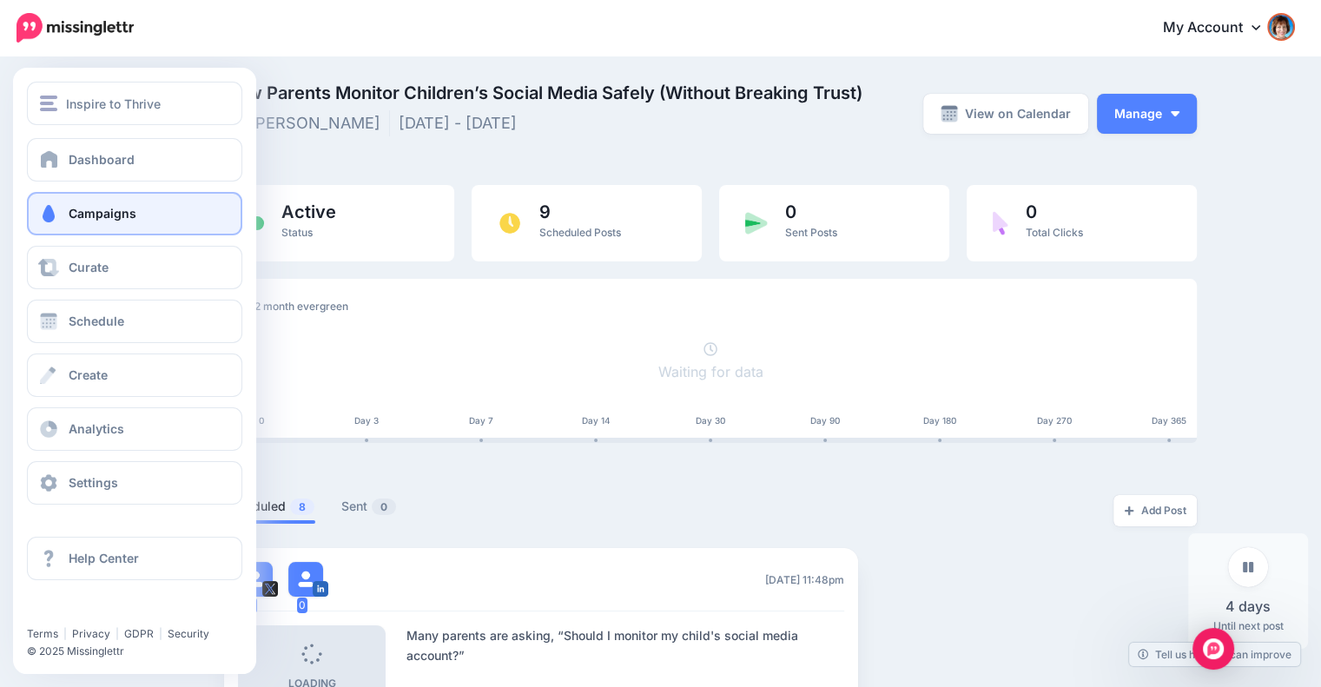
click at [83, 214] on span "Campaigns" at bounding box center [103, 213] width 68 height 15
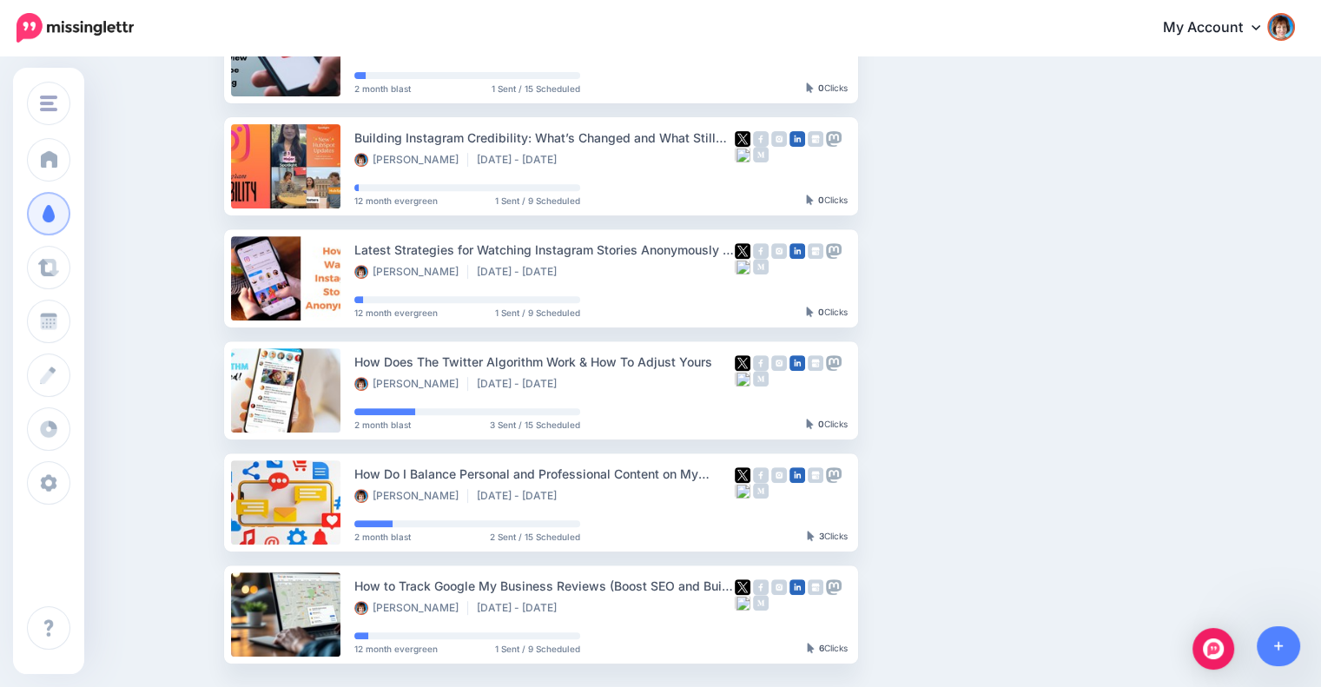
scroll to position [906, 0]
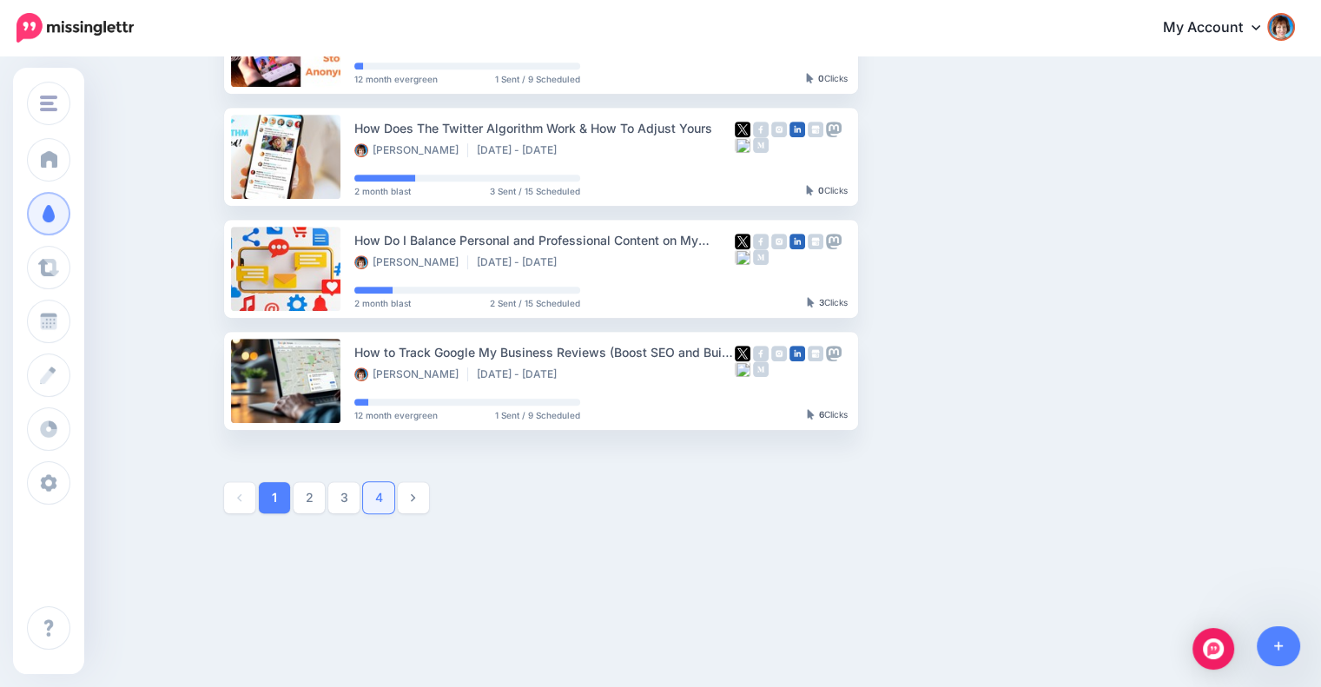
click at [386, 494] on link "4" at bounding box center [378, 497] width 31 height 31
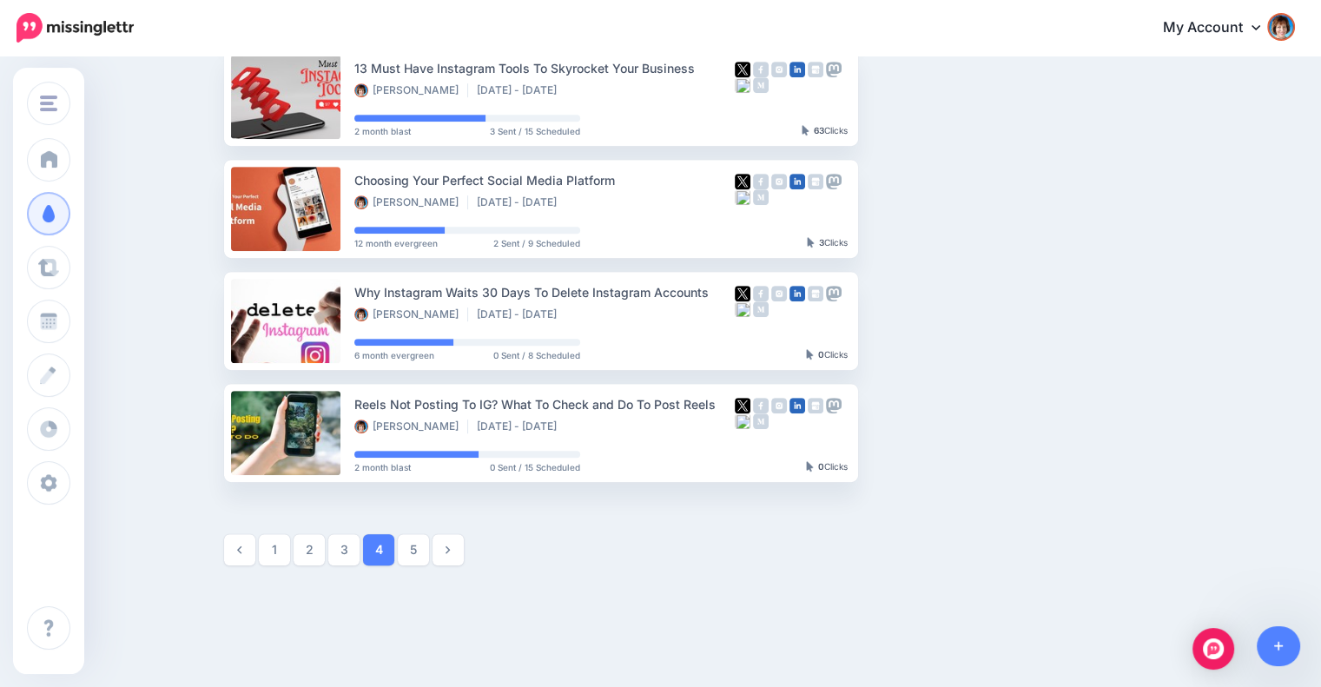
scroll to position [873, 0]
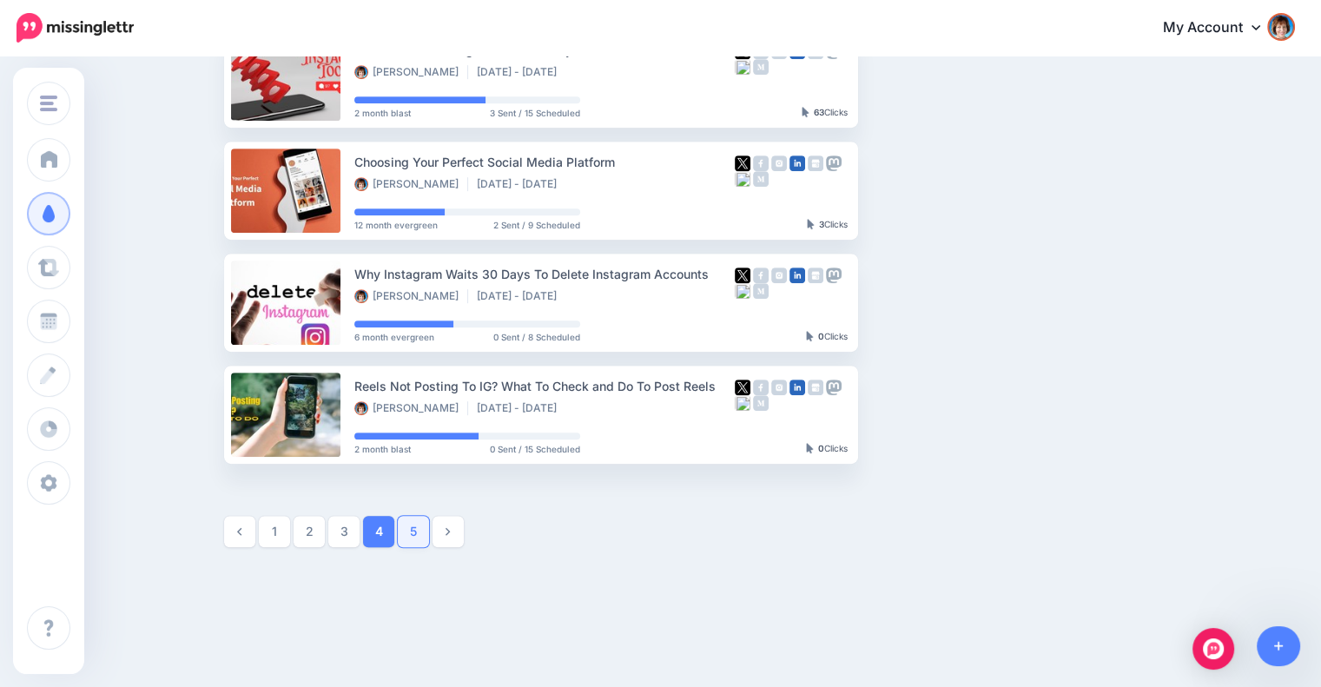
click at [420, 522] on link "5" at bounding box center [413, 531] width 31 height 31
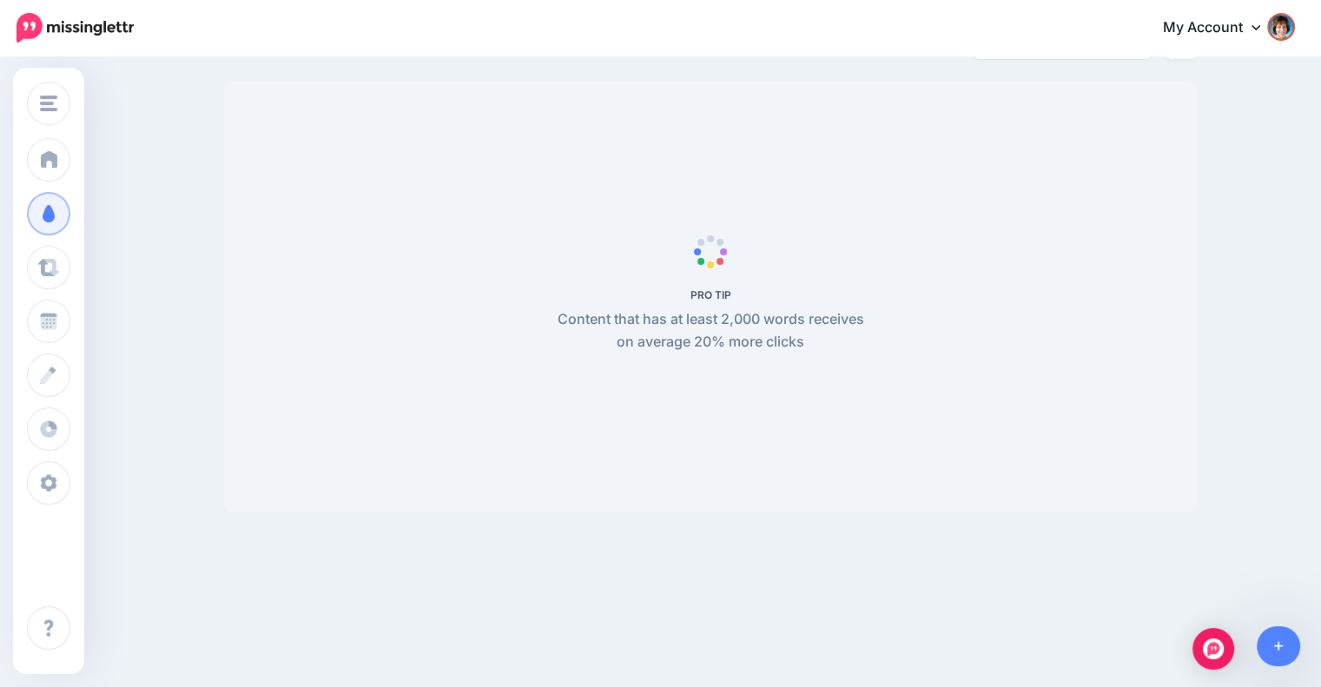
scroll to position [10, 0]
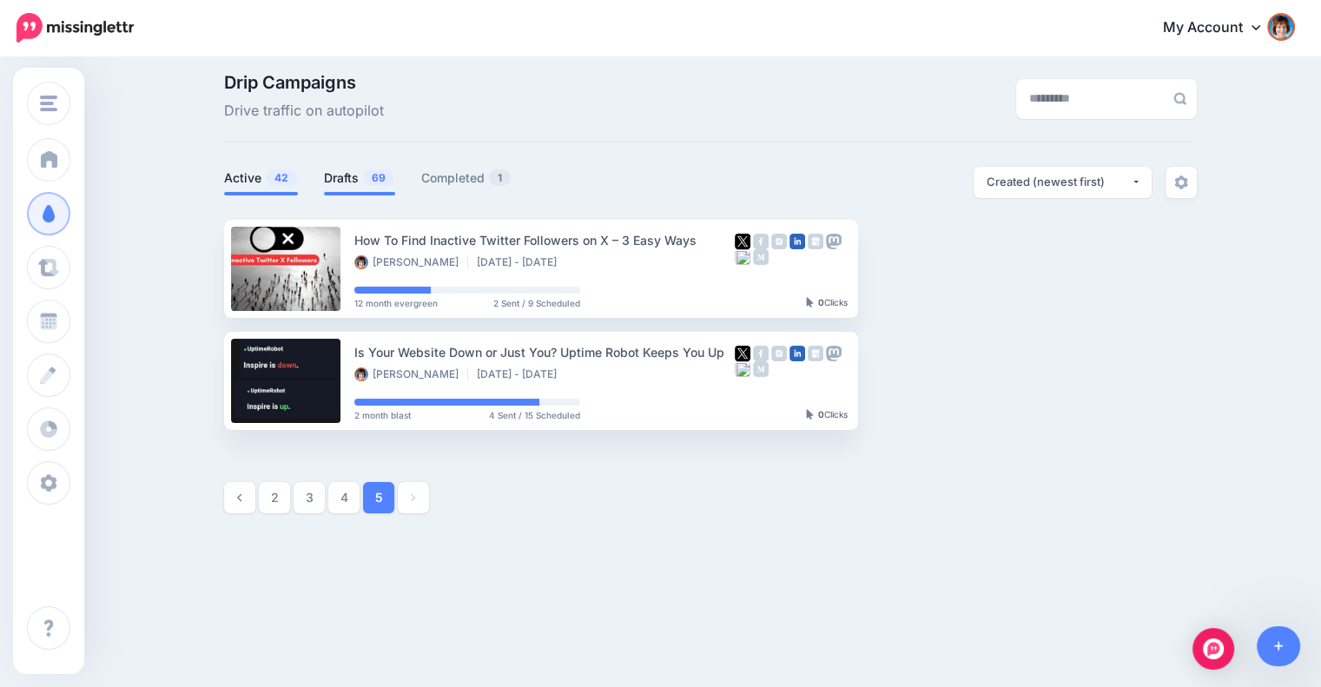
click at [368, 181] on link "Drafts 69" at bounding box center [359, 178] width 71 height 21
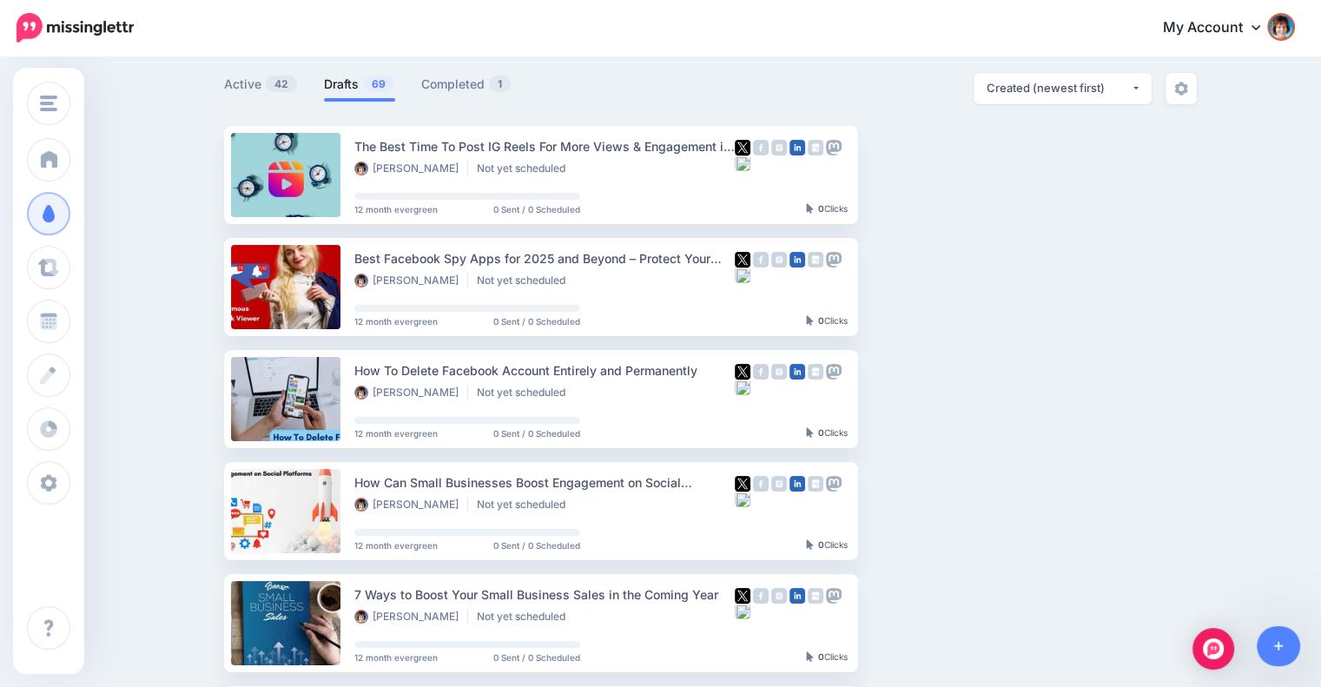
scroll to position [155, 0]
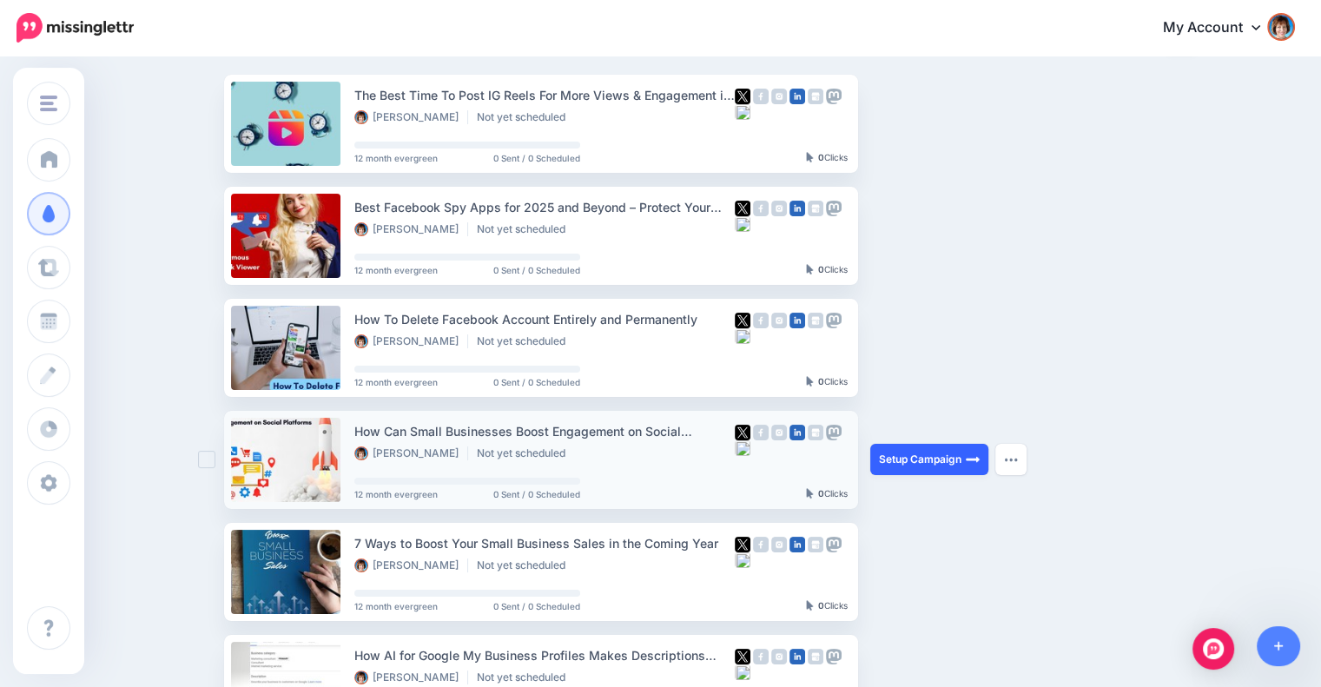
click at [963, 461] on link "Setup Campaign" at bounding box center [929, 459] width 118 height 31
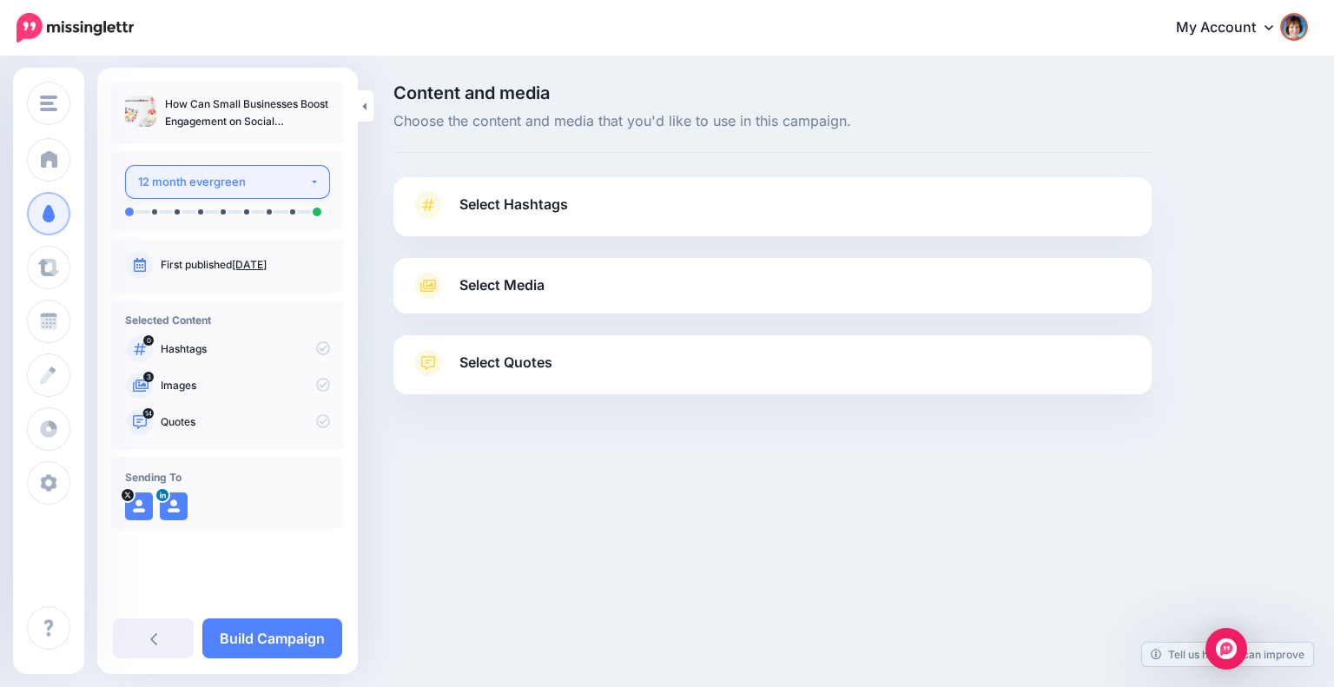
click at [251, 173] on div "12 month evergreen" at bounding box center [223, 182] width 171 height 20
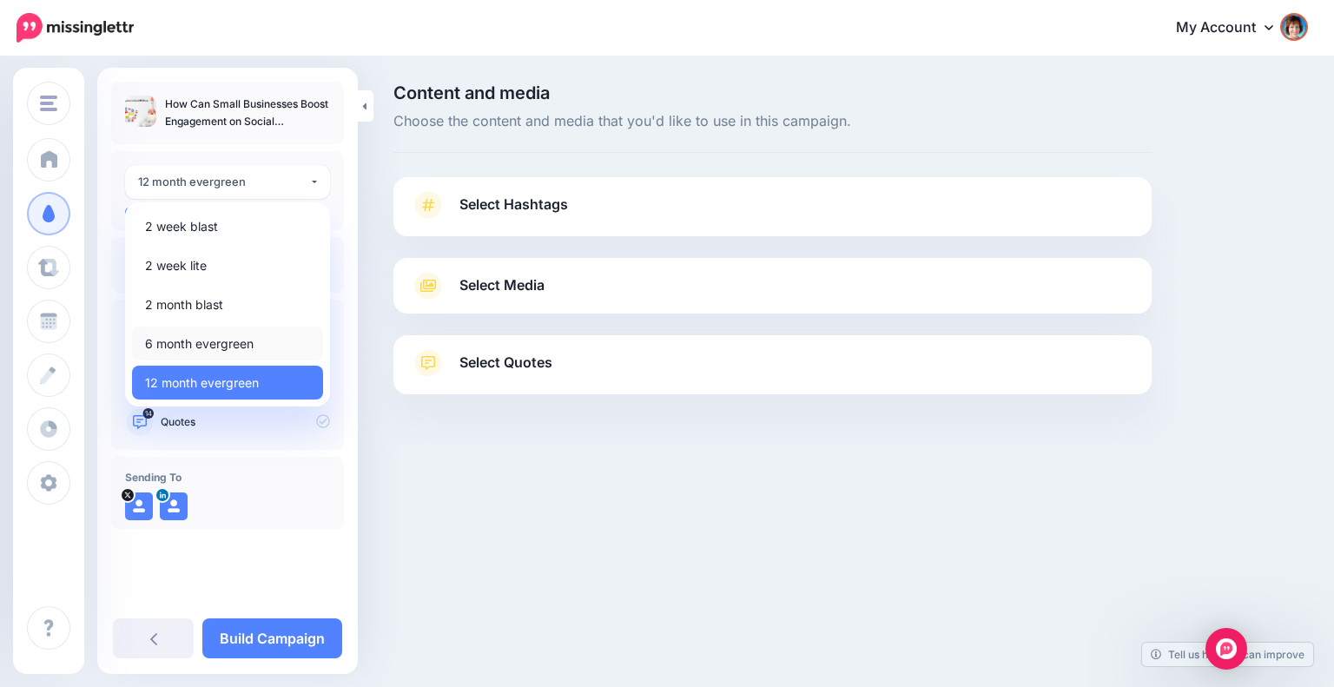
click at [204, 336] on span "6 month evergreen" at bounding box center [199, 343] width 109 height 21
select select "*****"
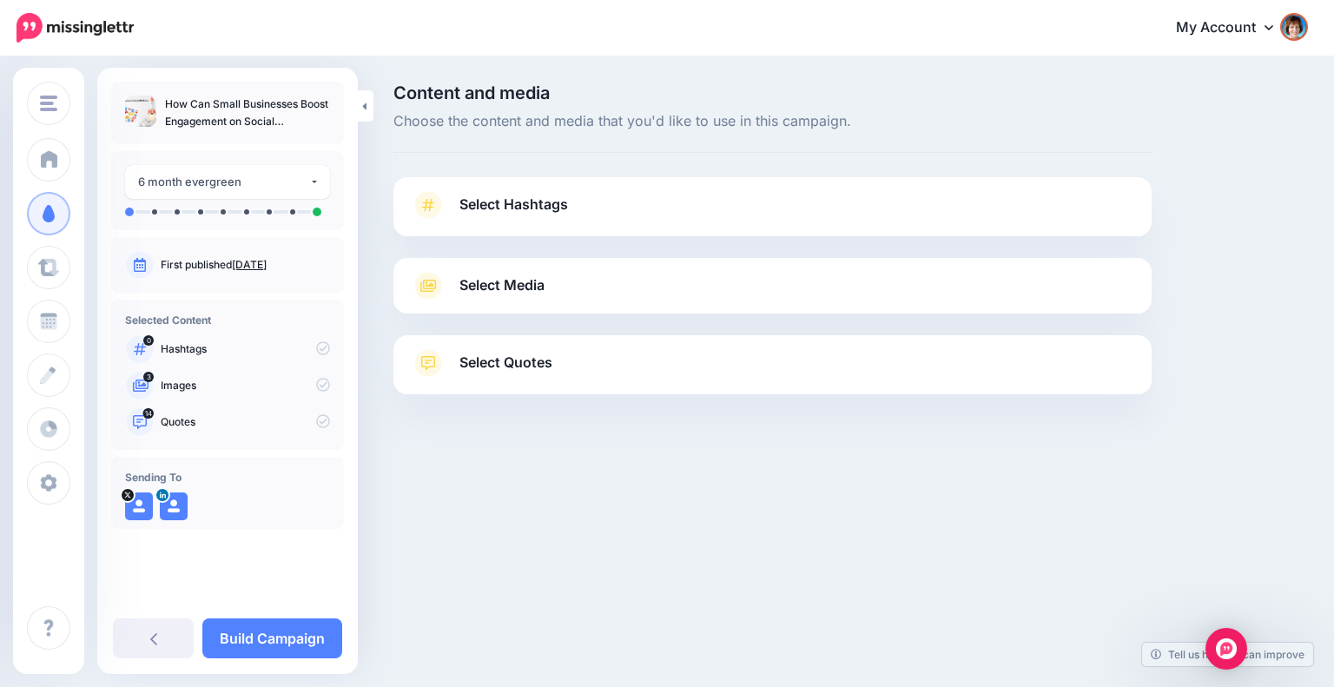
click at [472, 204] on span "Select Hashtags" at bounding box center [513, 204] width 109 height 23
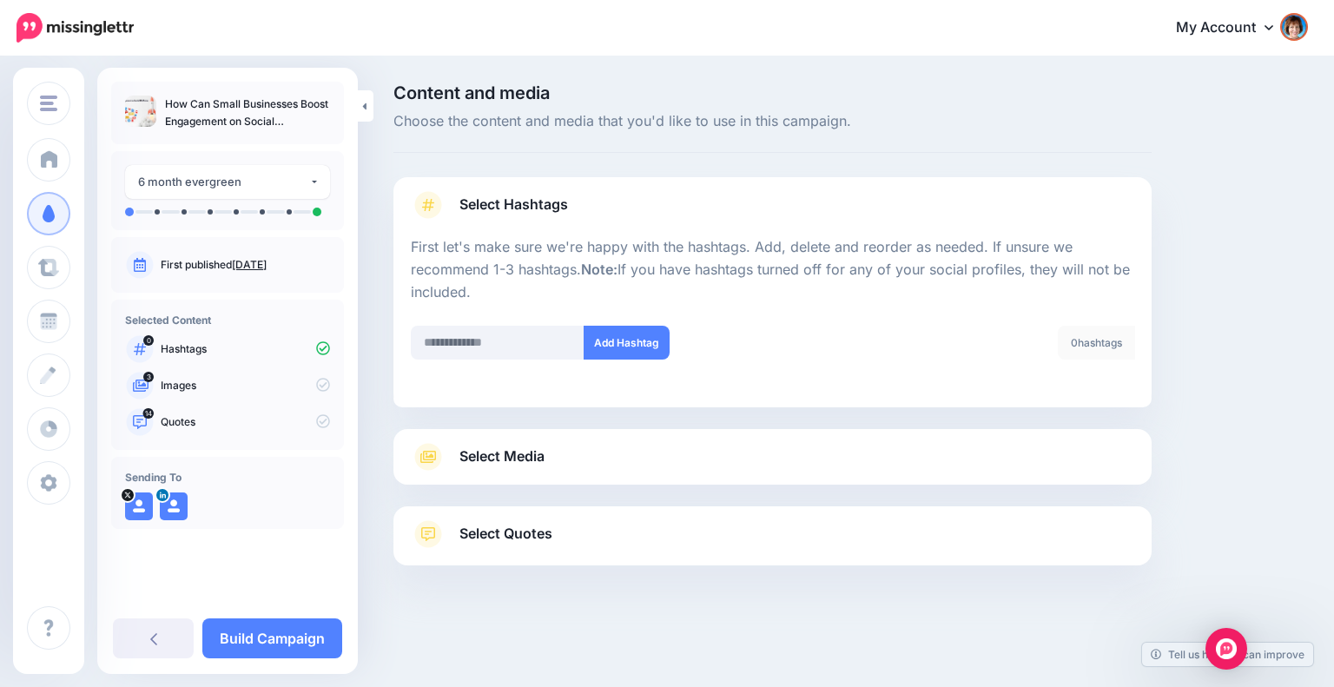
click at [827, 435] on div "Select Media Next, let's make sure we have the best media for this campaign. De…" at bounding box center [772, 457] width 758 height 56
click at [781, 465] on link "Select Media" at bounding box center [772, 457] width 723 height 28
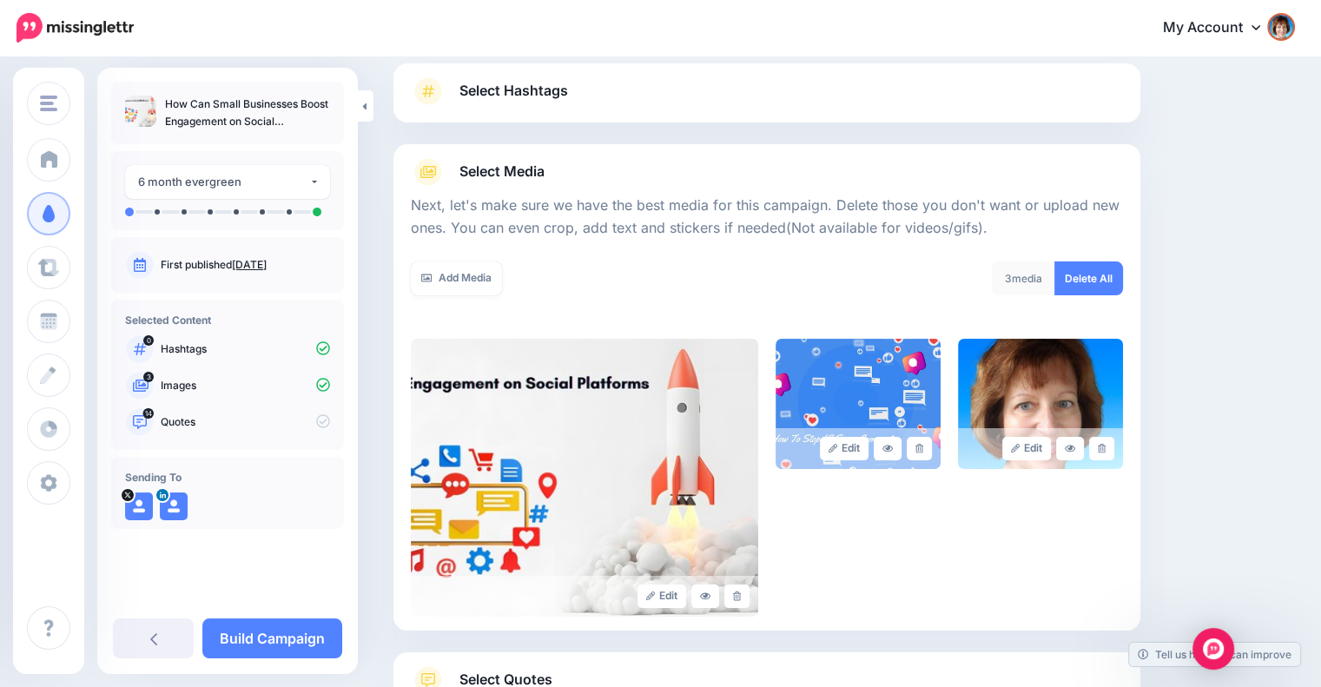
scroll to position [250, 0]
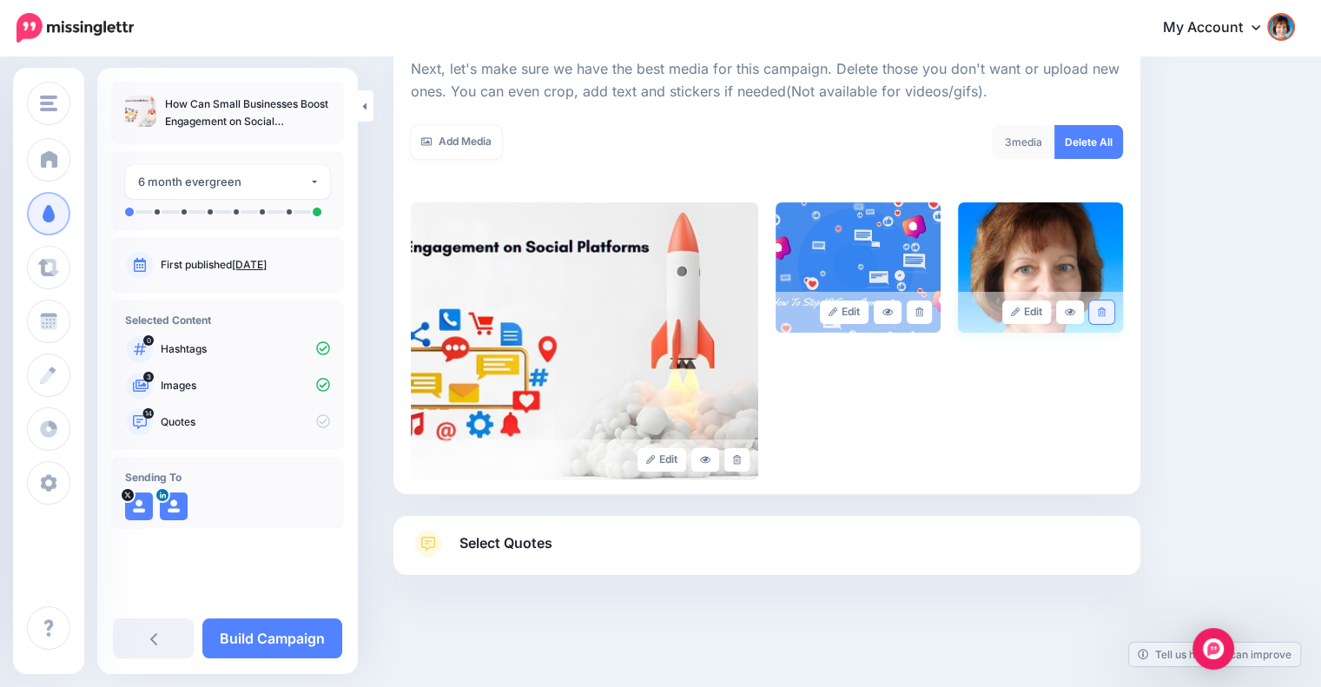
click at [1099, 305] on link at bounding box center [1101, 311] width 25 height 23
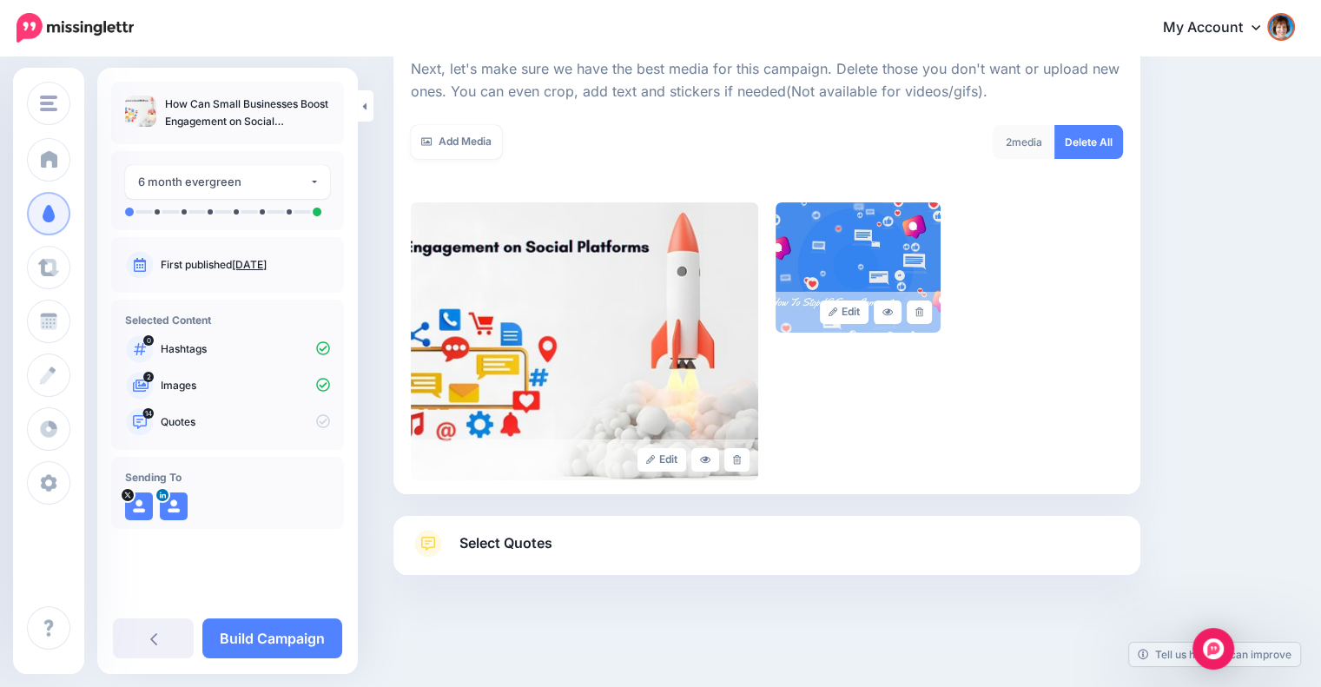
click at [864, 535] on link "Select Quotes" at bounding box center [767, 552] width 712 height 45
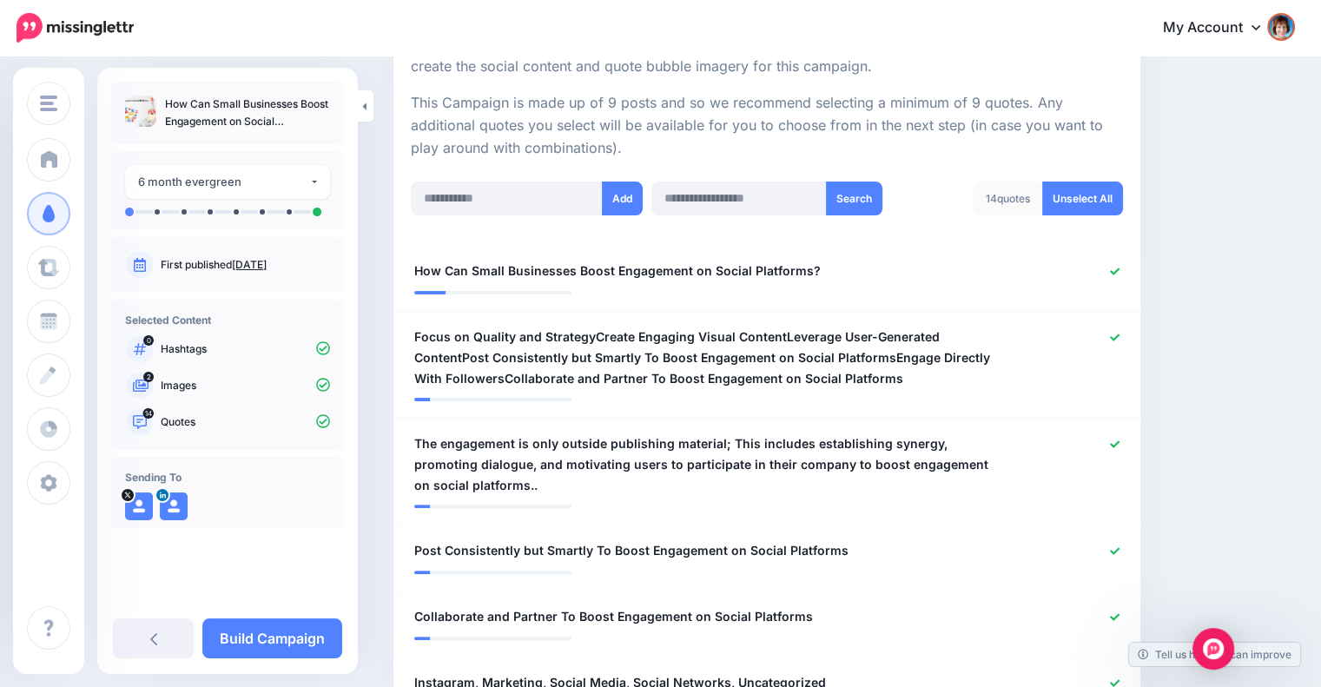
scroll to position [394, 0]
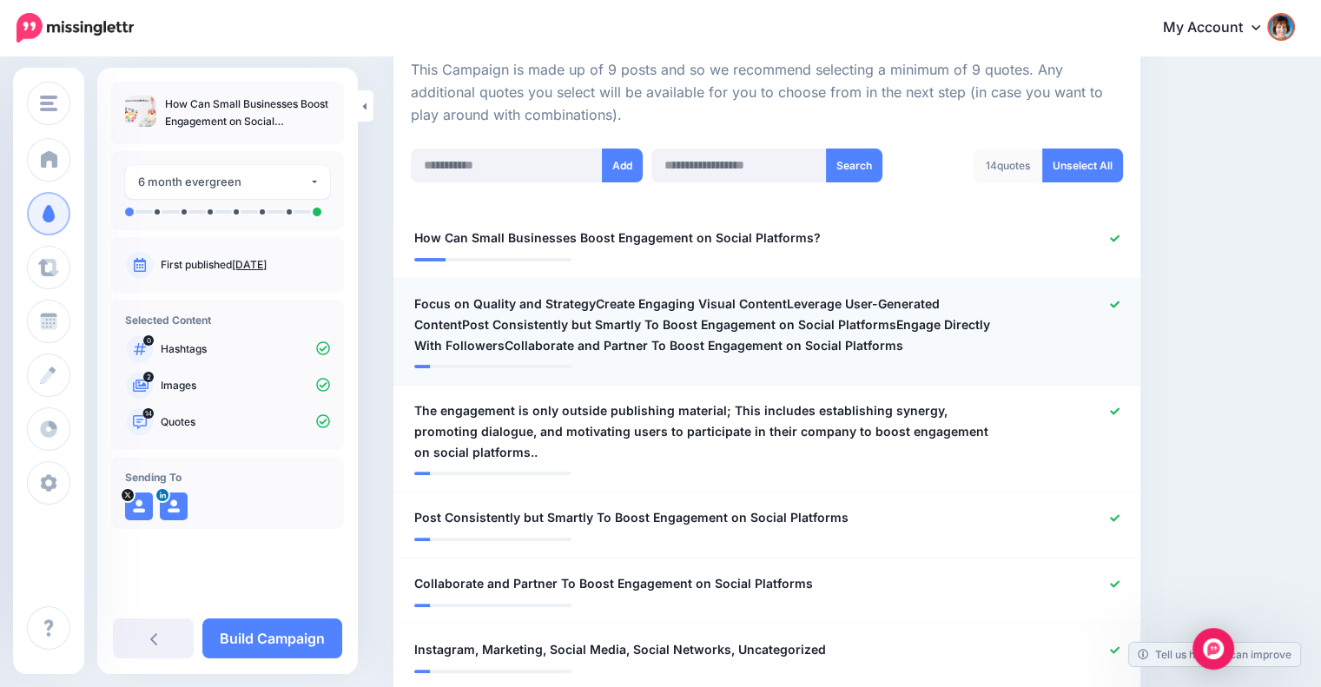
click at [1119, 301] on icon at bounding box center [1115, 305] width 10 height 10
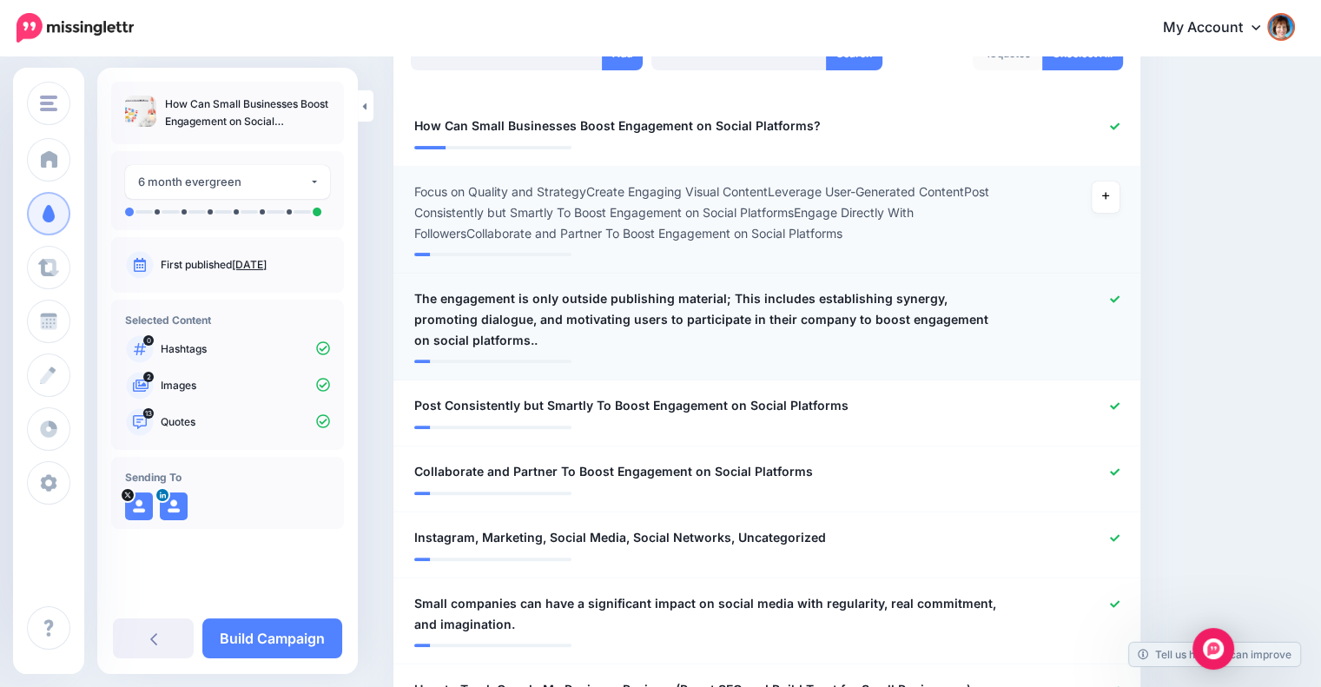
scroll to position [539, 0]
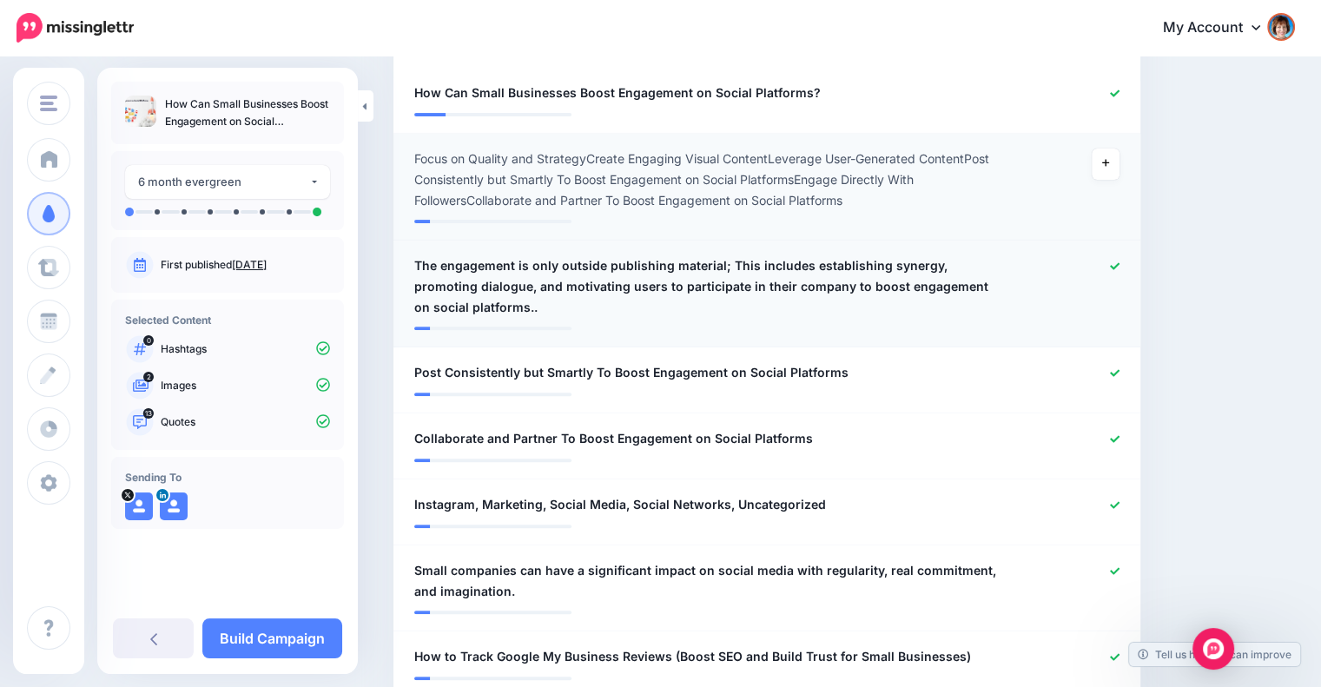
click at [1119, 262] on icon at bounding box center [1115, 266] width 10 height 10
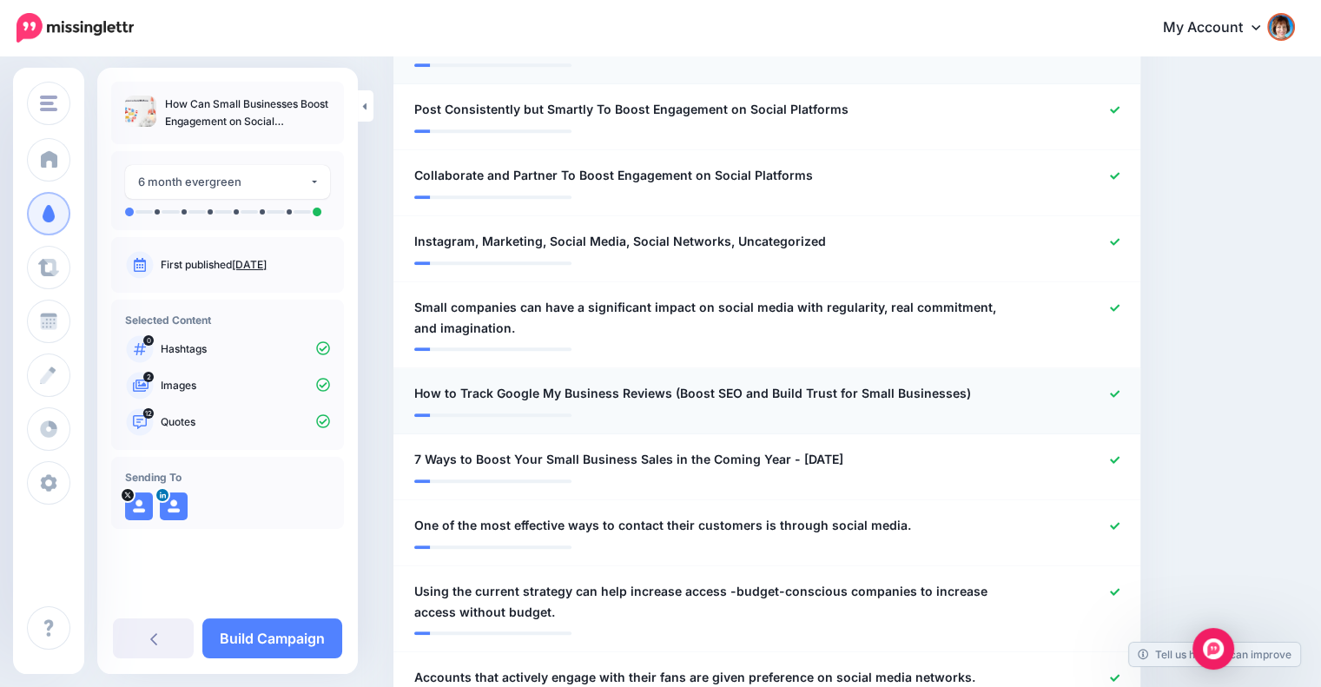
scroll to position [828, 0]
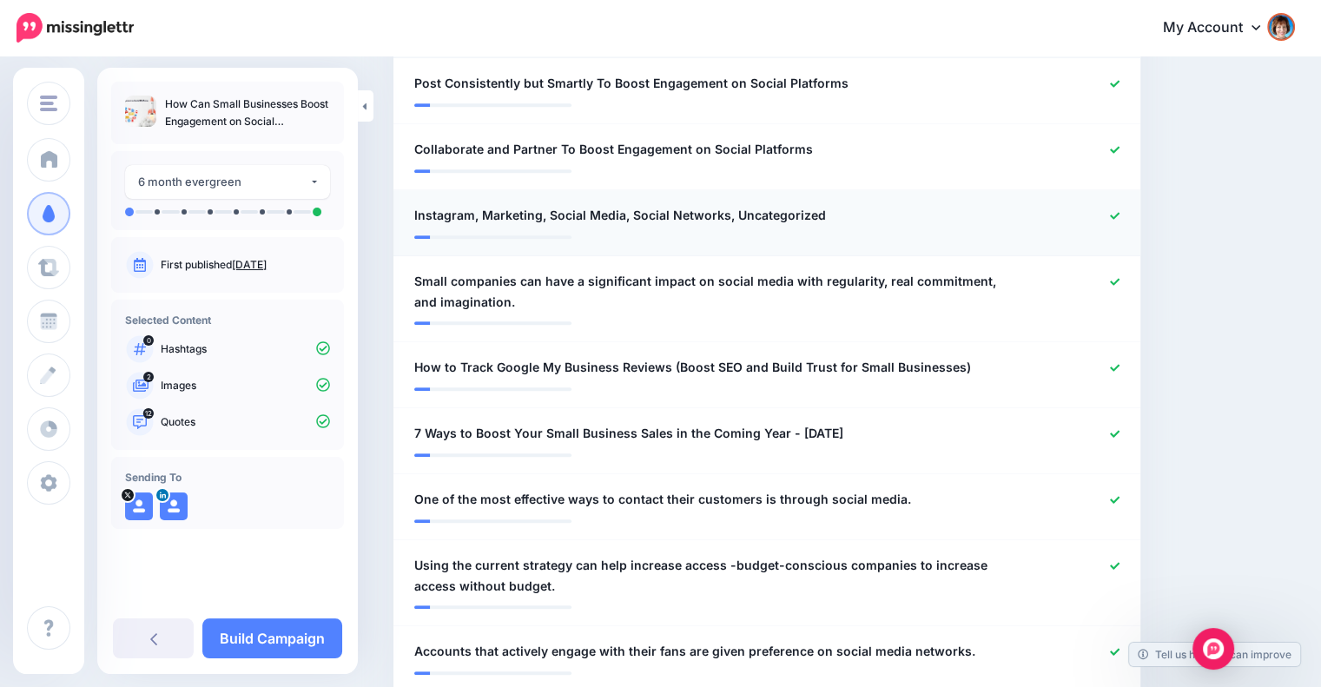
click at [1119, 214] on icon at bounding box center [1115, 216] width 10 height 10
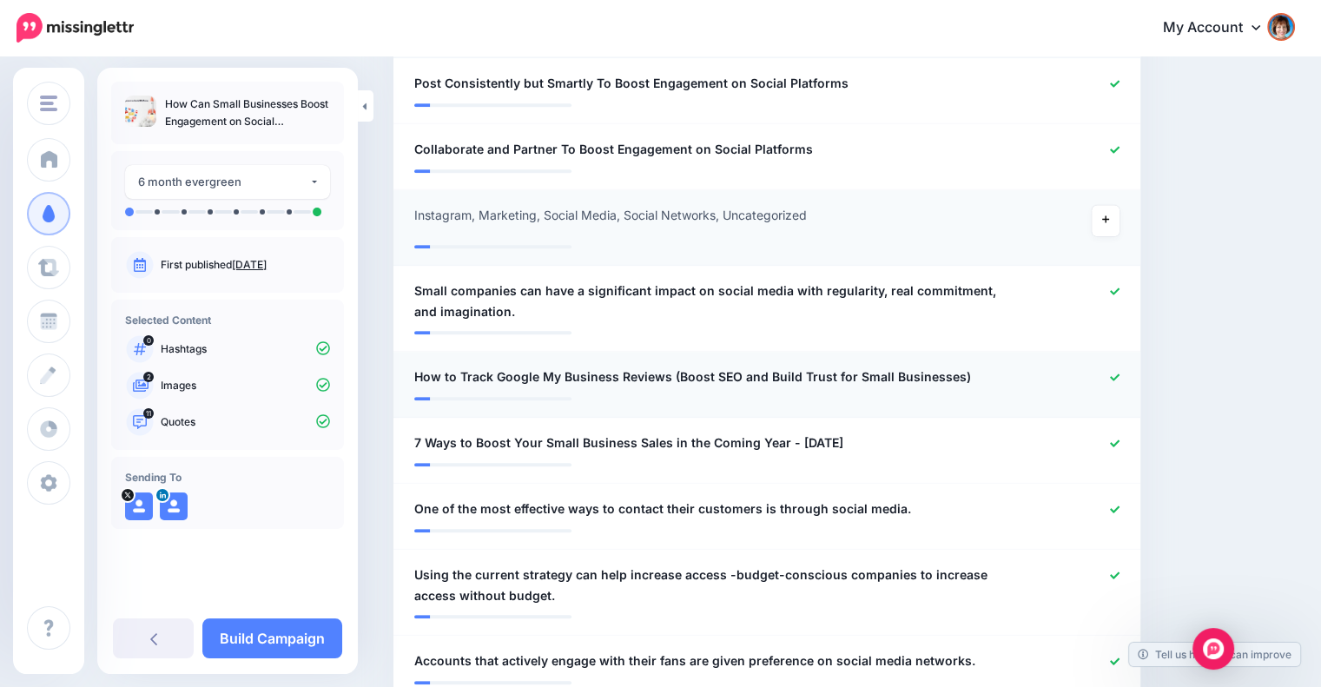
scroll to position [973, 0]
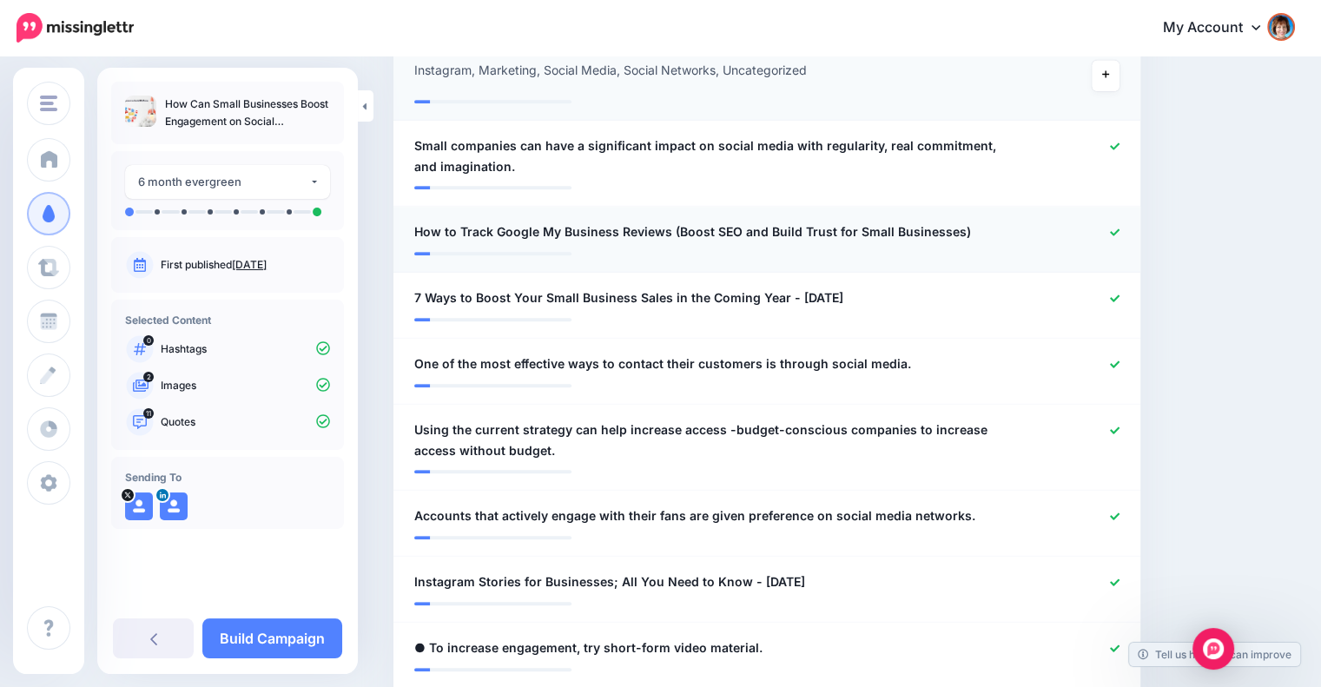
click at [1119, 232] on icon at bounding box center [1115, 231] width 10 height 7
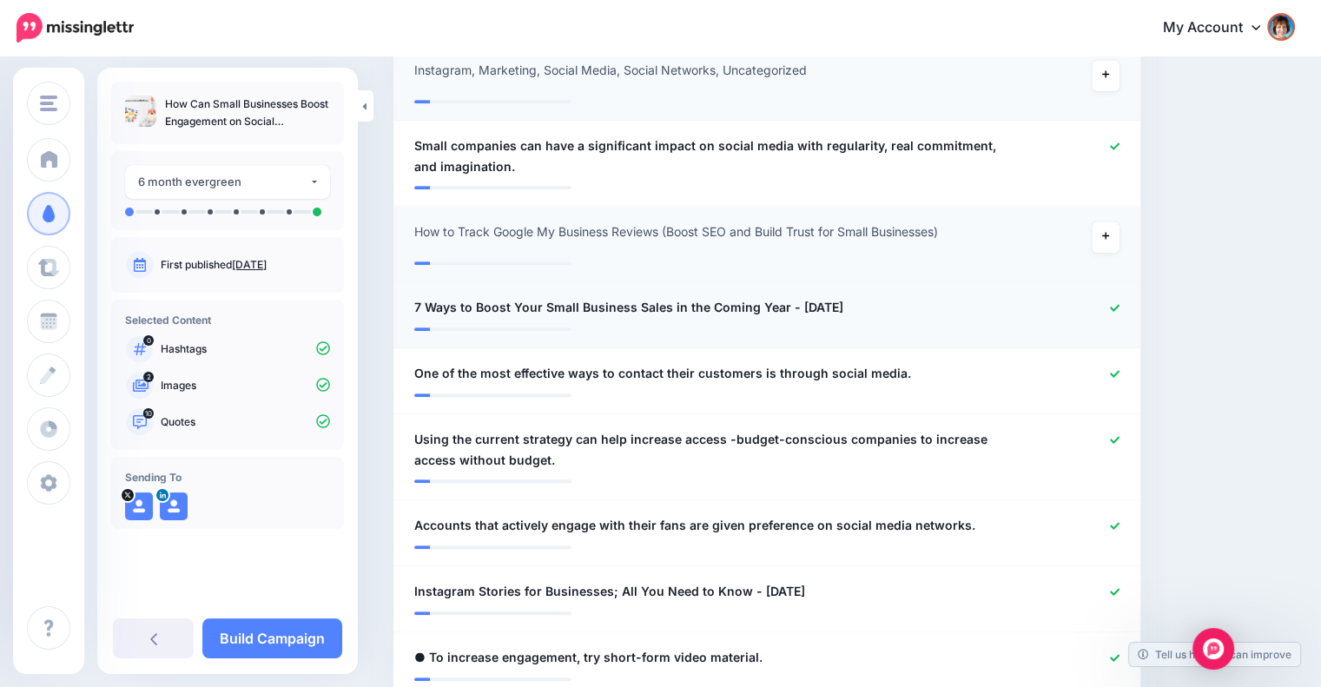
drag, startPoint x: 781, startPoint y: 300, endPoint x: 920, endPoint y: 301, distance: 138.9
click at [920, 301] on div "**********" at bounding box center [706, 308] width 610 height 22
drag, startPoint x: 775, startPoint y: 301, endPoint x: 868, endPoint y: 308, distance: 93.2
click at [843, 308] on span "7 Ways to Boost Your Small Business Sales in the Coming Year - [DATE]" at bounding box center [628, 307] width 429 height 21
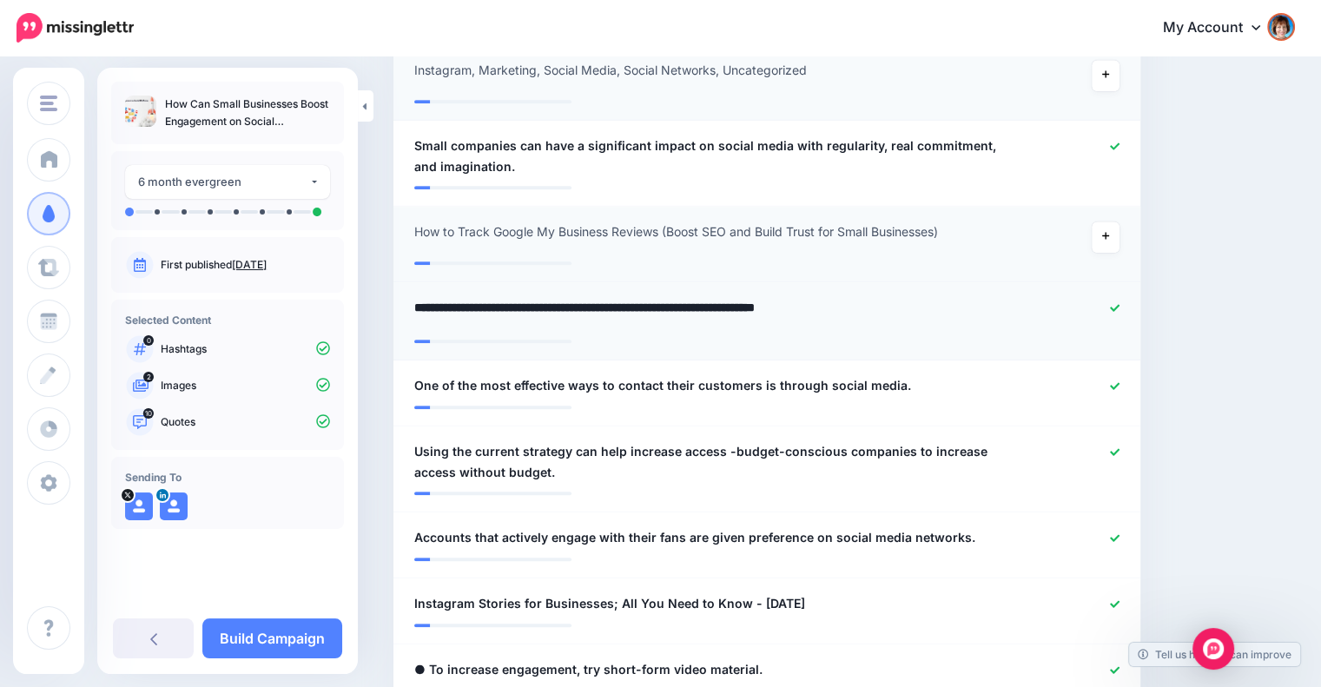
click at [868, 308] on textarea "**********" at bounding box center [710, 314] width 592 height 34
drag, startPoint x: 781, startPoint y: 304, endPoint x: 889, endPoint y: 305, distance: 107.7
click at [889, 305] on textarea "**********" at bounding box center [710, 314] width 592 height 34
drag, startPoint x: 889, startPoint y: 305, endPoint x: 790, endPoint y: 303, distance: 99.0
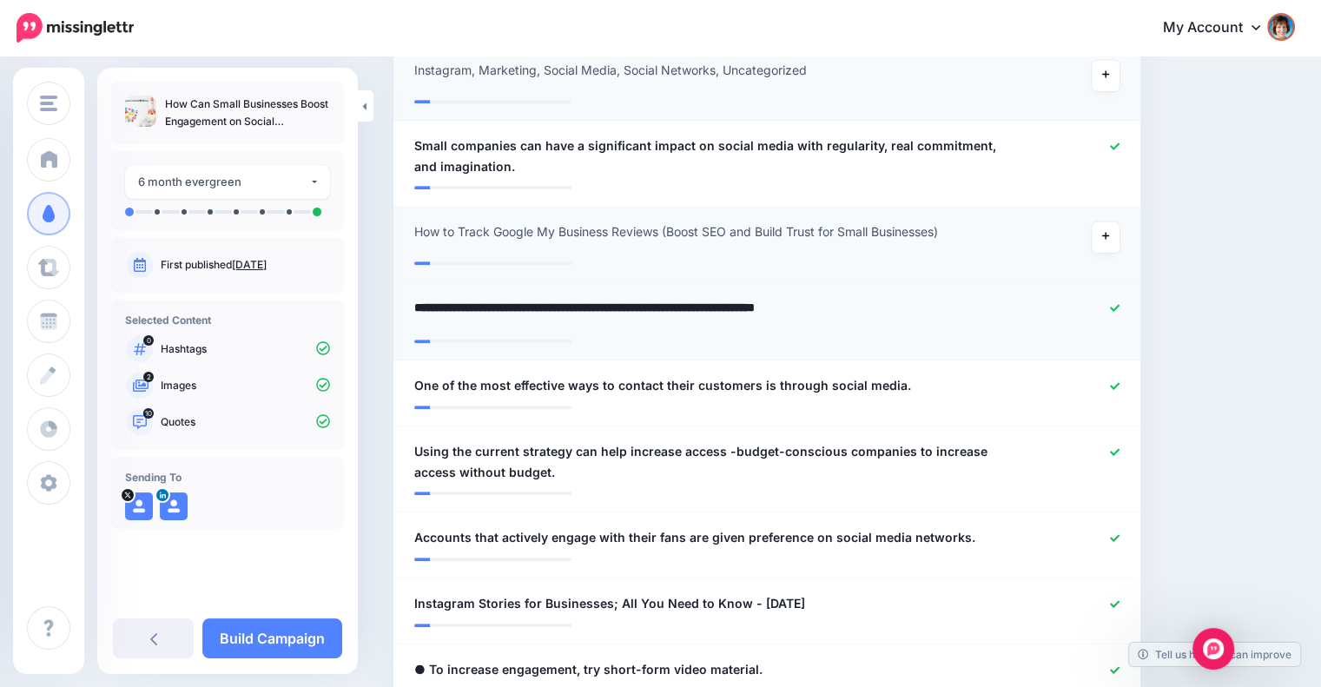
click at [790, 303] on textarea "**********" at bounding box center [710, 314] width 592 height 34
drag, startPoint x: 785, startPoint y: 303, endPoint x: 802, endPoint y: 305, distance: 17.5
click at [802, 305] on textarea "**********" at bounding box center [710, 314] width 592 height 34
click at [779, 305] on textarea "**********" at bounding box center [710, 314] width 592 height 34
click at [775, 305] on textarea "**********" at bounding box center [710, 314] width 592 height 34
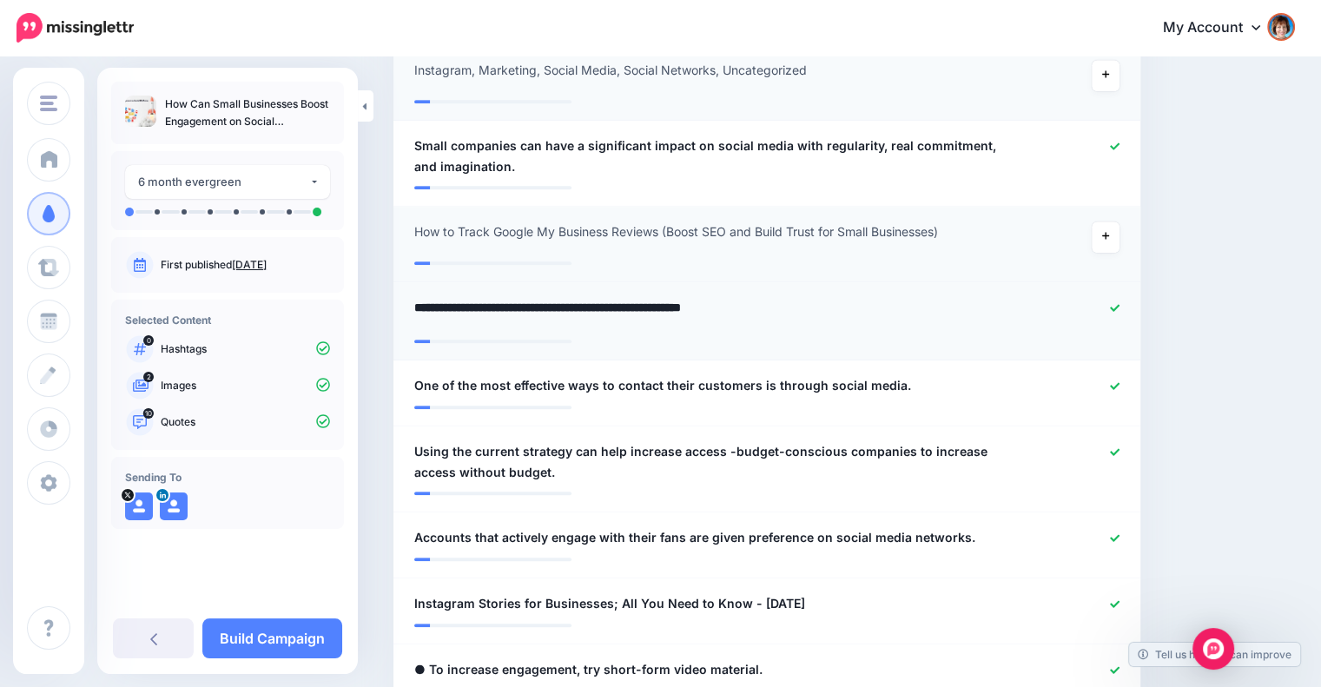
click at [776, 301] on textarea "**********" at bounding box center [710, 314] width 592 height 34
type textarea "**********"
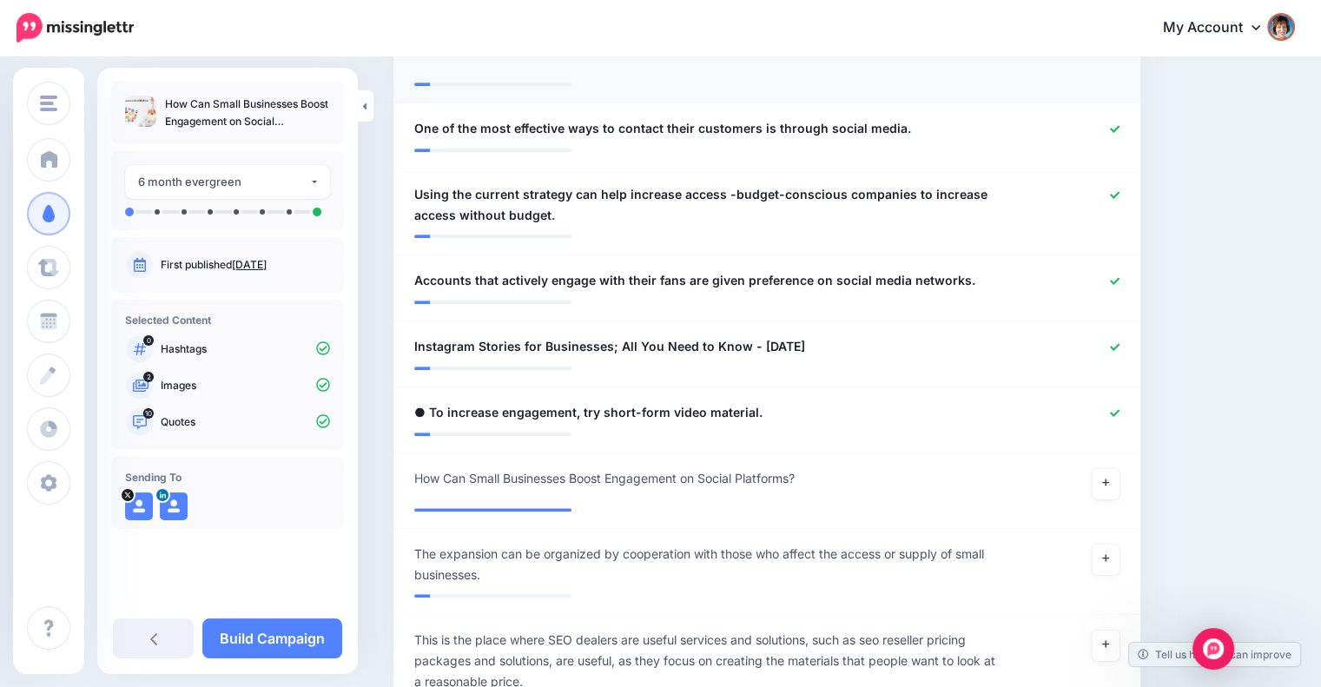
scroll to position [1262, 0]
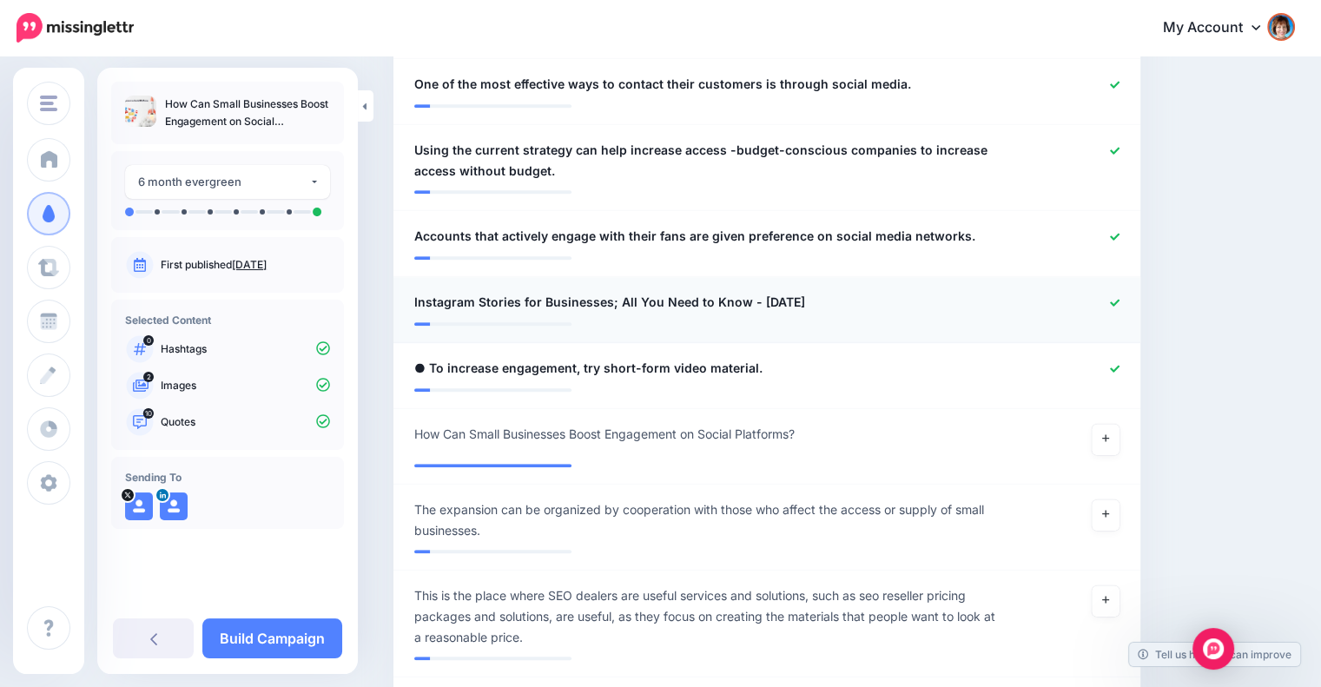
click at [1128, 308] on div at bounding box center [1072, 303] width 122 height 22
click at [1119, 366] on icon at bounding box center [1115, 368] width 10 height 7
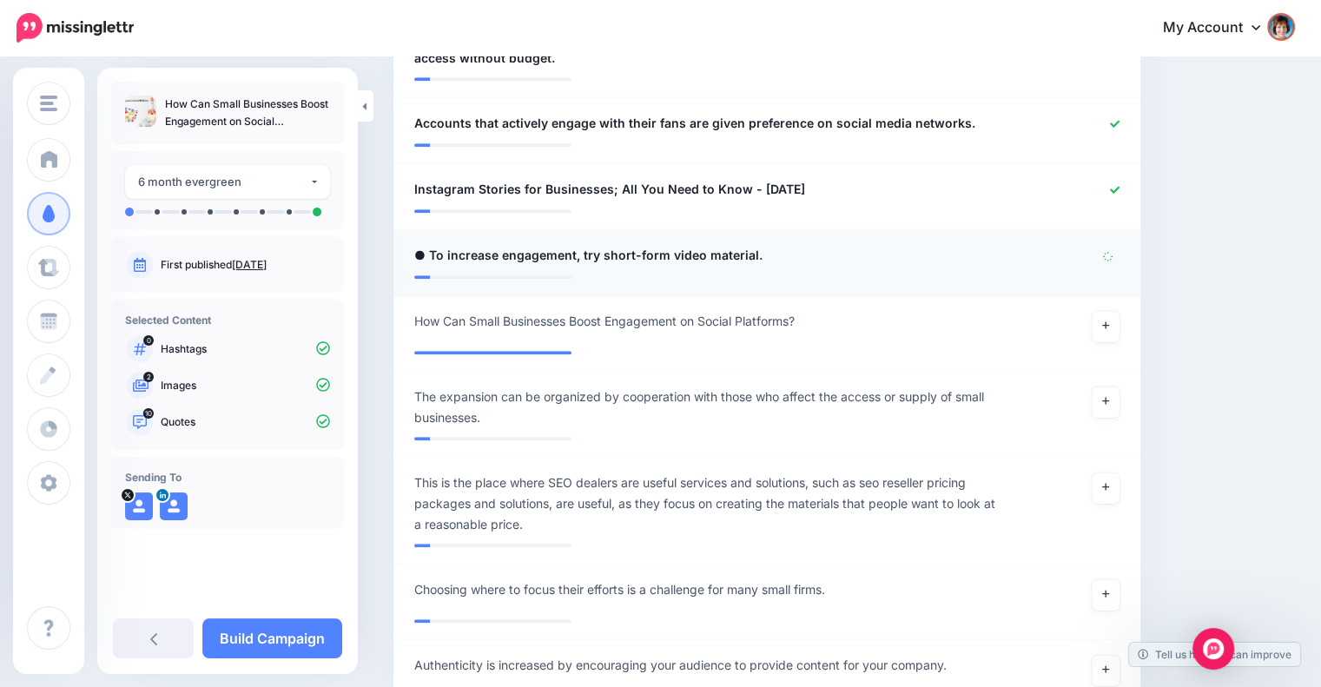
scroll to position [1407, 0]
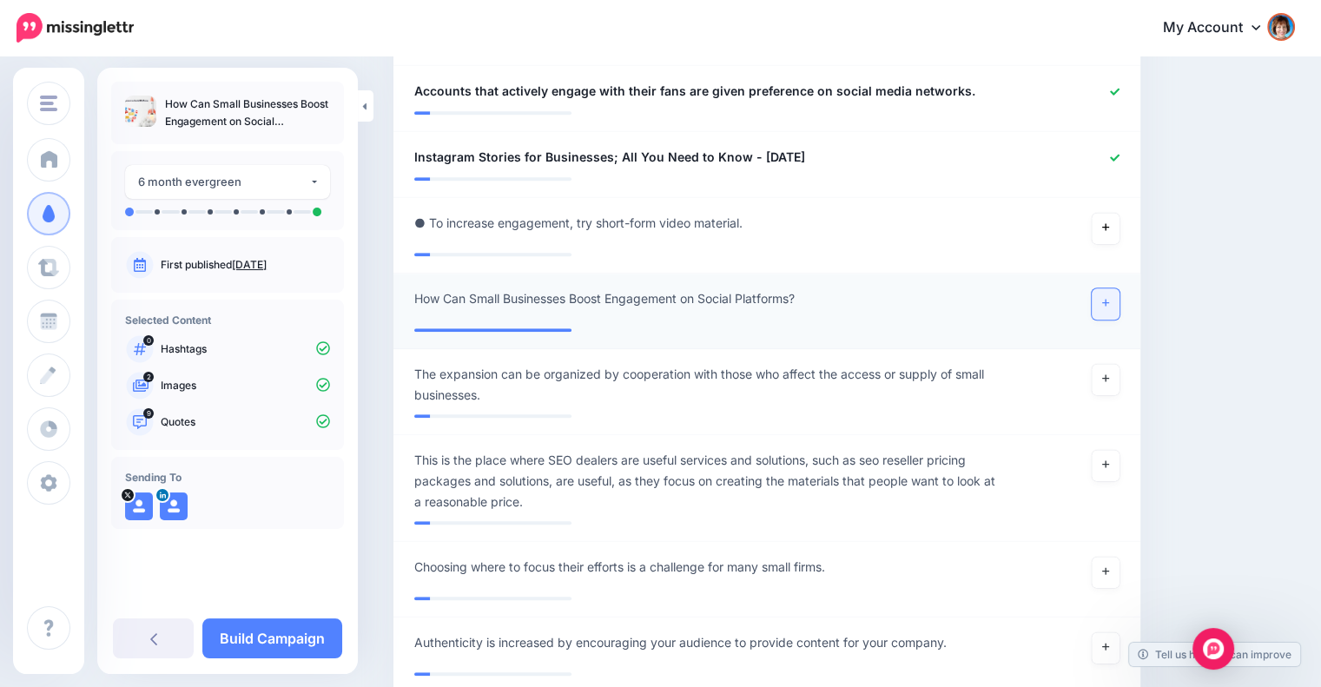
click at [1109, 300] on icon at bounding box center [1105, 303] width 7 height 7
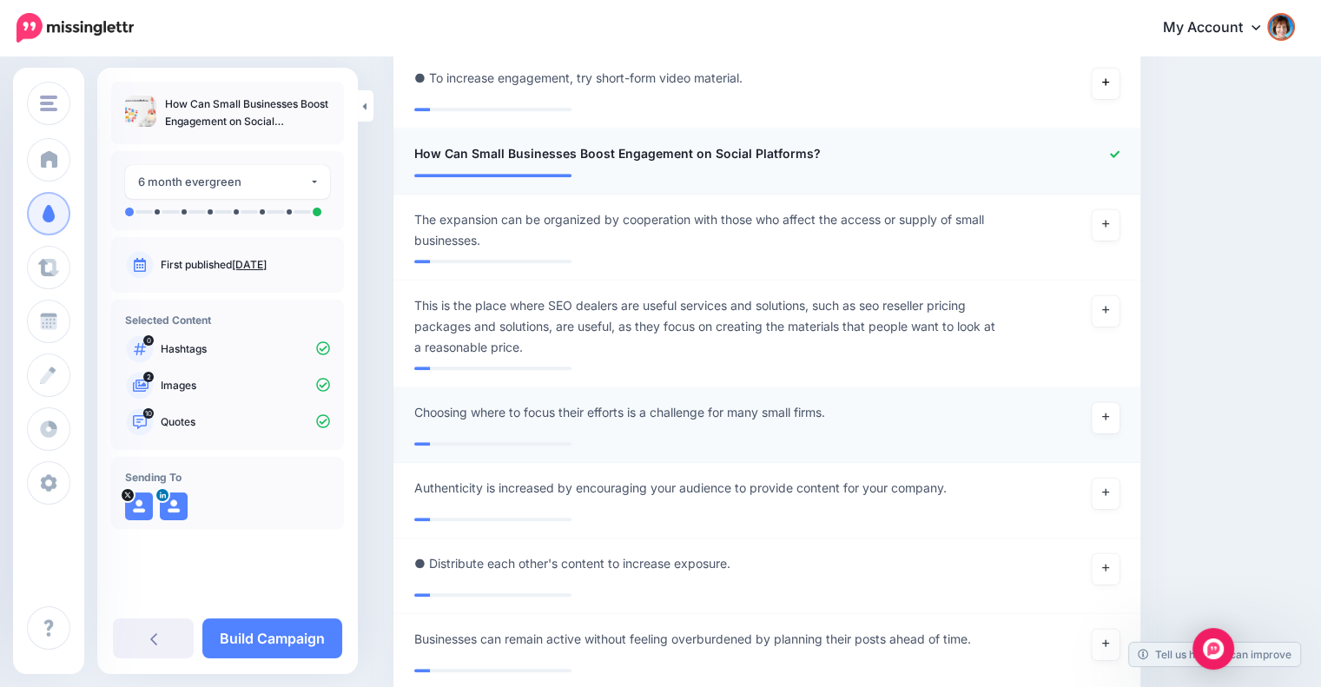
scroll to position [1697, 0]
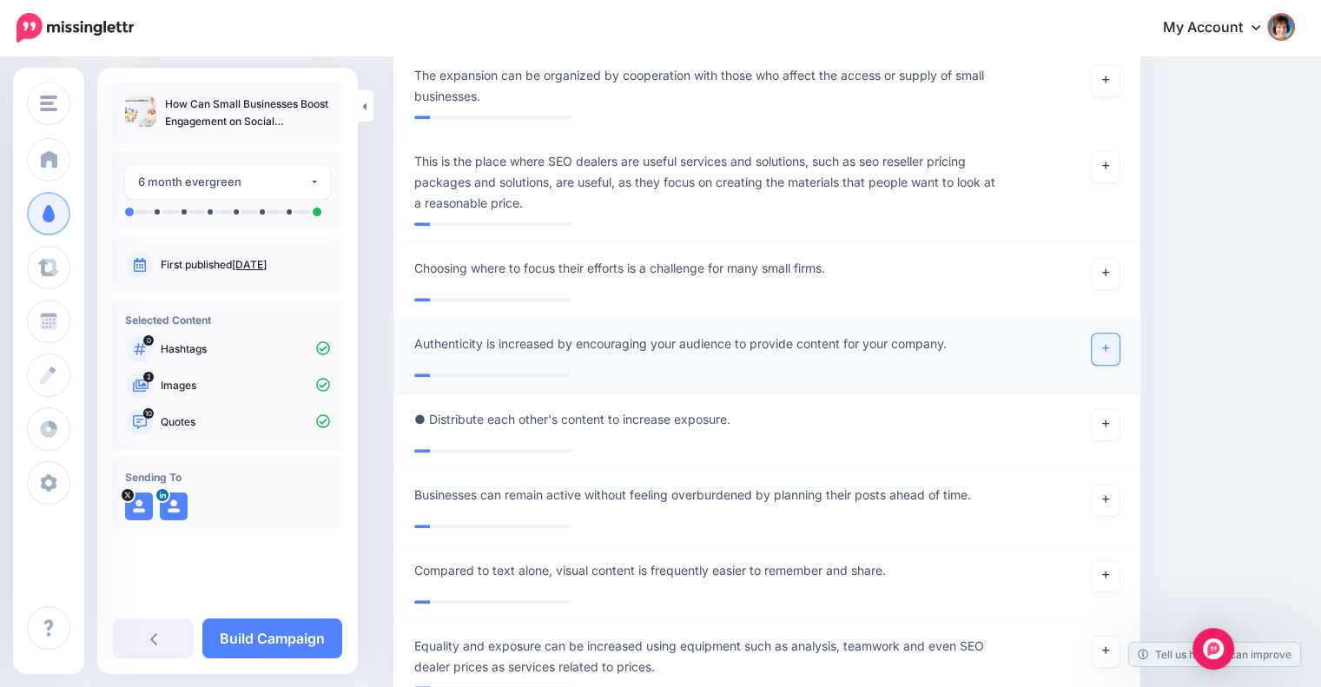
click at [1119, 348] on link at bounding box center [1105, 348] width 28 height 31
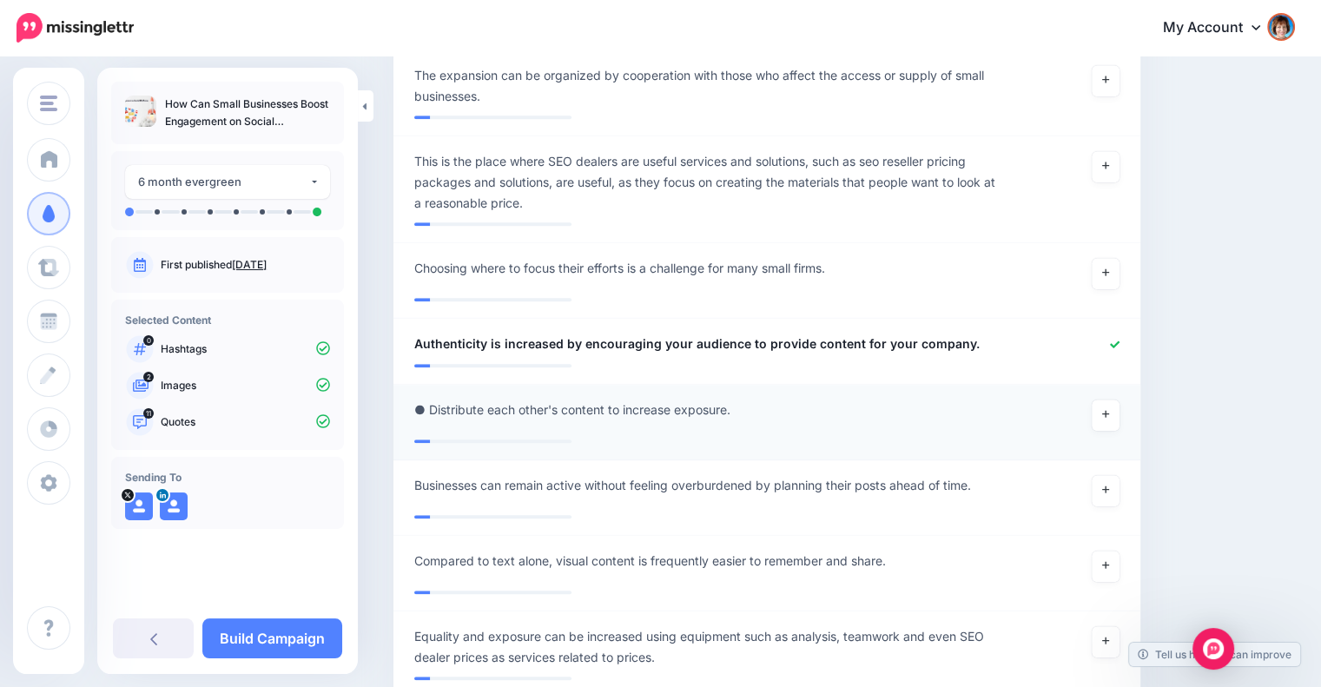
scroll to position [1842, 0]
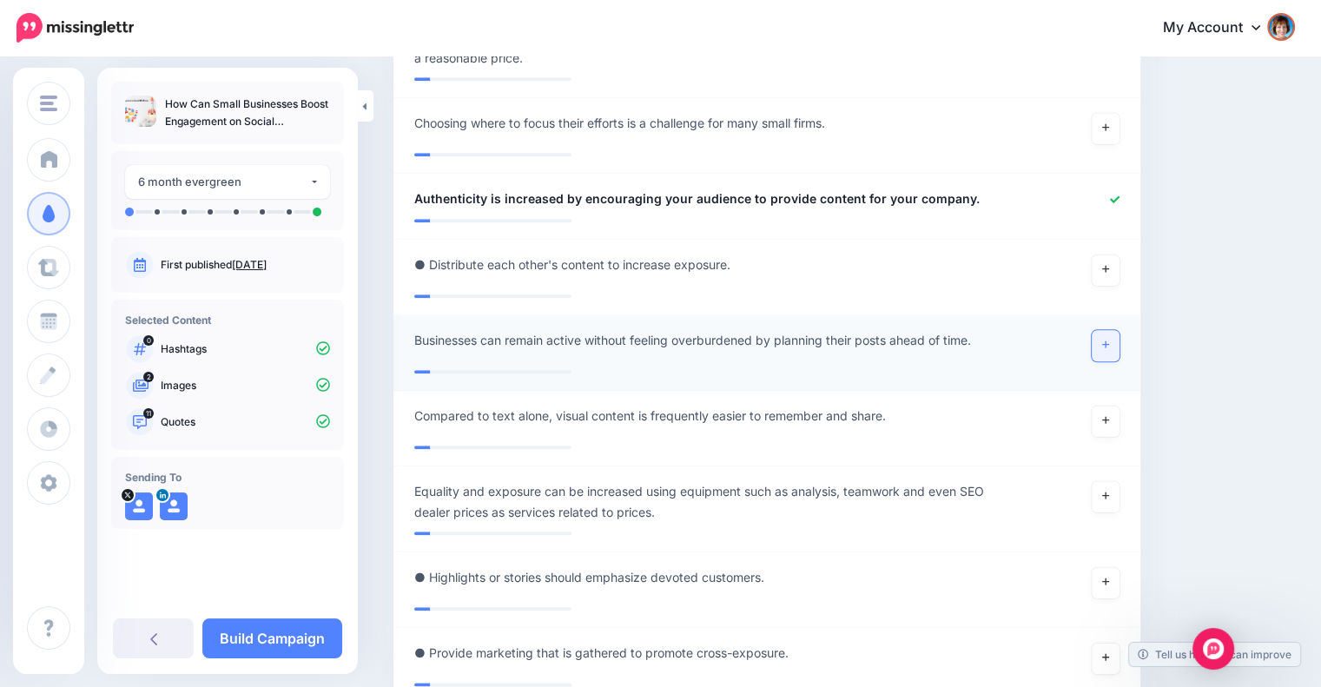
click at [1109, 346] on icon at bounding box center [1105, 344] width 7 height 10
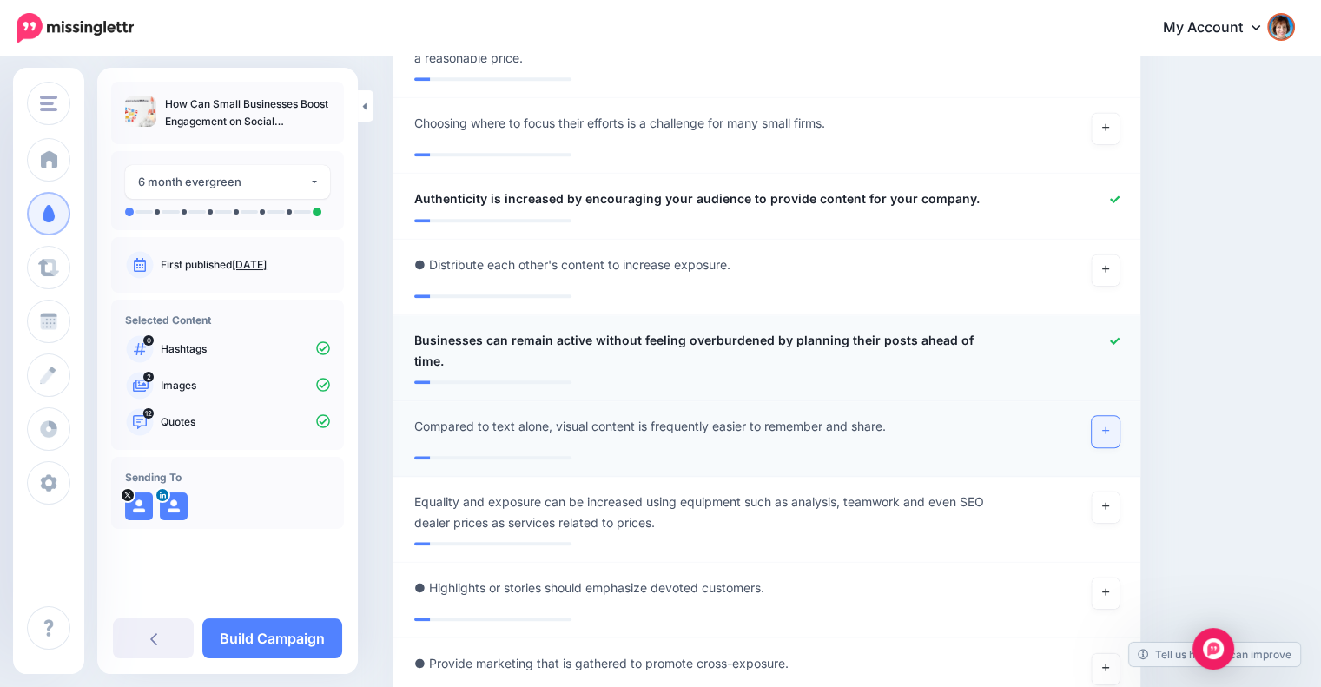
click at [1109, 425] on icon at bounding box center [1105, 430] width 7 height 10
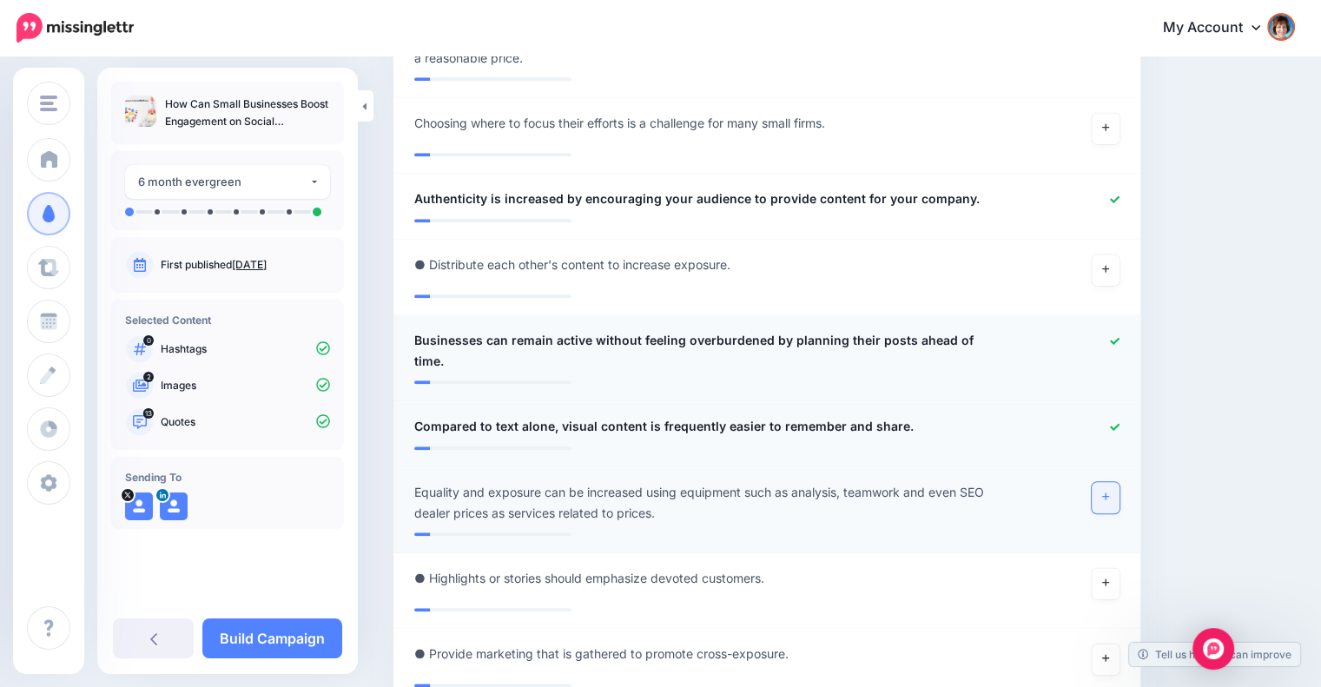
click at [1109, 491] on icon at bounding box center [1105, 496] width 7 height 10
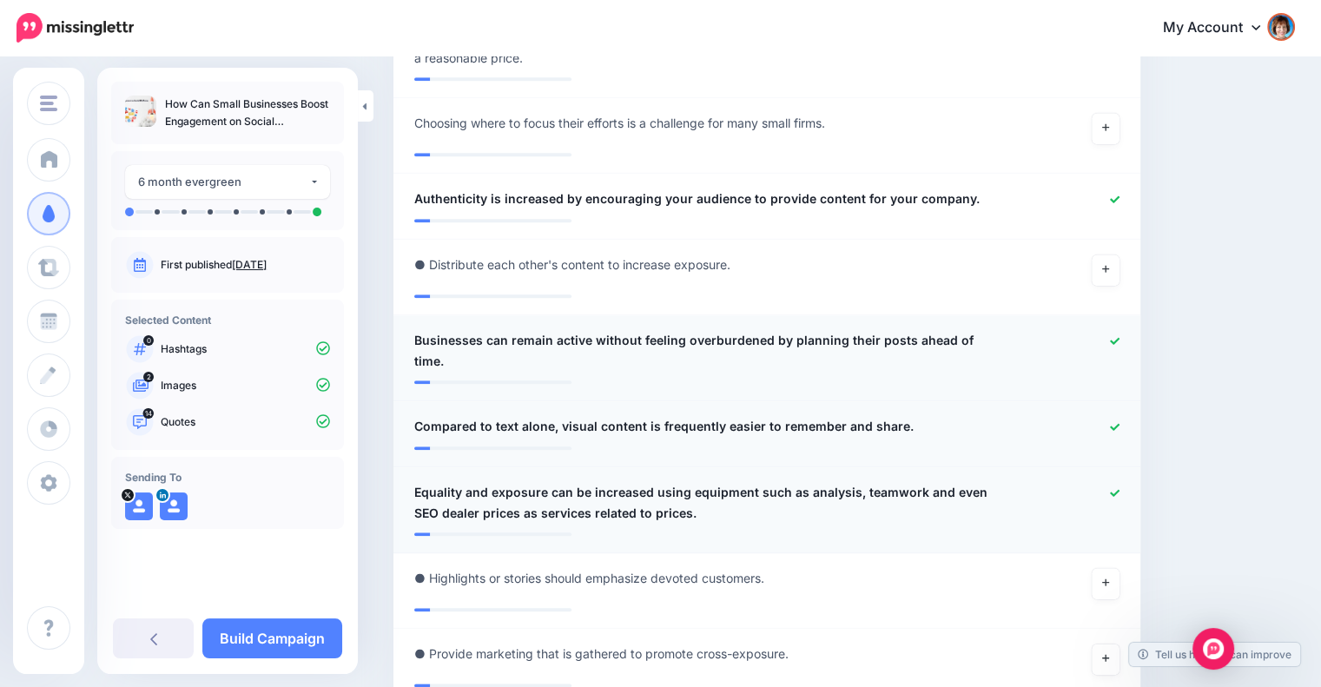
scroll to position [1987, 0]
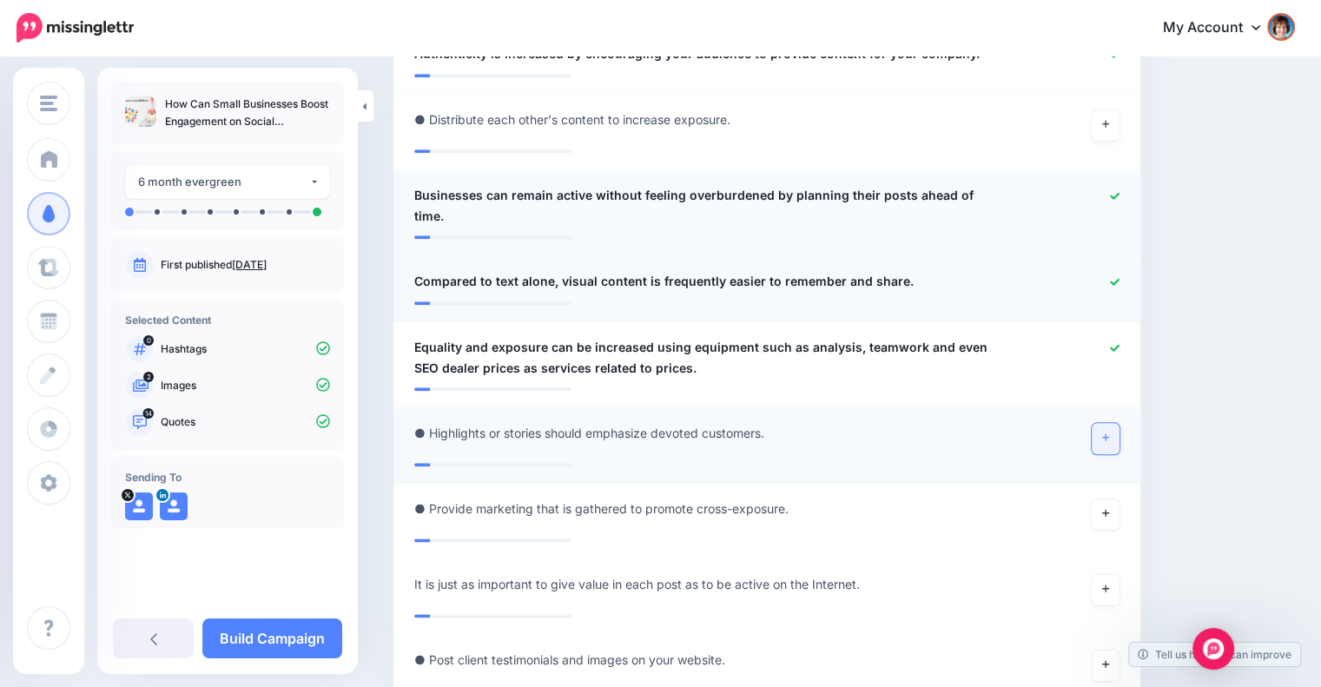
click at [1109, 432] on icon at bounding box center [1105, 437] width 7 height 10
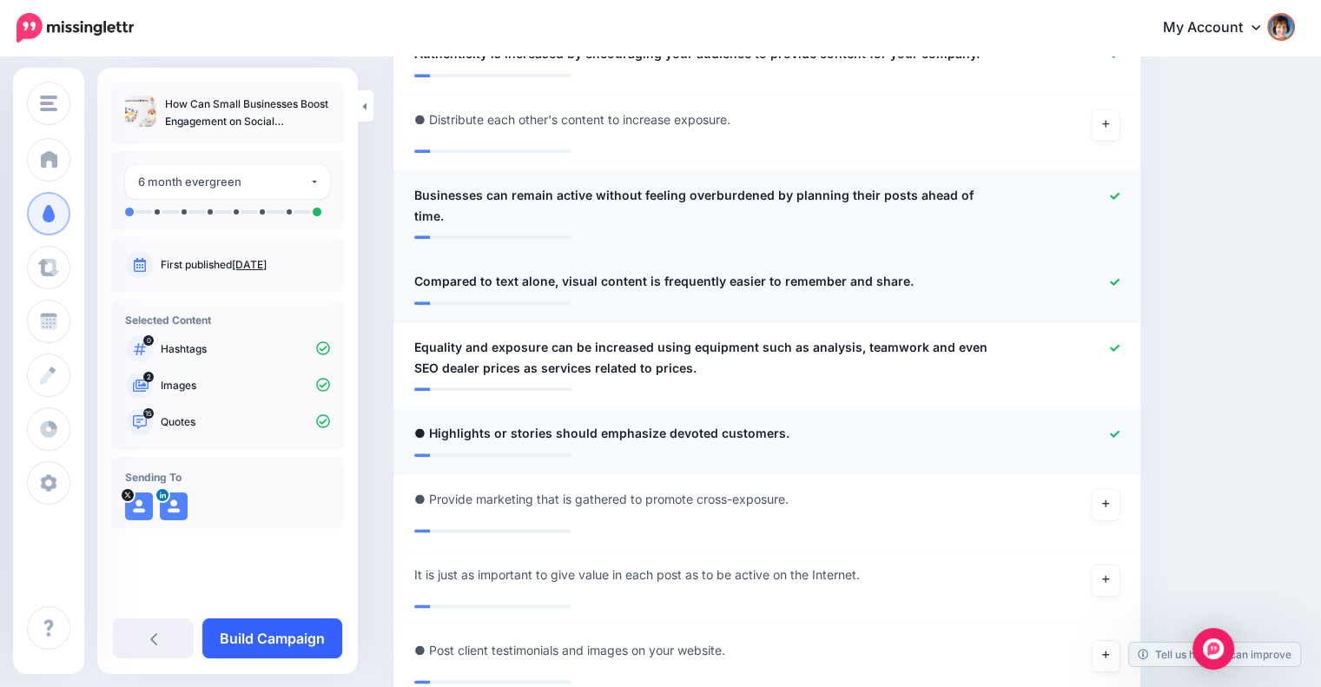
click at [313, 625] on link "Build Campaign" at bounding box center [272, 638] width 140 height 40
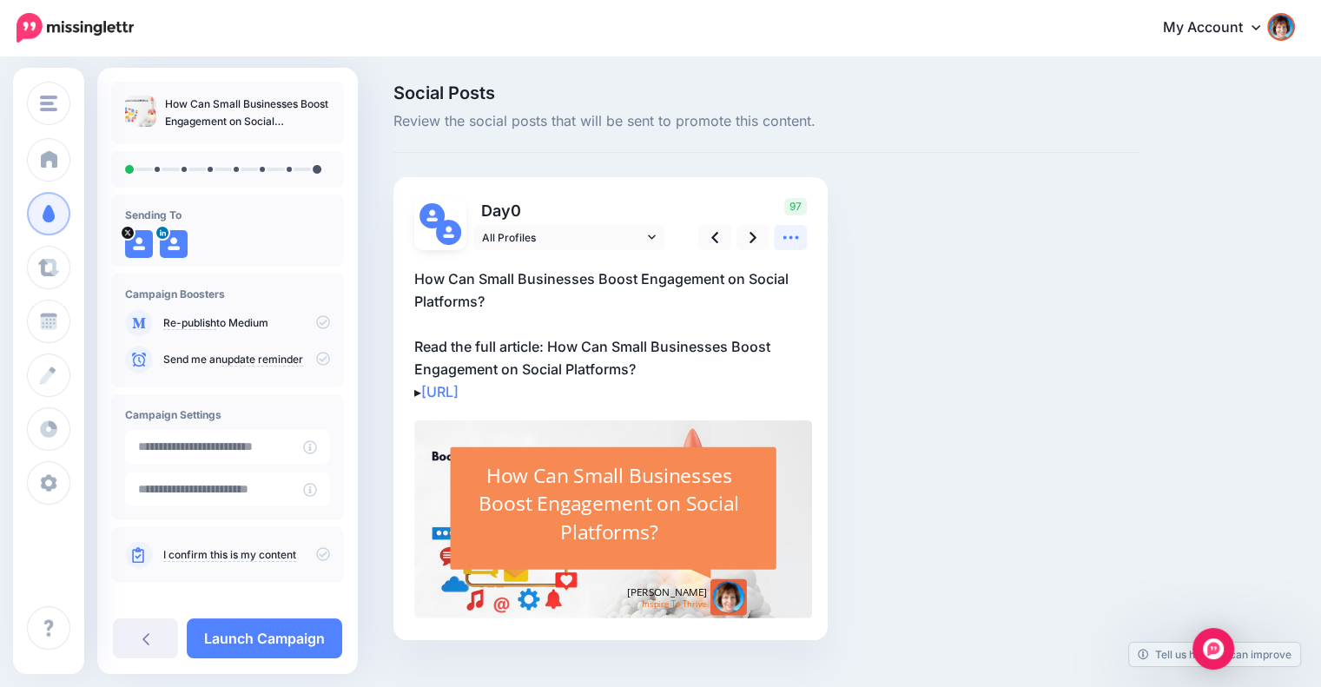
click at [789, 238] on icon at bounding box center [790, 237] width 16 height 3
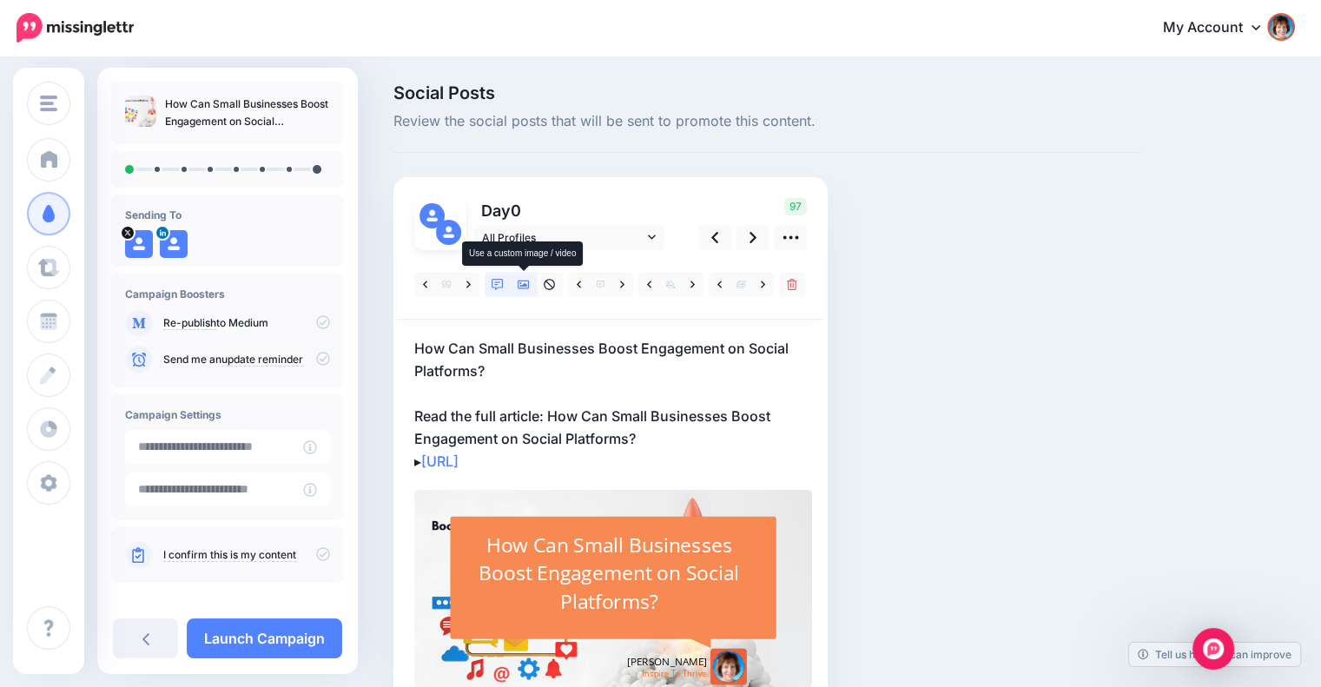
click at [521, 282] on icon at bounding box center [523, 285] width 12 height 12
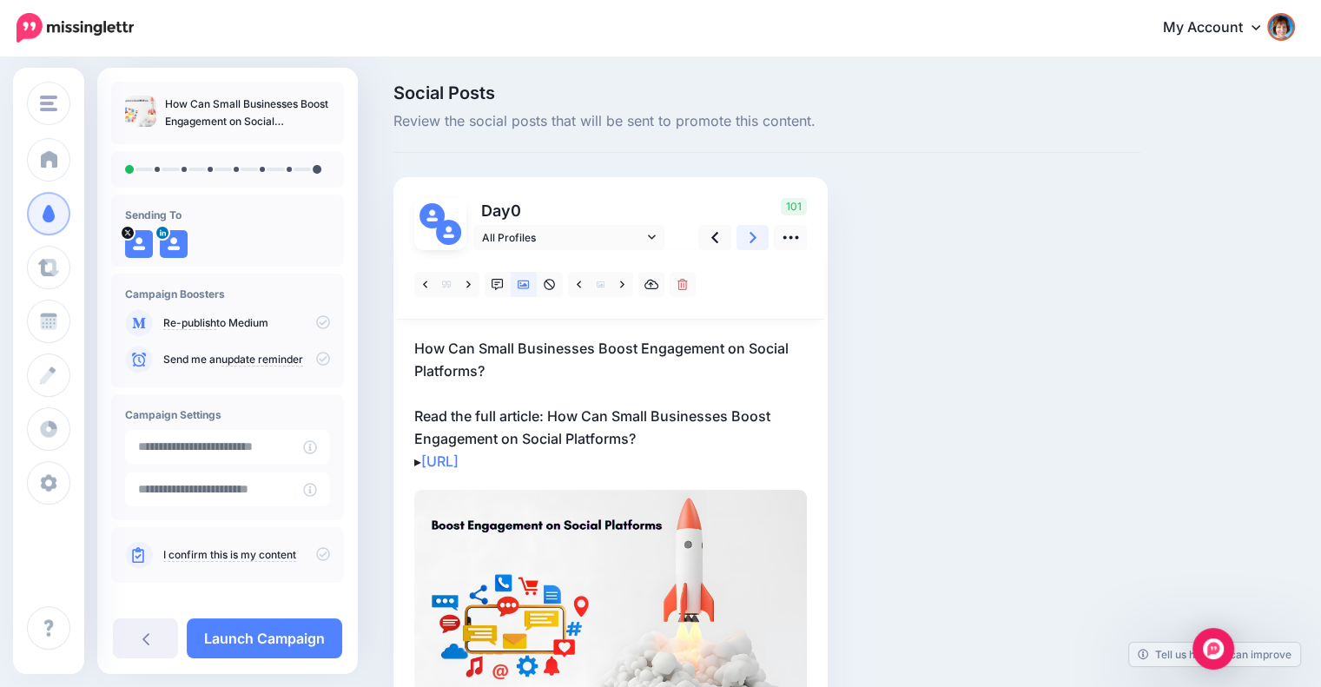
click at [742, 235] on link at bounding box center [752, 237] width 33 height 25
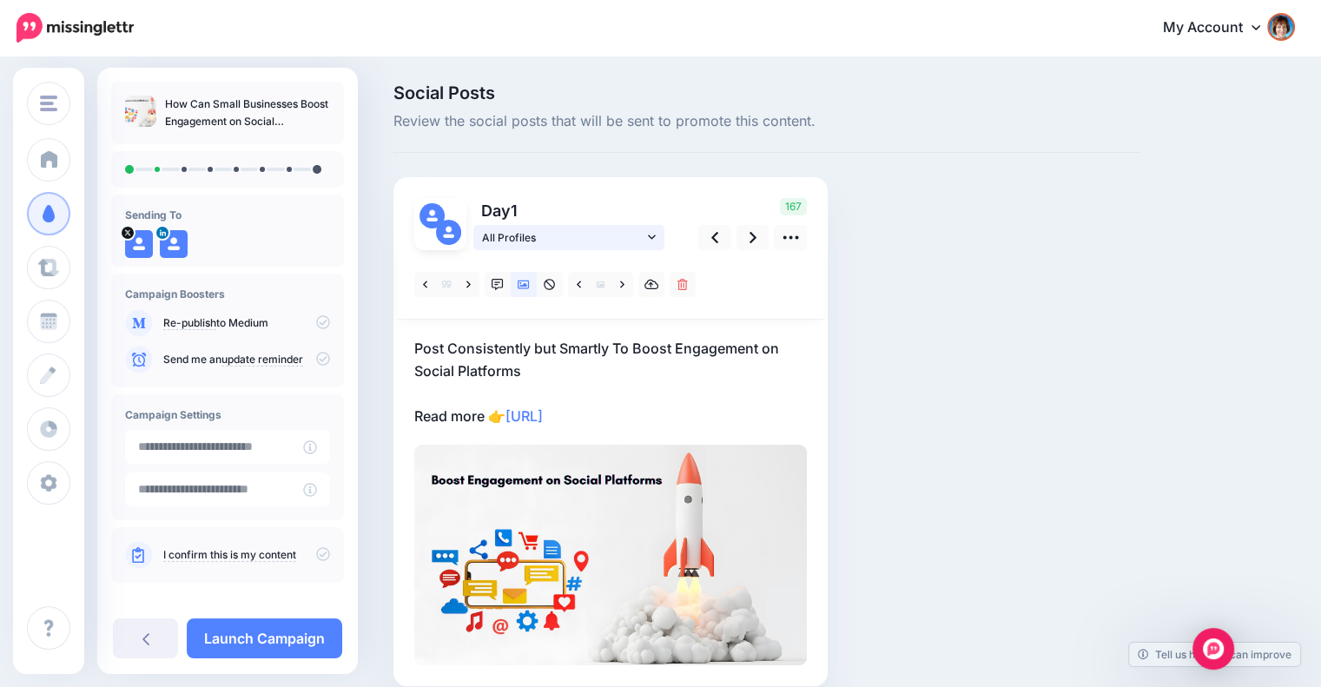
click at [649, 233] on icon at bounding box center [652, 237] width 8 height 12
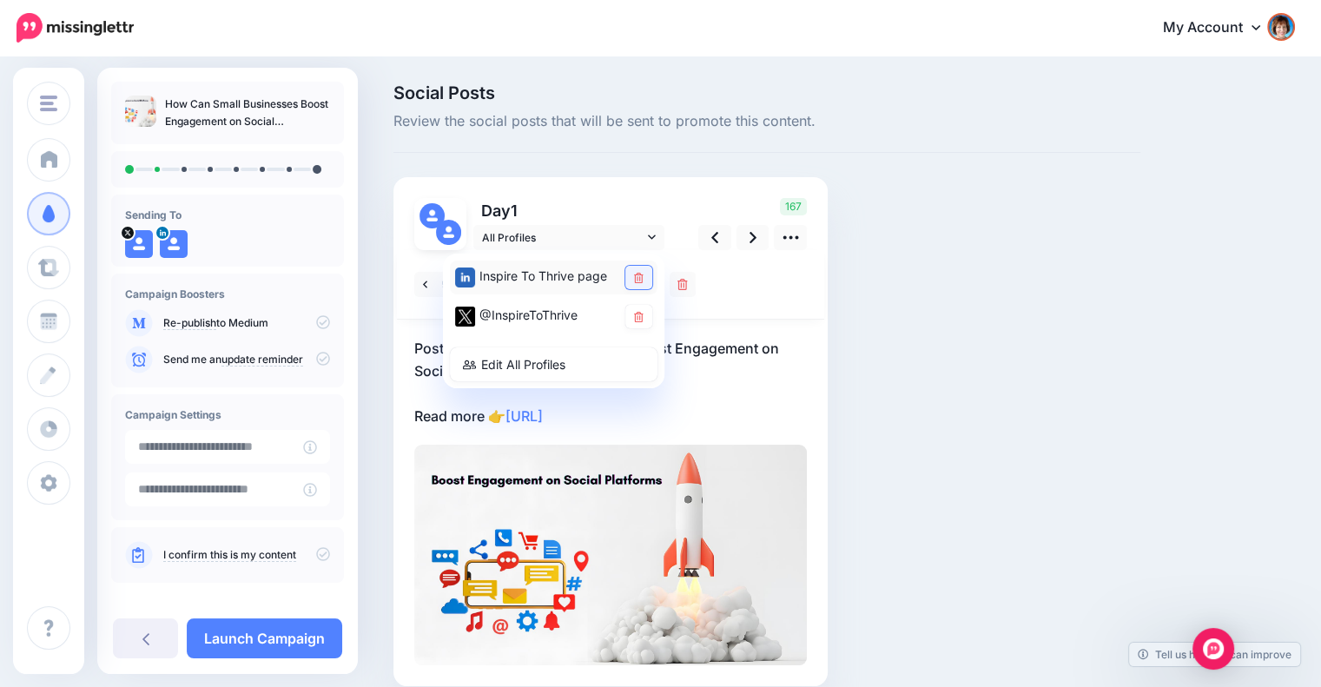
click at [632, 266] on link at bounding box center [638, 277] width 27 height 23
click at [913, 348] on div "Social Posts Review the social posts that will be sent to promote this content.…" at bounding box center [766, 411] width 773 height 654
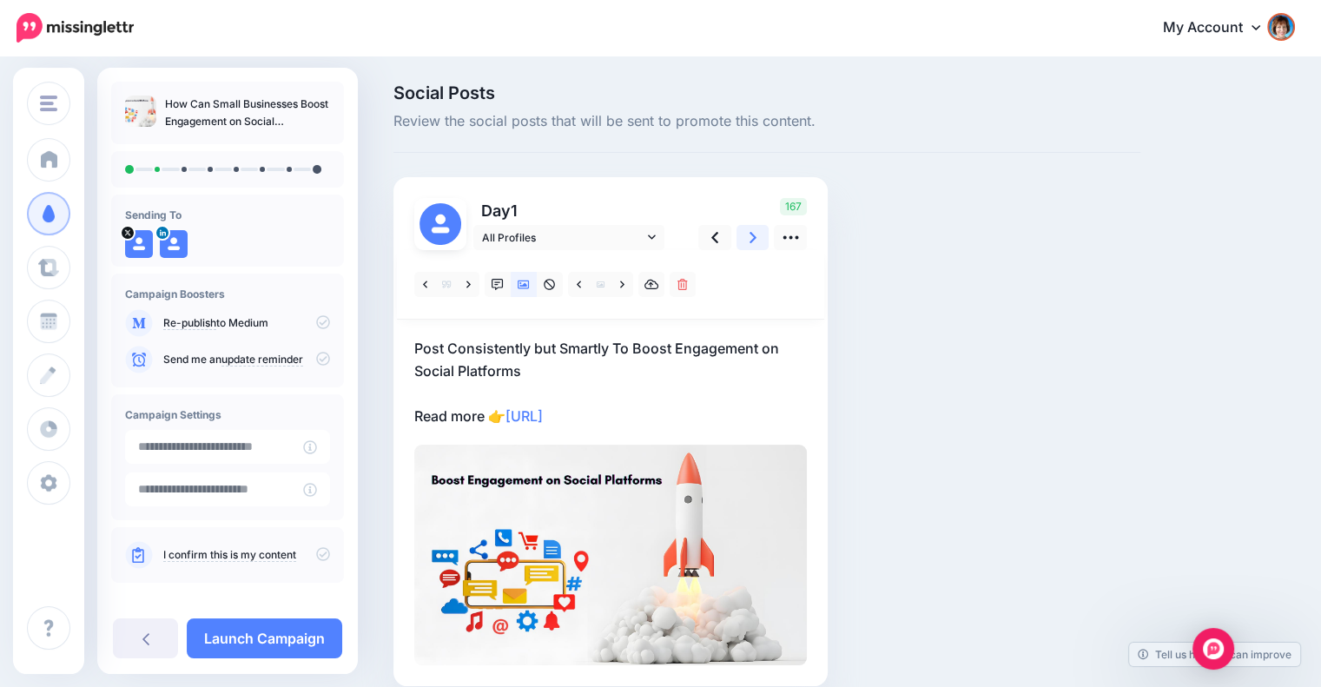
click at [741, 239] on link at bounding box center [752, 237] width 33 height 25
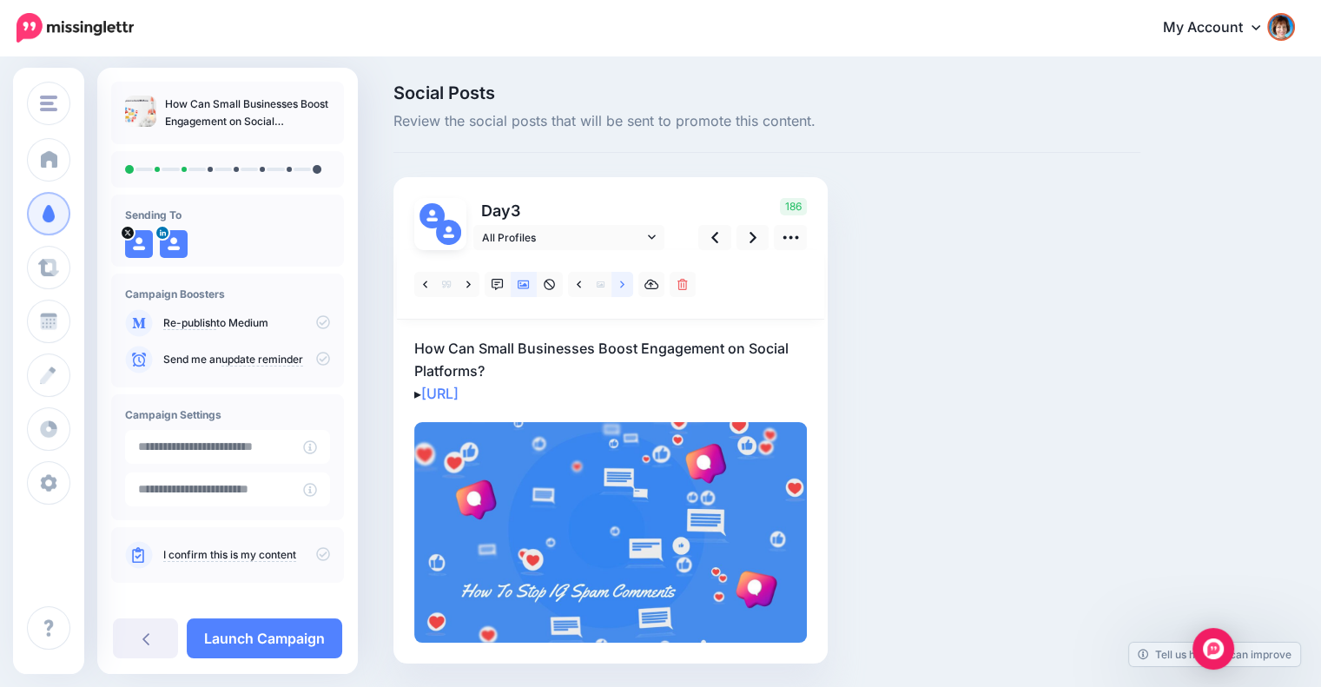
click at [625, 286] on link at bounding box center [622, 284] width 22 height 25
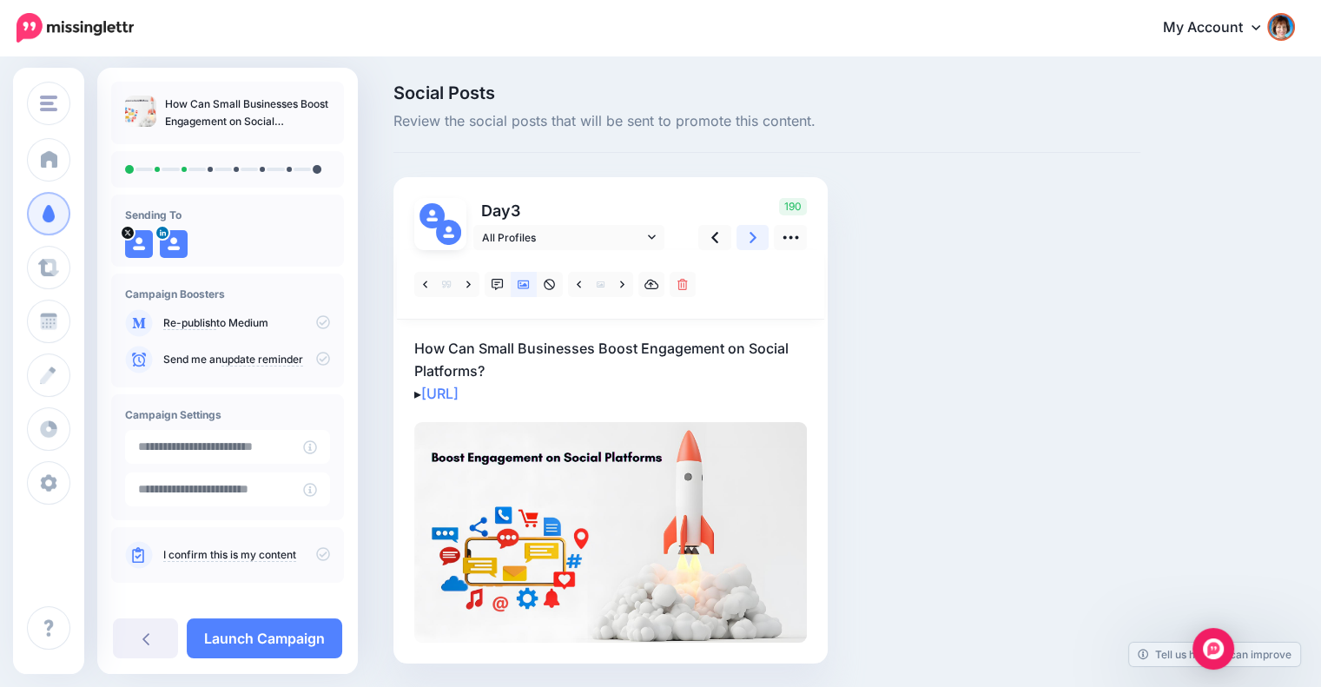
click at [748, 237] on link at bounding box center [752, 237] width 33 height 25
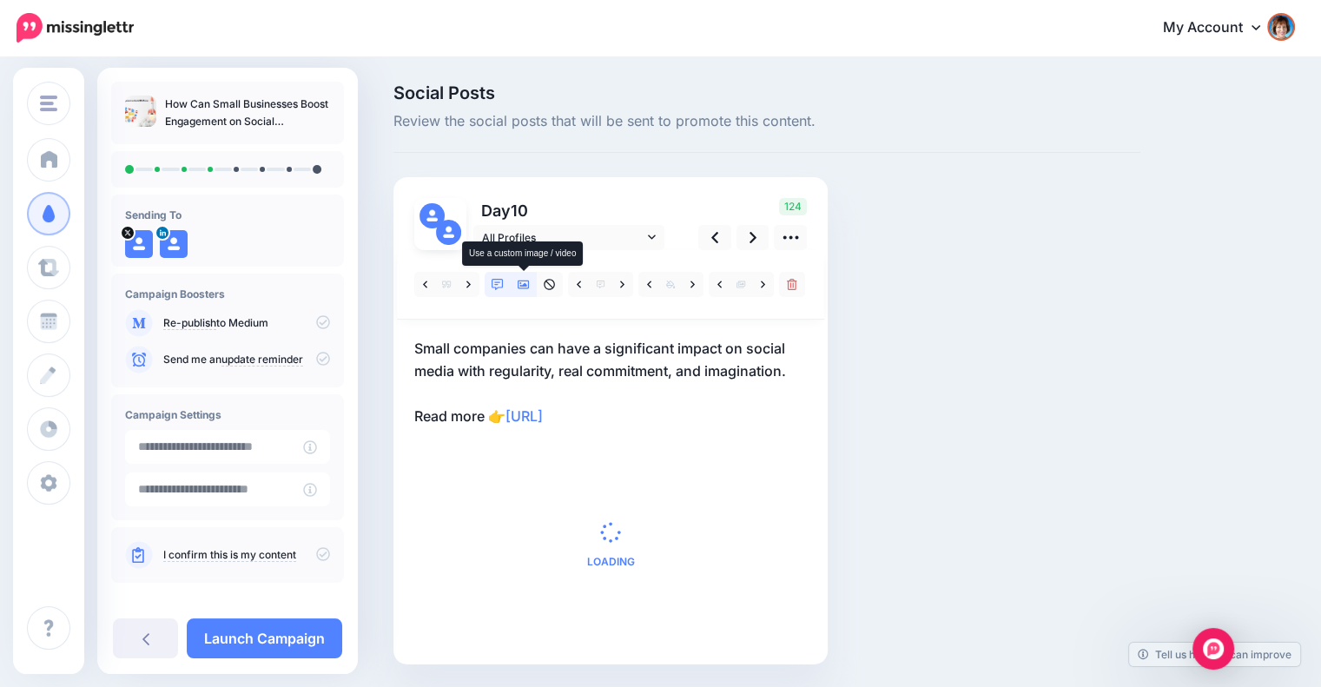
click at [517, 280] on icon at bounding box center [523, 284] width 12 height 9
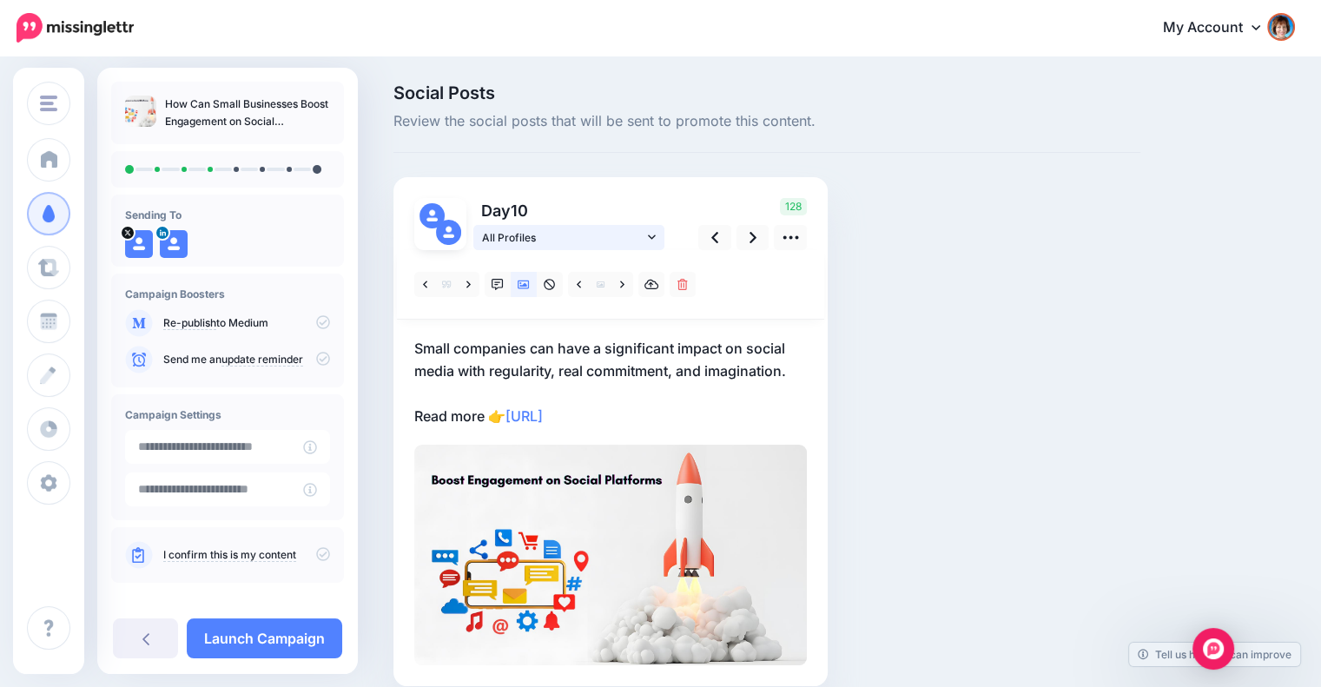
click at [656, 228] on link "All Profiles" at bounding box center [568, 237] width 191 height 25
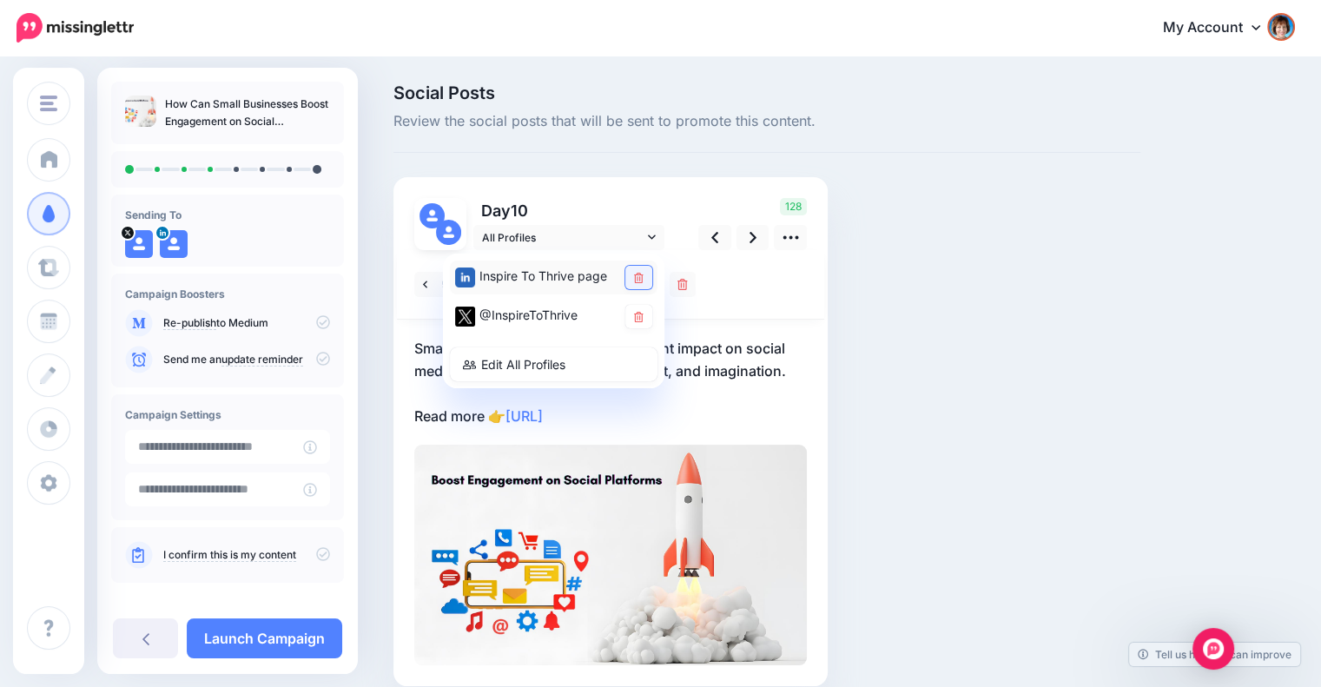
click at [635, 277] on icon at bounding box center [639, 278] width 10 height 10
click at [744, 241] on link at bounding box center [752, 237] width 33 height 25
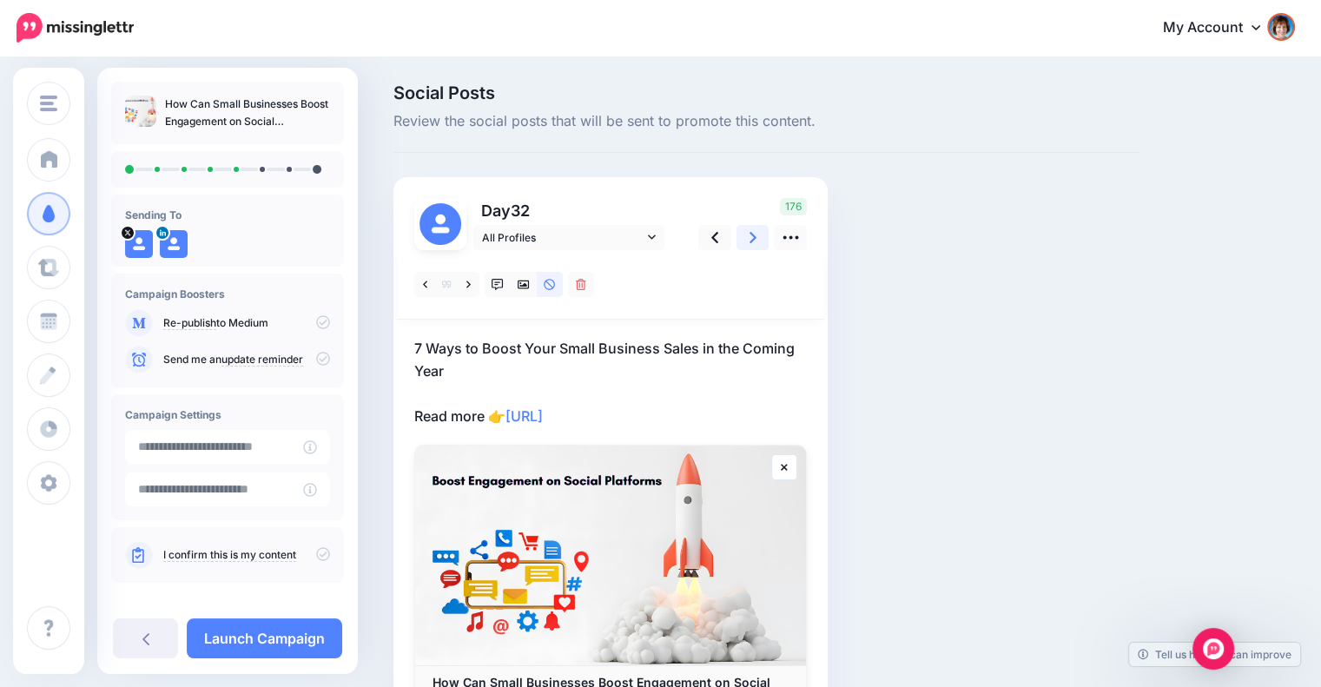
click at [752, 240] on icon at bounding box center [752, 237] width 7 height 11
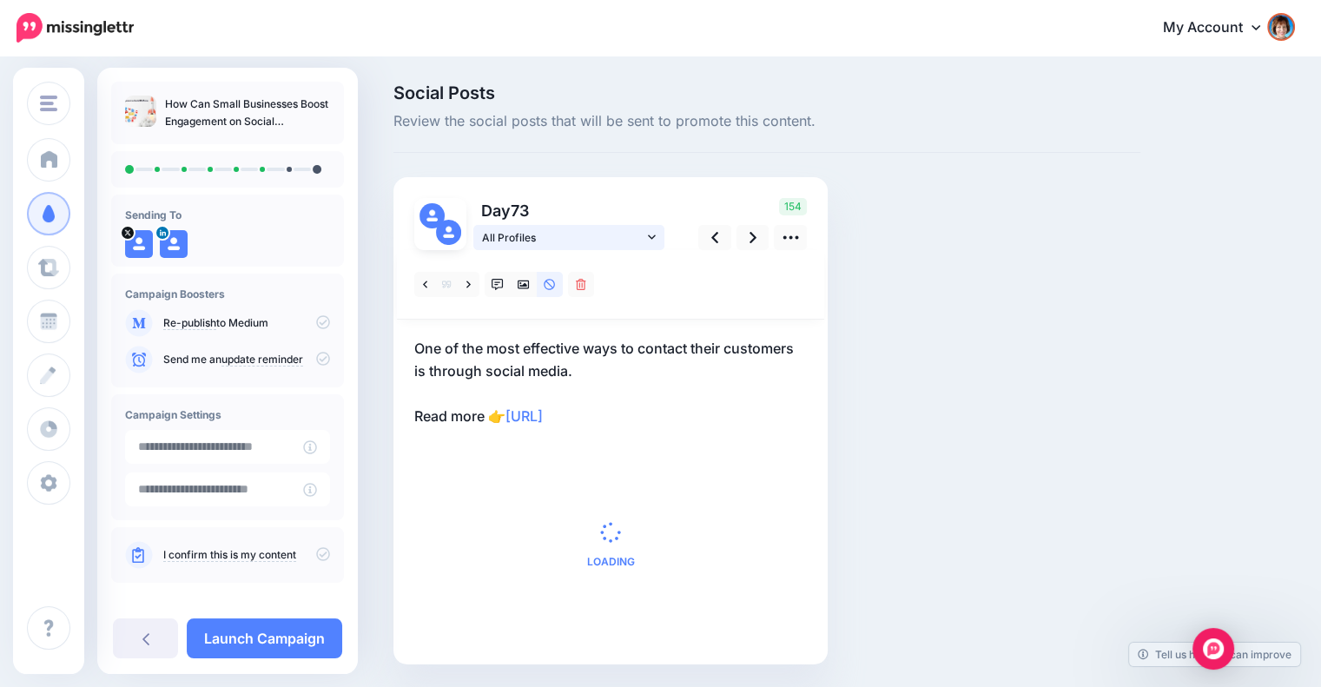
click at [656, 234] on link "All Profiles" at bounding box center [568, 237] width 191 height 25
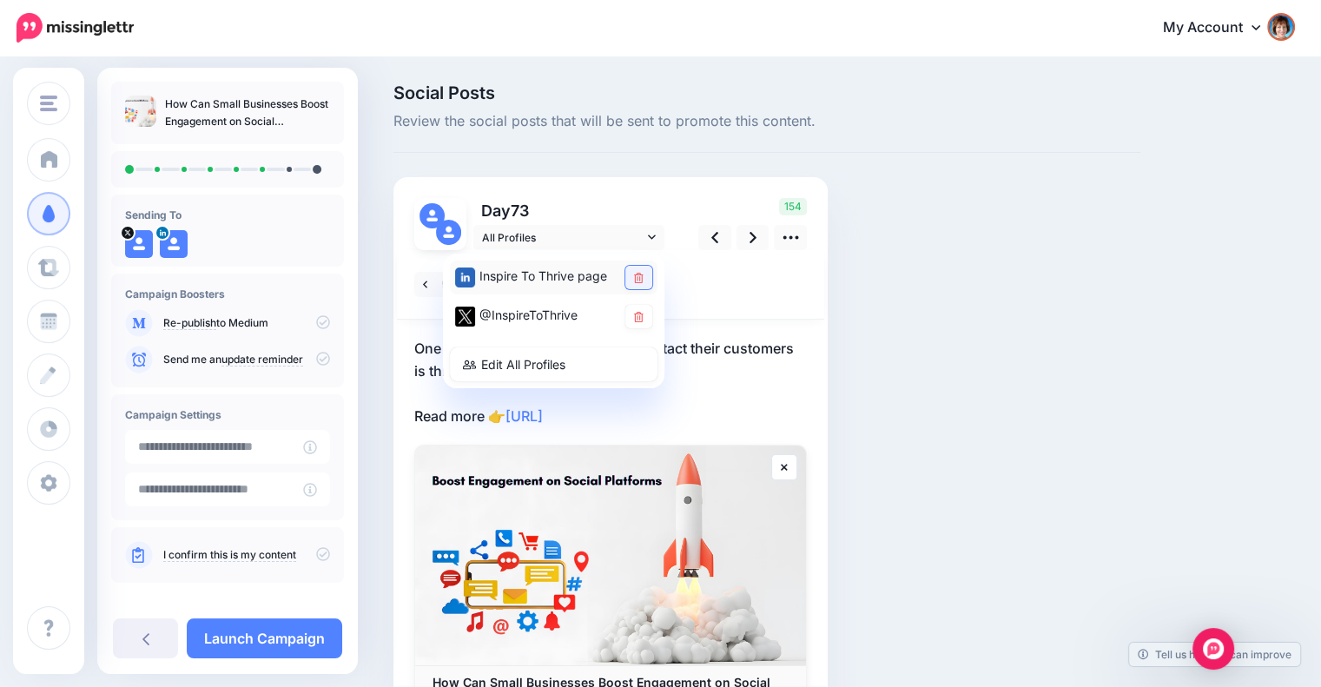
click at [632, 276] on link at bounding box center [638, 277] width 27 height 23
drag, startPoint x: 886, startPoint y: 353, endPoint x: 879, endPoint y: 345, distance: 10.5
click at [885, 351] on div "Social Posts Review the social posts that will be sent to promote this content.…" at bounding box center [766, 444] width 773 height 720
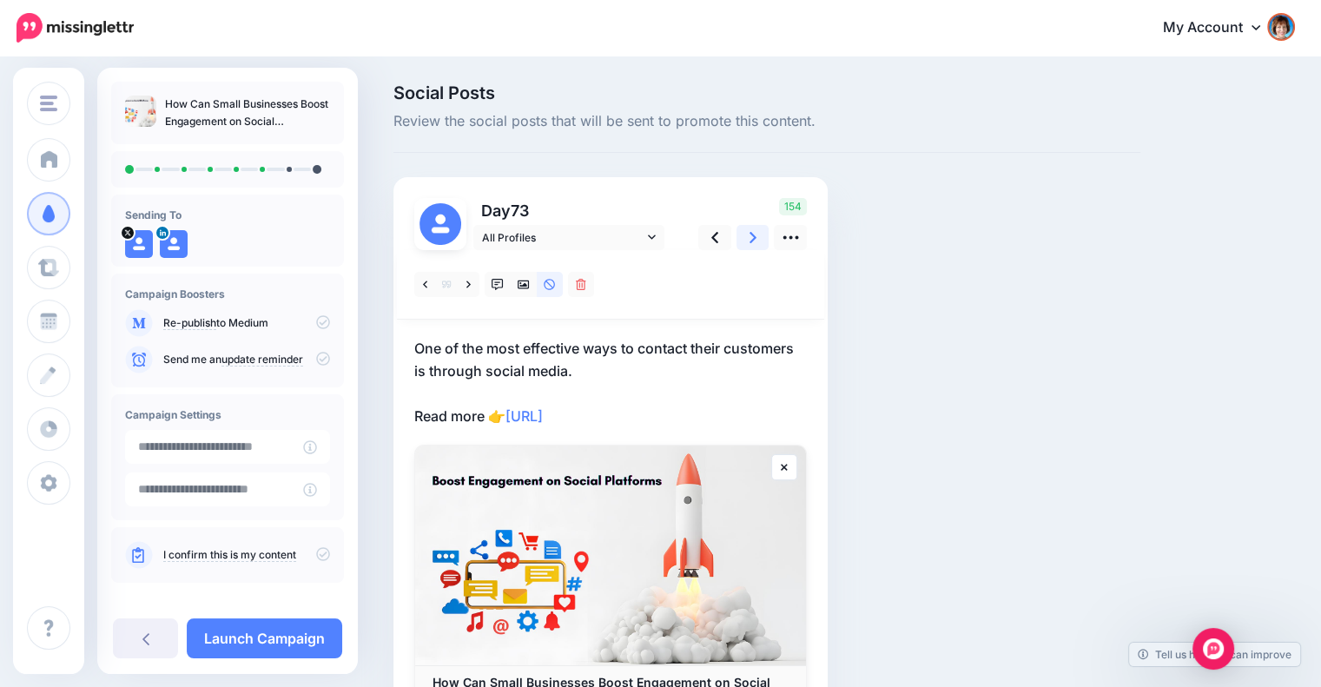
click at [754, 241] on icon at bounding box center [752, 237] width 7 height 18
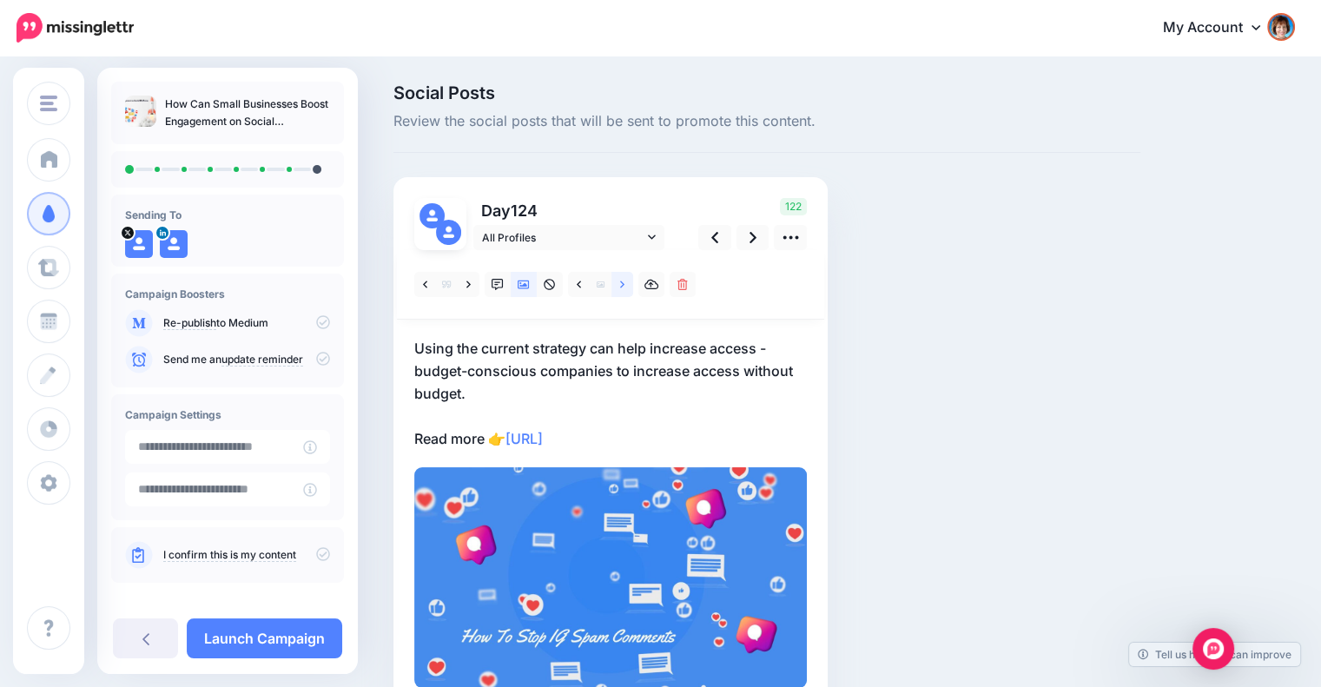
click at [617, 281] on link at bounding box center [622, 284] width 22 height 25
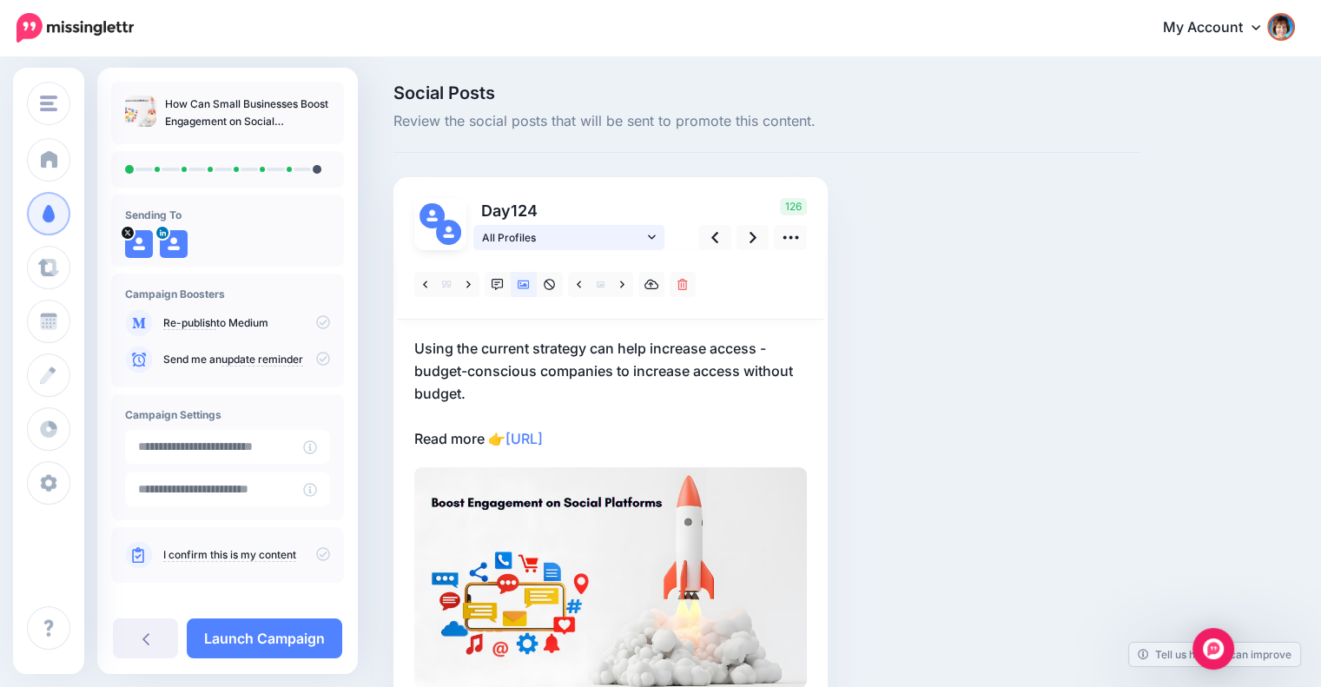
click at [646, 231] on link "All Profiles" at bounding box center [568, 237] width 191 height 25
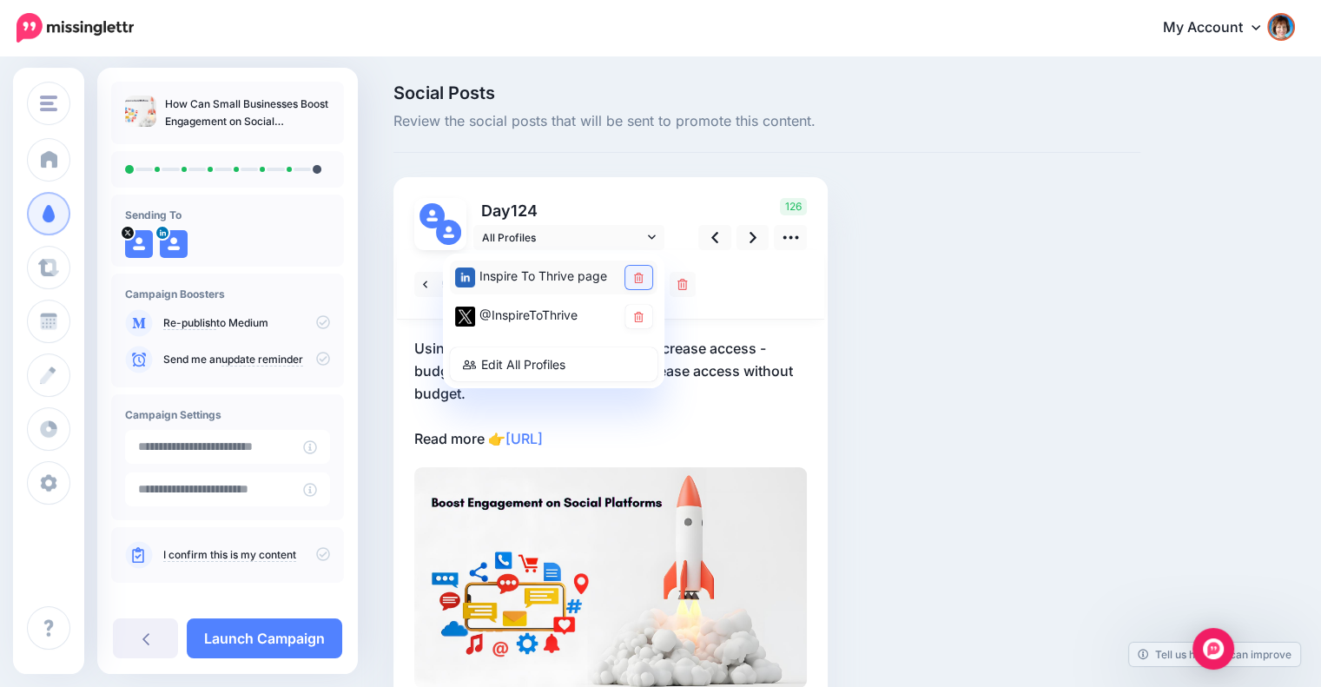
click at [640, 273] on icon at bounding box center [639, 278] width 10 height 10
click at [737, 237] on link at bounding box center [752, 237] width 33 height 25
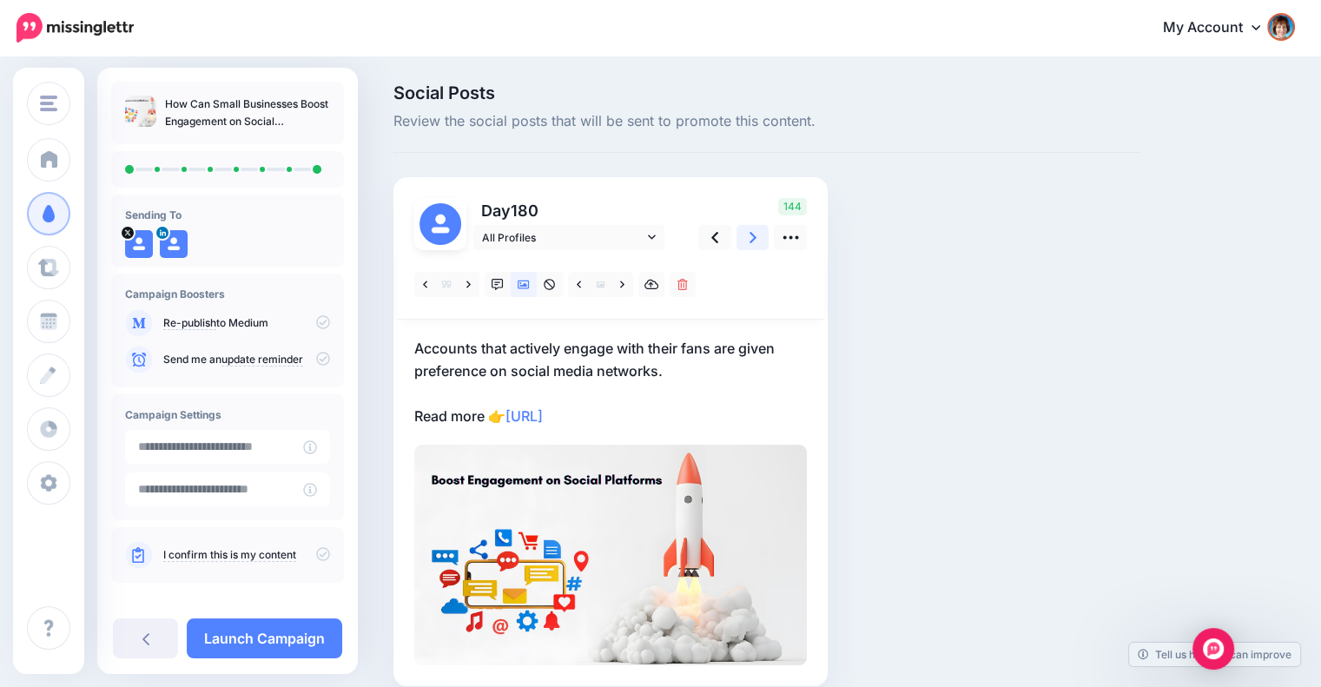
click at [745, 232] on link at bounding box center [752, 237] width 33 height 25
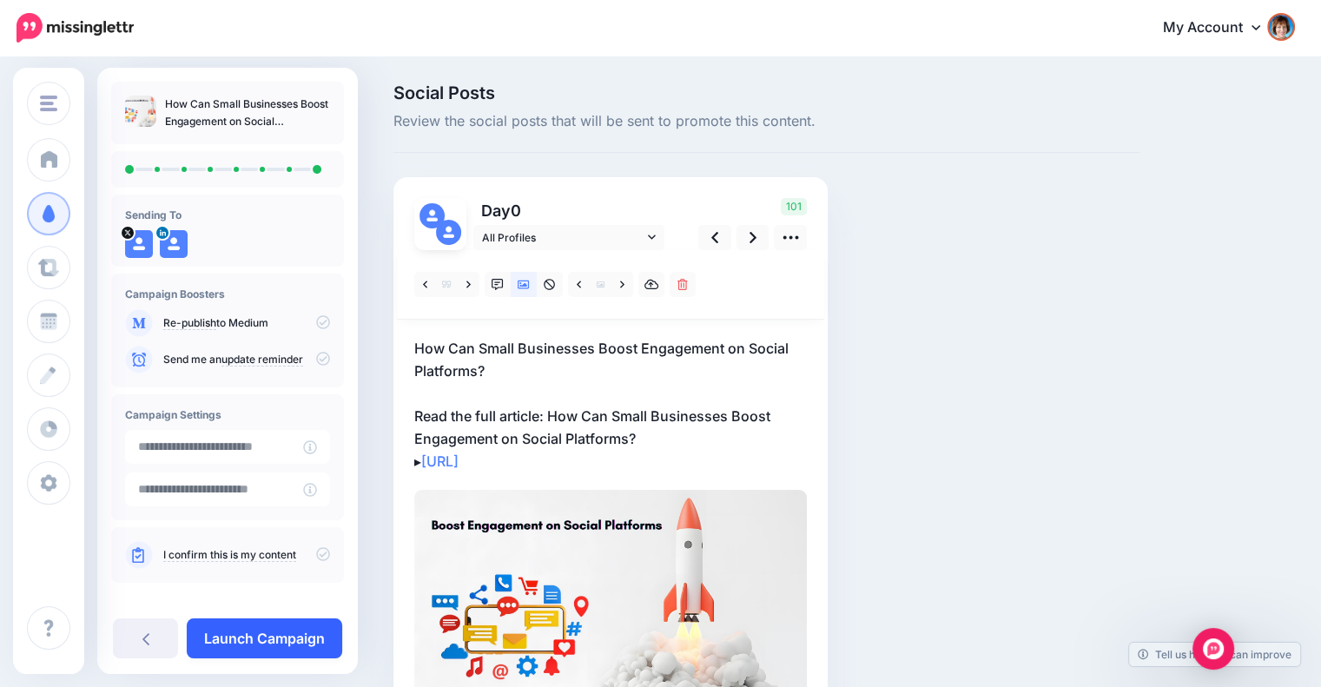
click at [275, 639] on link "Launch Campaign" at bounding box center [264, 638] width 155 height 40
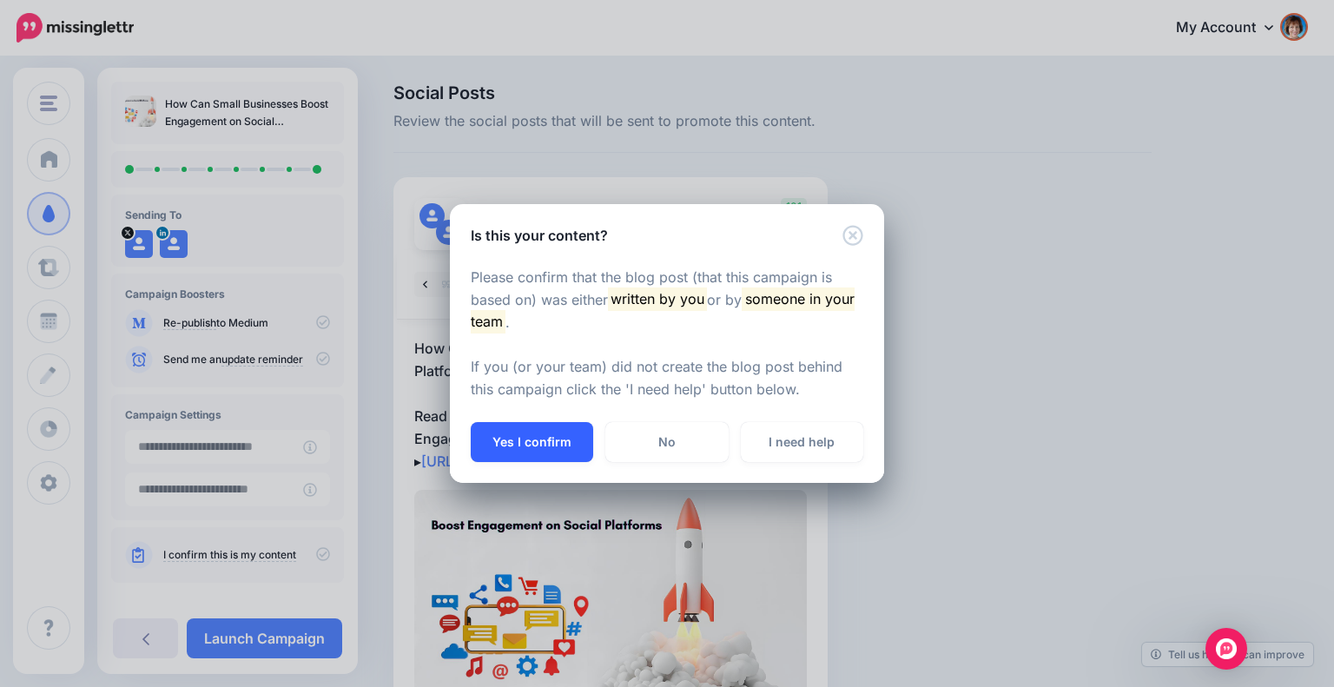
click at [500, 440] on button "Yes I confirm" at bounding box center [532, 442] width 122 height 40
